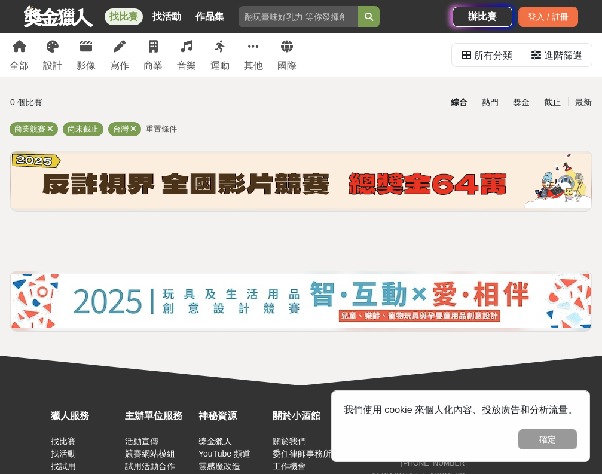
scroll to position [28, 0]
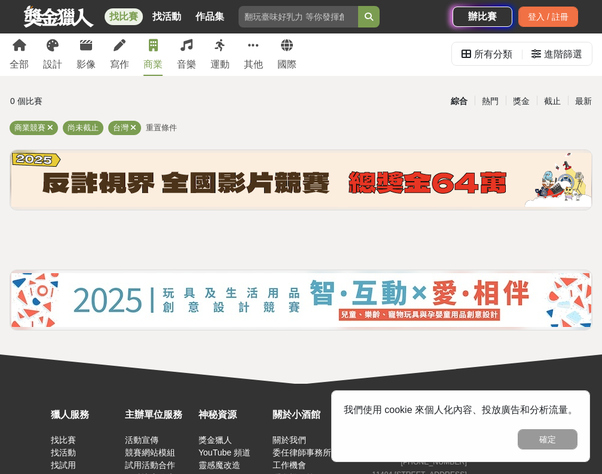
click at [153, 53] on link "商業" at bounding box center [153, 53] width 19 height 45
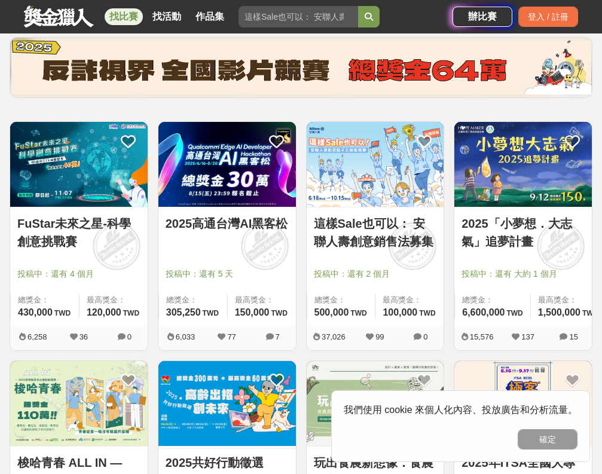
scroll to position [135, 0]
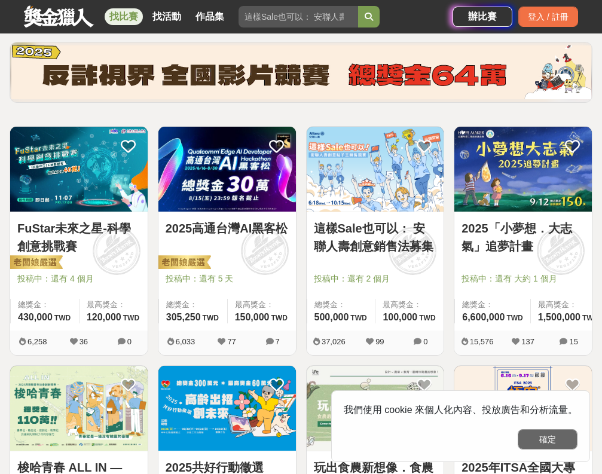
click at [543, 444] on button "確定" at bounding box center [548, 440] width 60 height 20
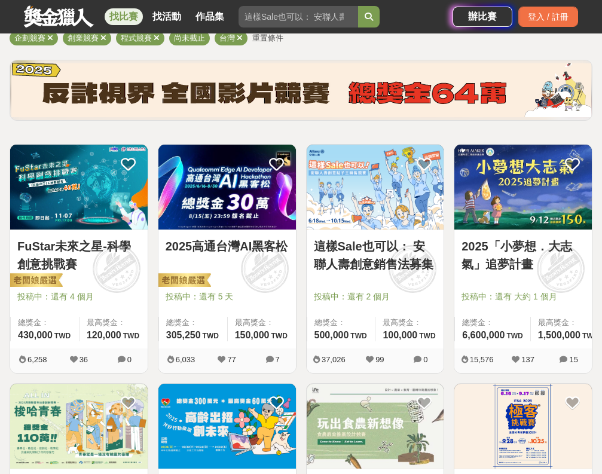
scroll to position [118, 0]
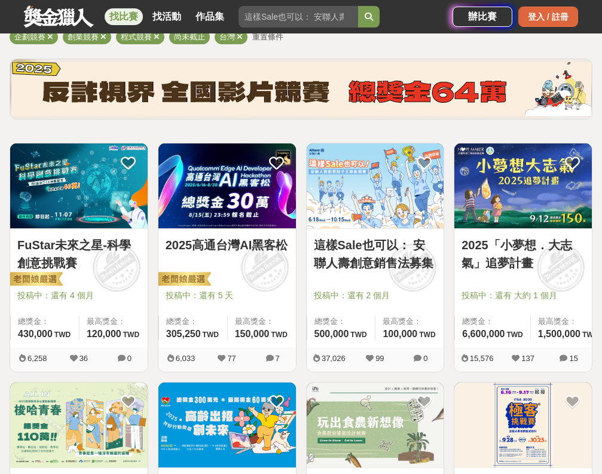
click at [530, 19] on div "登入 / 註冊" at bounding box center [549, 17] width 60 height 20
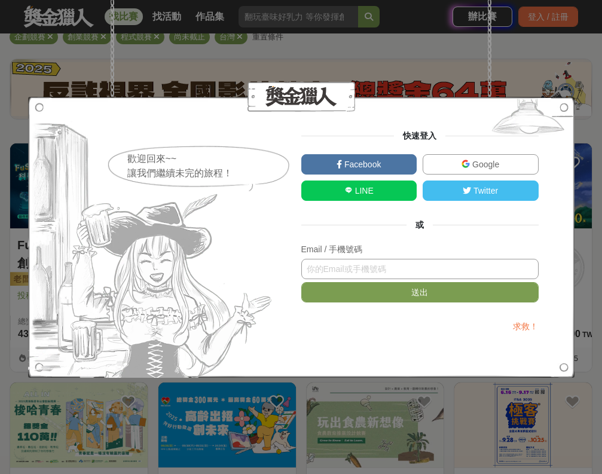
click at [404, 273] on input "text" at bounding box center [421, 269] width 238 height 20
click at [463, 176] on div "Google" at bounding box center [481, 167] width 122 height 26
click at [470, 162] on img at bounding box center [466, 164] width 8 height 8
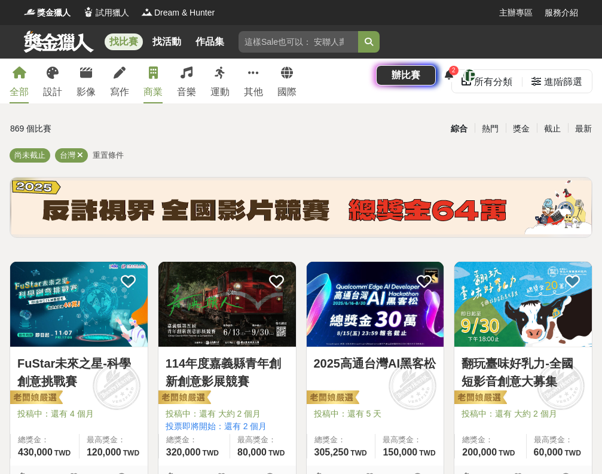
click at [146, 72] on link "商業" at bounding box center [153, 81] width 19 height 45
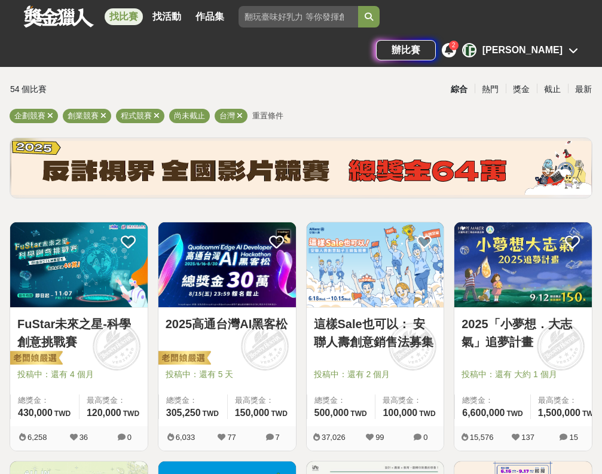
scroll to position [44, 0]
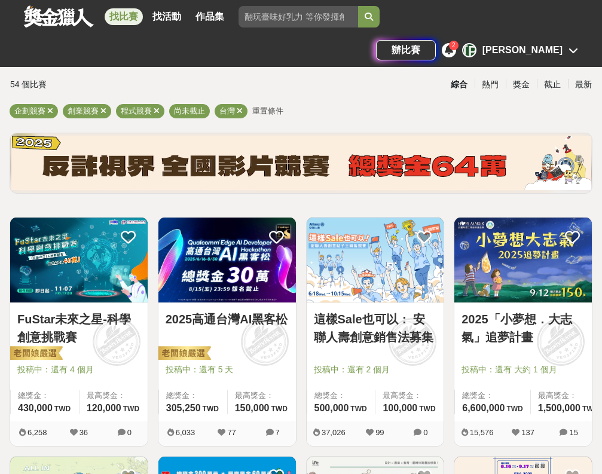
click at [107, 297] on img at bounding box center [79, 260] width 138 height 85
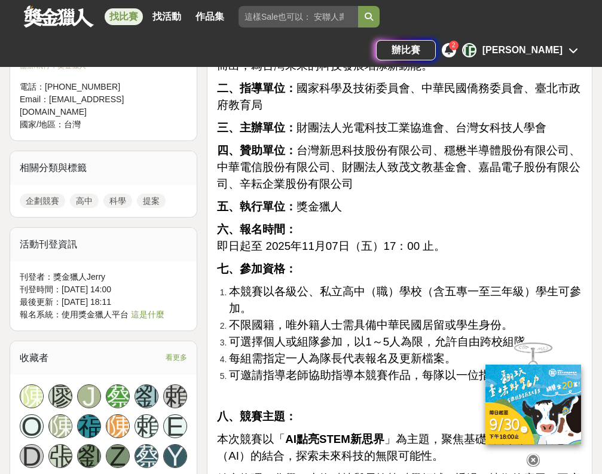
scroll to position [921, 0]
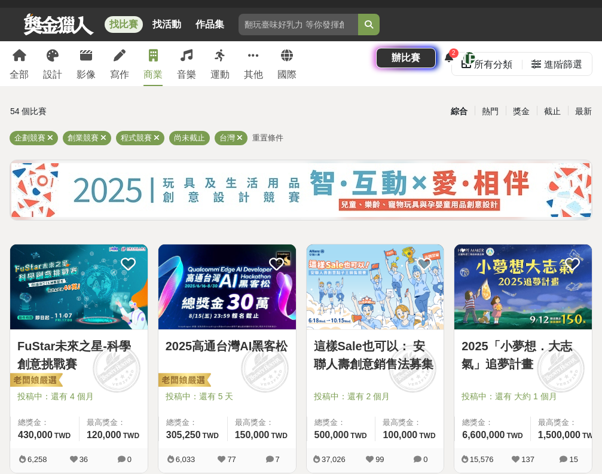
scroll to position [11, 0]
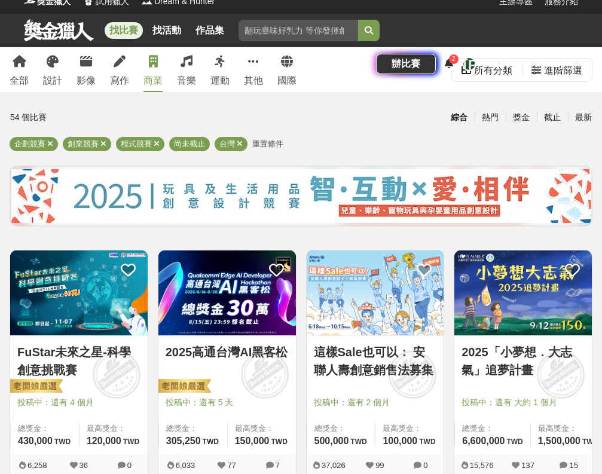
click at [214, 109] on div "綜合 熱門 獎金 截止 最新" at bounding box center [402, 117] width 395 height 21
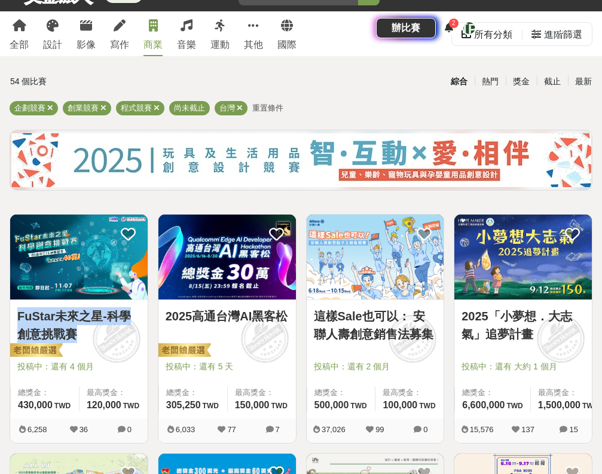
scroll to position [56, 0]
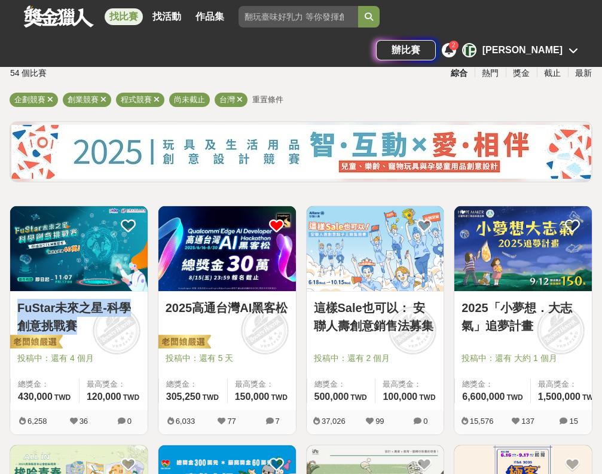
click at [275, 224] on icon at bounding box center [276, 225] width 15 height 15
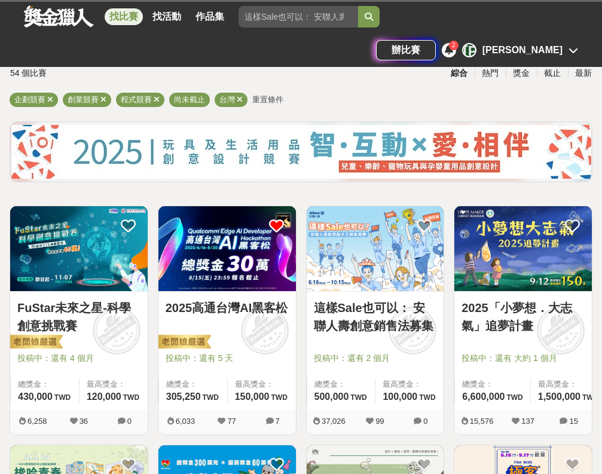
click at [275, 224] on icon at bounding box center [276, 225] width 15 height 15
click at [278, 222] on icon at bounding box center [276, 225] width 15 height 15
click at [263, 289] on img at bounding box center [228, 248] width 138 height 85
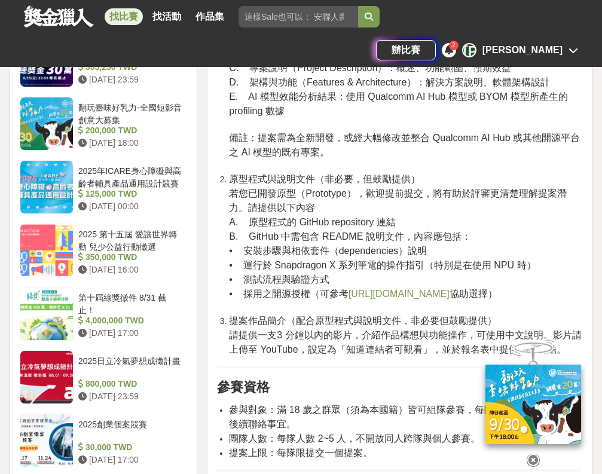
scroll to position [1287, 0]
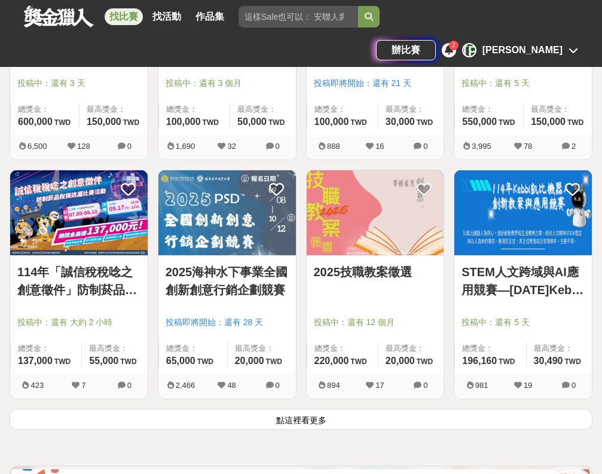
scroll to position [56, 0]
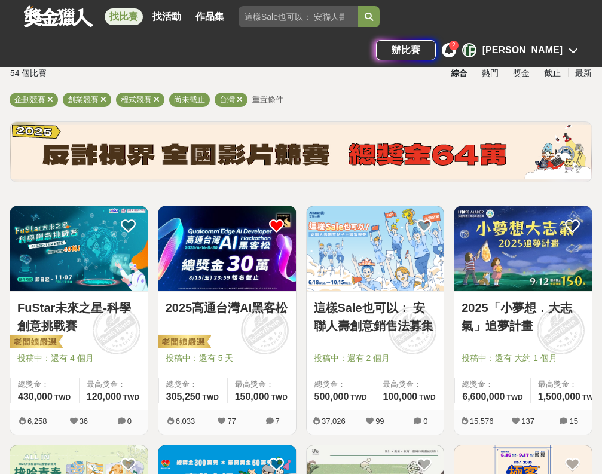
click at [271, 226] on icon at bounding box center [276, 225] width 15 height 15
click at [394, 322] on link "這樣Sale也可以： 安聯人壽創意銷售法募集" at bounding box center [375, 317] width 123 height 36
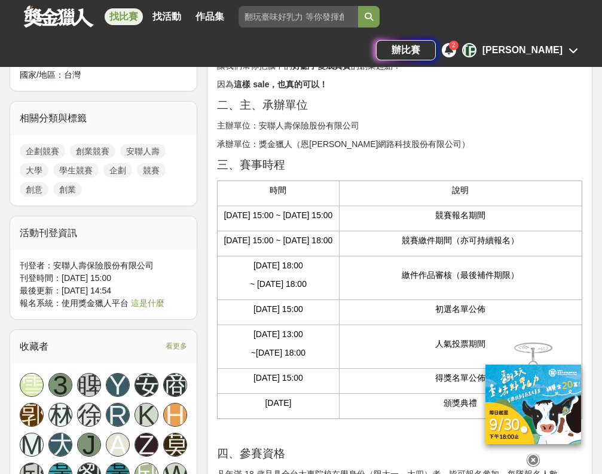
scroll to position [525, 0]
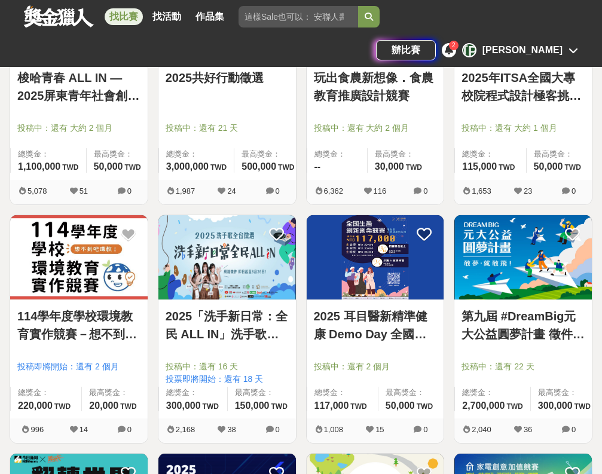
scroll to position [56, 0]
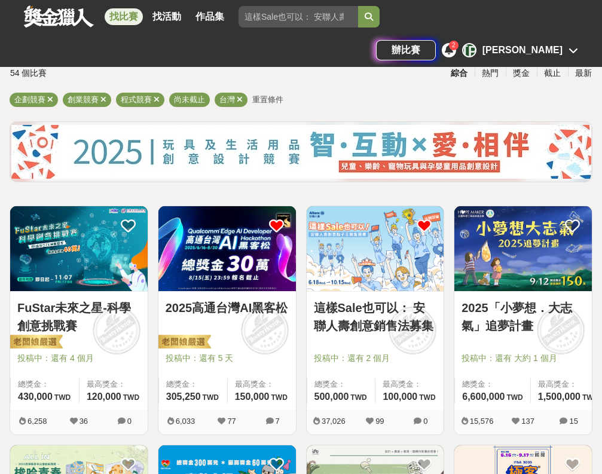
click at [427, 223] on icon at bounding box center [424, 225] width 15 height 15
click at [515, 324] on link "2025「小夢想．大志氣」追夢計畫" at bounding box center [523, 317] width 123 height 36
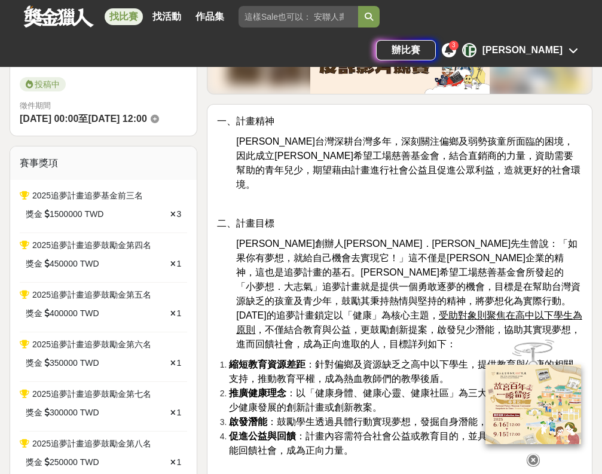
scroll to position [334, 0]
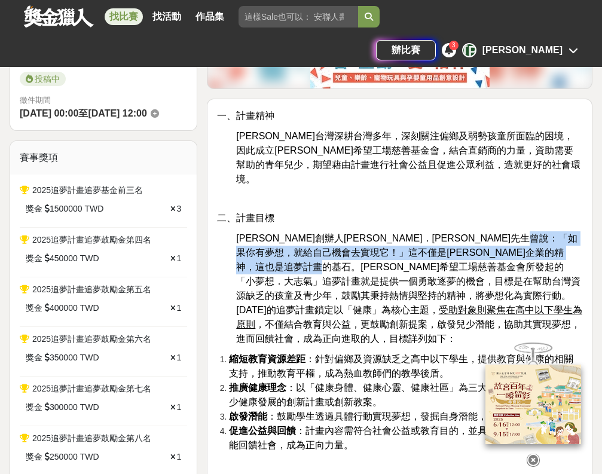
drag, startPoint x: 327, startPoint y: 232, endPoint x: 487, endPoint y: 248, distance: 161.1
click at [487, 248] on p "[PERSON_NAME]創辦人[PERSON_NAME]．[PERSON_NAME]先生曾說：「如果你有夢想，就給自己機會去實現它！」這不僅是[PERSON…" at bounding box center [409, 289] width 346 height 115
click at [487, 248] on span "[PERSON_NAME]創辦人[PERSON_NAME]．[PERSON_NAME]先生曾說：「如果你有夢想，就給自己機會去實現它！」這不僅是[PERSON…" at bounding box center [409, 288] width 346 height 111
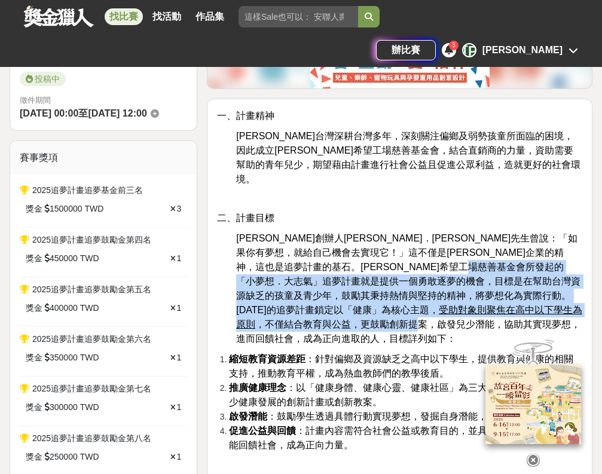
drag, startPoint x: 334, startPoint y: 264, endPoint x: 449, endPoint y: 293, distance: 117.8
click at [449, 293] on span "[PERSON_NAME]創辦人[PERSON_NAME]．[PERSON_NAME]先生曾說：「如果你有夢想，就給自己機會去實現它！」這不僅是[PERSON…" at bounding box center [409, 288] width 346 height 111
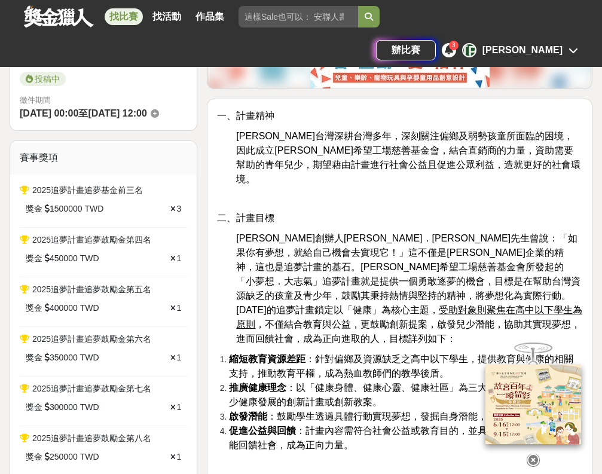
click at [477, 296] on span "[PERSON_NAME]創辦人[PERSON_NAME]．[PERSON_NAME]先生曾說：「如果你有夢想，就給自己機會去實現它！」這不僅是[PERSON…" at bounding box center [409, 288] width 346 height 111
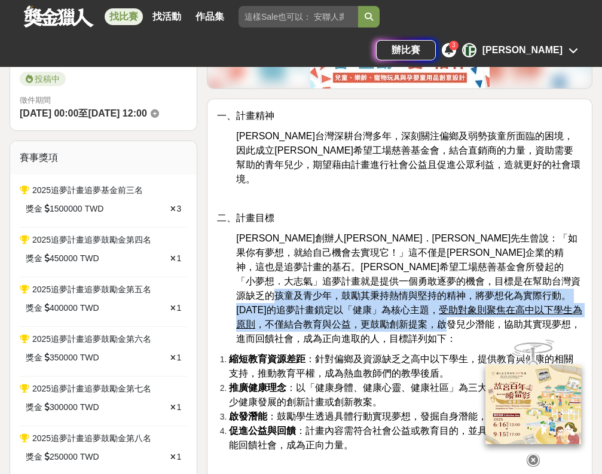
drag, startPoint x: 458, startPoint y: 281, endPoint x: 477, endPoint y: 287, distance: 20.1
click at [477, 287] on p "[PERSON_NAME]創辦人[PERSON_NAME]．[PERSON_NAME]先生曾說：「如果你有夢想，就給自己機會去實現它！」這不僅是[PERSON…" at bounding box center [409, 289] width 346 height 115
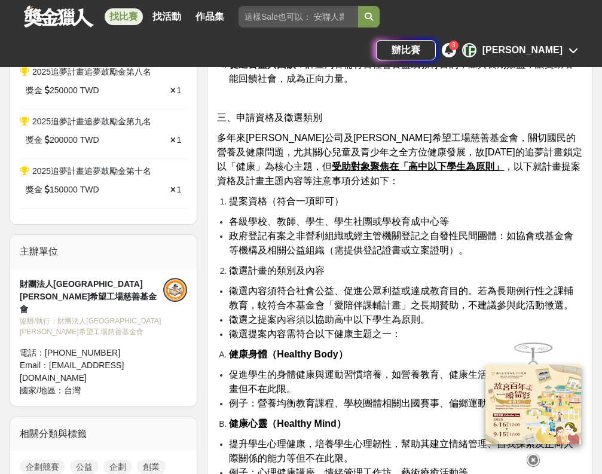
scroll to position [699, 0]
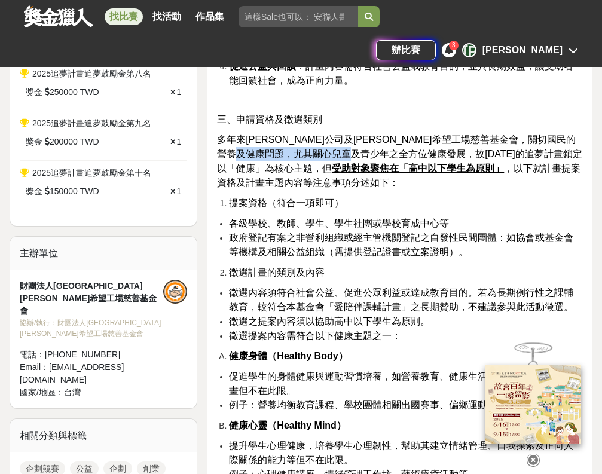
drag, startPoint x: 323, startPoint y: 123, endPoint x: 421, endPoint y: 121, distance: 98.1
click at [421, 135] on span "多年來[PERSON_NAME]公司及[PERSON_NAME]希望工場慈善基金會，關切國民的營養及健康問題，尤其關心兒童及青少年之全方位健康發展，故[DAT…" at bounding box center [399, 161] width 365 height 53
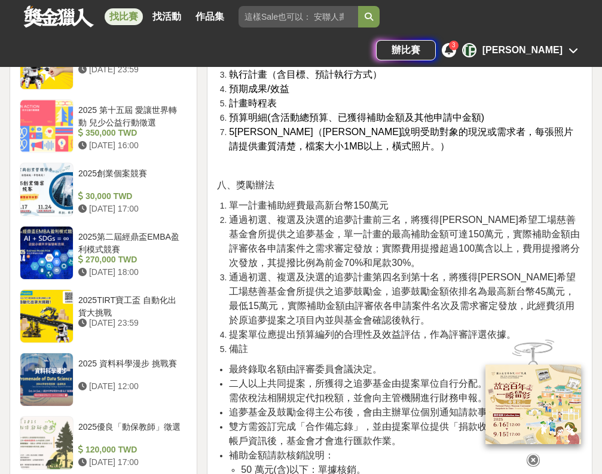
scroll to position [1765, 0]
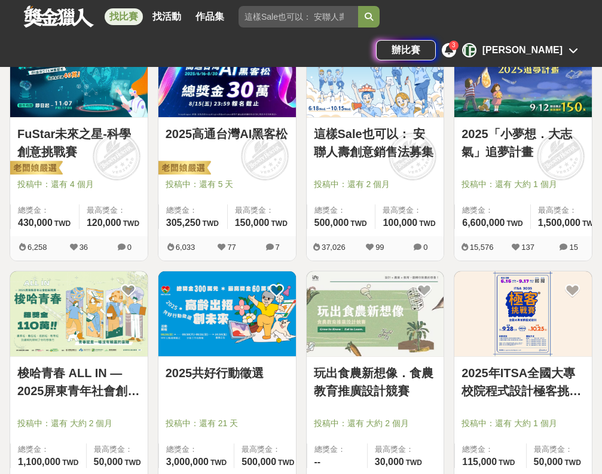
scroll to position [231, 0]
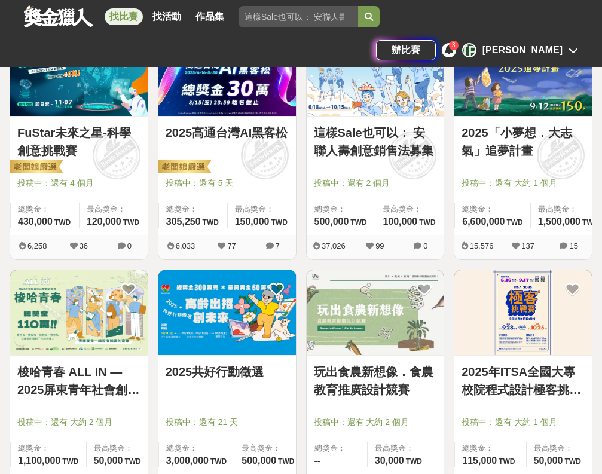
click at [567, 246] on icon at bounding box center [564, 246] width 8 height 8
click at [537, 189] on span "投稿中：還有 大約 1 個月" at bounding box center [523, 183] width 123 height 13
click at [532, 139] on link "2025「小夢想．大志氣」追夢計畫" at bounding box center [523, 142] width 123 height 36
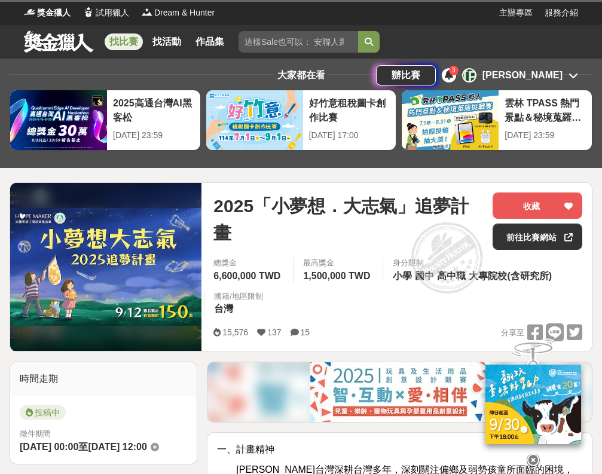
click at [287, 328] on div "15,576 137 15" at bounding box center [266, 333] width 105 height 18
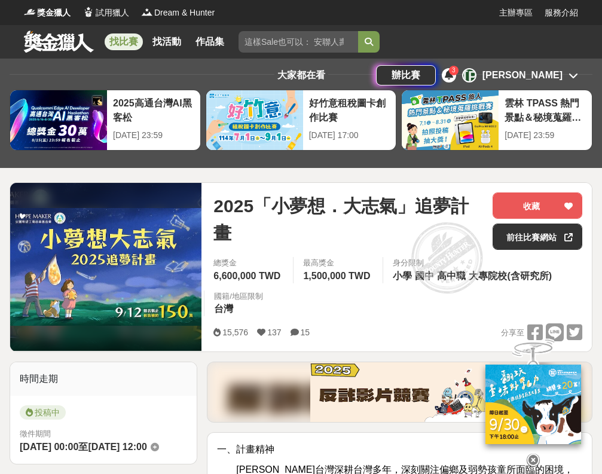
click at [294, 330] on icon at bounding box center [295, 332] width 8 height 8
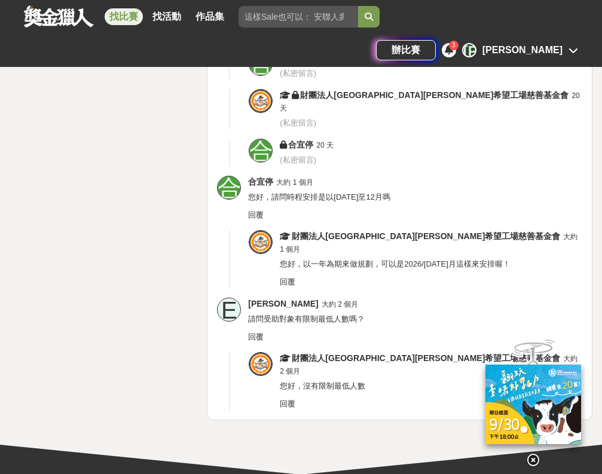
scroll to position [4862, 0]
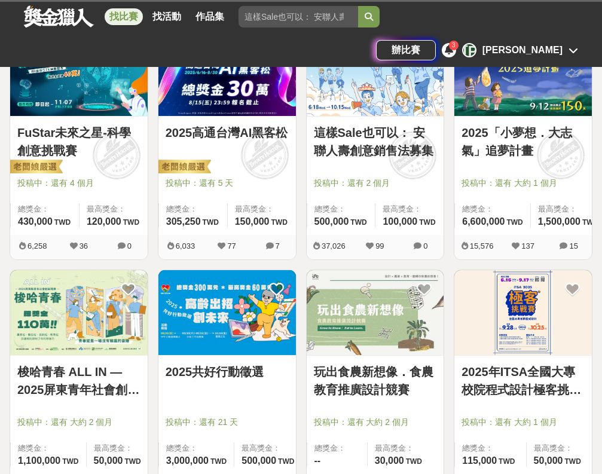
scroll to position [305, 0]
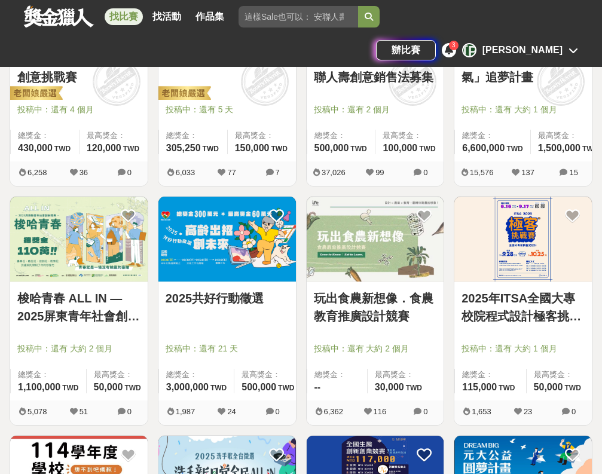
click at [86, 308] on link "梭哈青春 ALL IN —2025屏東青年社會創新競賽" at bounding box center [78, 308] width 123 height 36
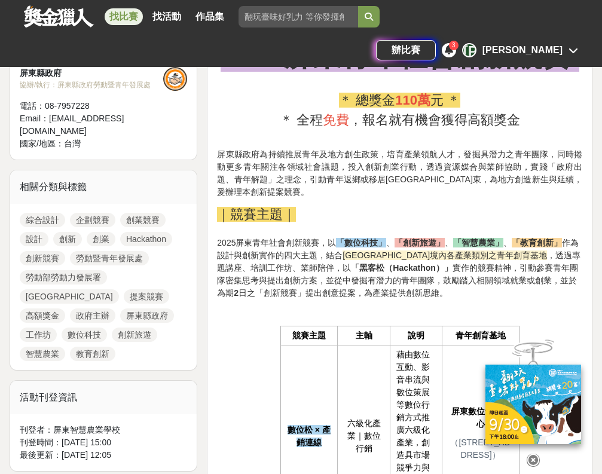
scroll to position [456, 0]
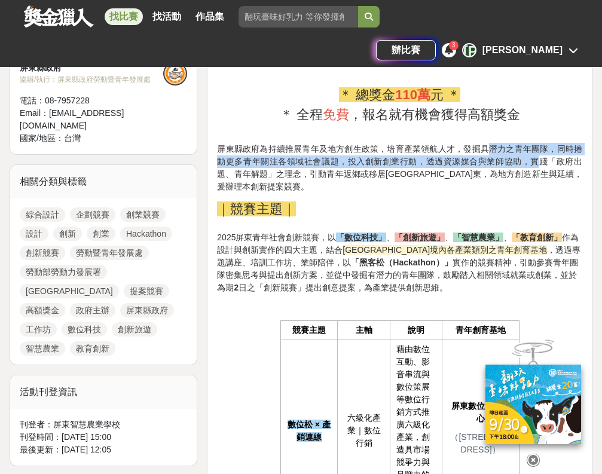
drag, startPoint x: 486, startPoint y: 190, endPoint x: 541, endPoint y: 199, distance: 55.9
click at [541, 191] on span "屏東縣政府為持續推展青年及地方創生政策，培育產業領航人才，發掘具潛力之青年團隊，同時捲動更多青年關注各領域社會議題，投入創新創業行動，透過資源媒合與業師協助，…" at bounding box center [400, 167] width 366 height 47
click at [540, 191] on span "屏東縣政府為持續推展青年及地方創生政策，培育產業領航人才，發掘具潛力之青年團隊，同時捲動更多青年關注各領域社會議題，投入創新創業行動，透過資源媒合與業師協助，…" at bounding box center [400, 167] width 366 height 47
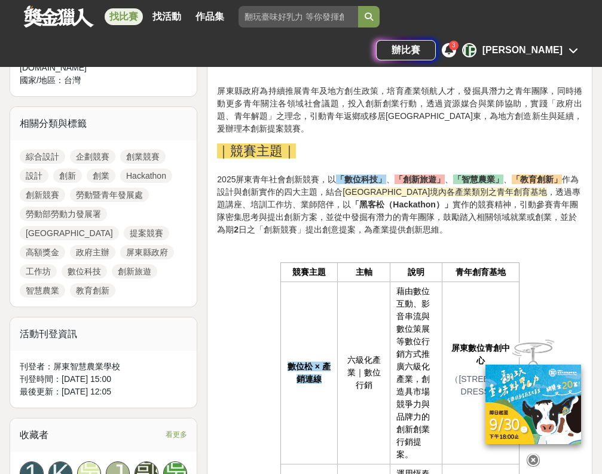
scroll to position [528, 0]
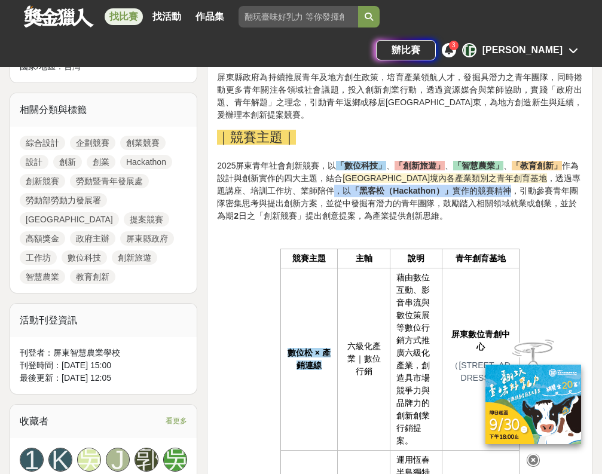
drag, startPoint x: 283, startPoint y: 232, endPoint x: 466, endPoint y: 232, distance: 183.1
click at [466, 221] on span "，透過專題講座、培訓工作坊、業師陪伴，以 「黑客松（Hackathon）」 實作的競賽精神，引動參賽青年團隊密集思考與提出創新方案，並從中發掘有潛力的青年團隊…" at bounding box center [399, 196] width 364 height 47
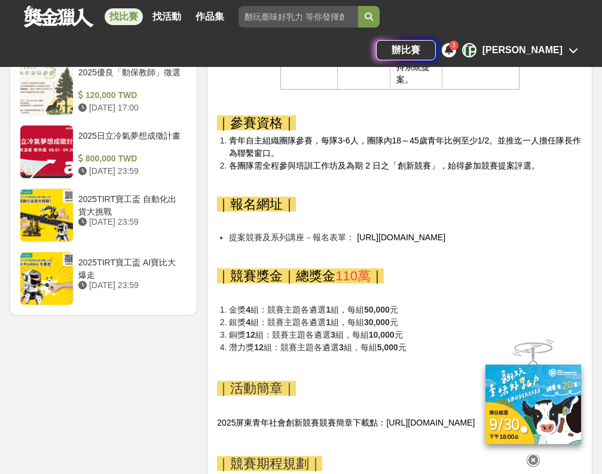
scroll to position [1602, 0]
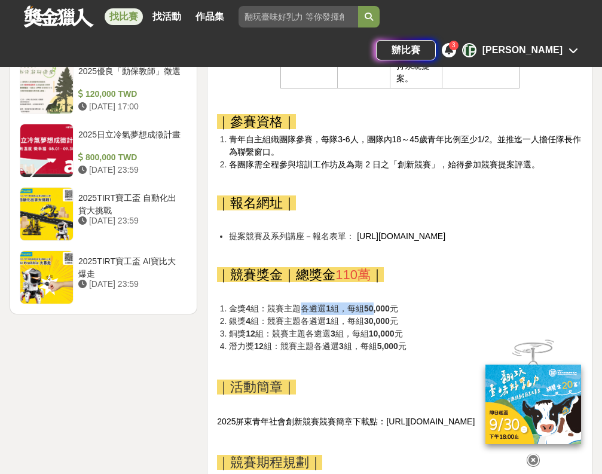
drag, startPoint x: 307, startPoint y: 350, endPoint x: 379, endPoint y: 350, distance: 72.4
click at [379, 313] on span "金獎 4 組：競賽主題各遴選 1 組，每組 50,000 元" at bounding box center [313, 309] width 169 height 10
click at [379, 313] on strong "50,000" at bounding box center [377, 309] width 26 height 10
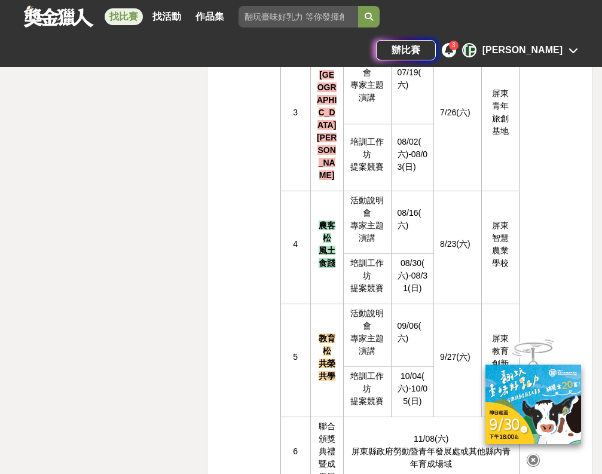
scroll to position [2294, 0]
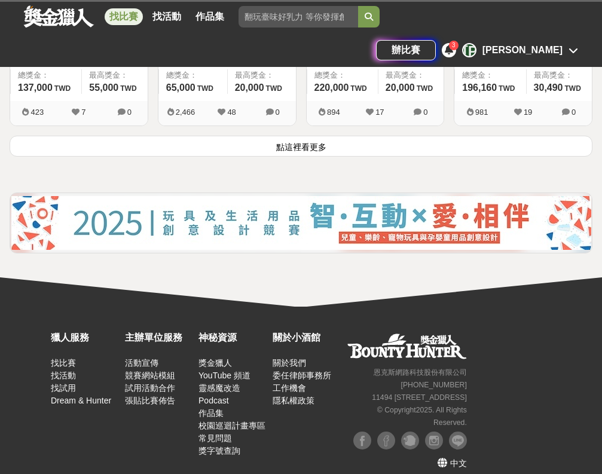
scroll to position [305, 0]
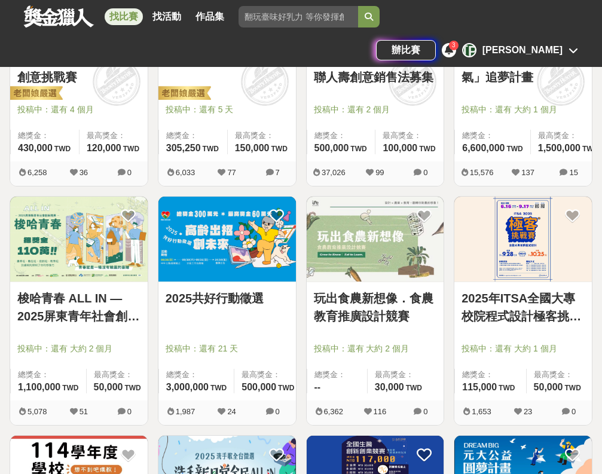
click at [245, 299] on link "2025共好行動徵選" at bounding box center [227, 299] width 123 height 18
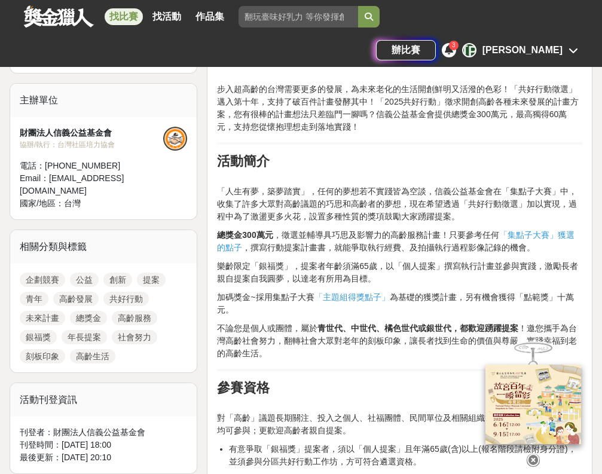
scroll to position [360, 0]
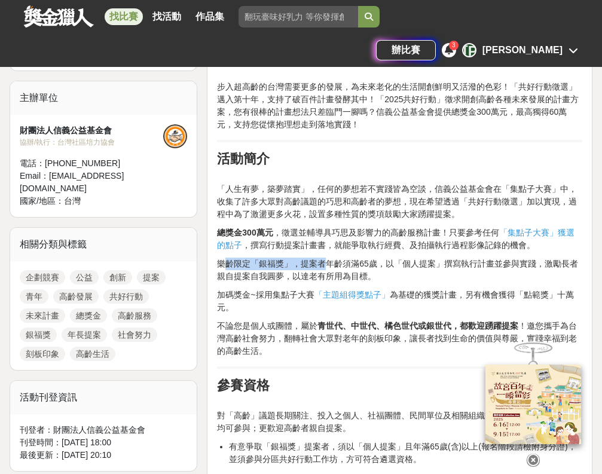
drag, startPoint x: 223, startPoint y: 263, endPoint x: 328, endPoint y: 264, distance: 105.3
click at [328, 264] on p "樂齡限定「銀福獎」，提案者年齡須滿65歲，以「個人提案」撰寫執行計畫並參與實踐，激勵長者親自提案自我圓夢，以達老有所用為目標。" at bounding box center [400, 270] width 366 height 25
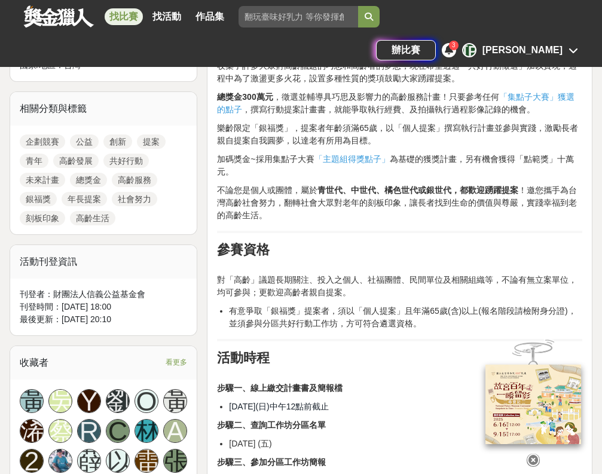
scroll to position [497, 0]
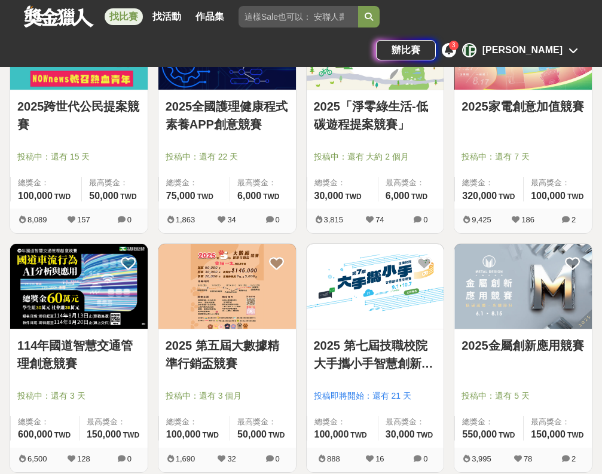
scroll to position [305, 0]
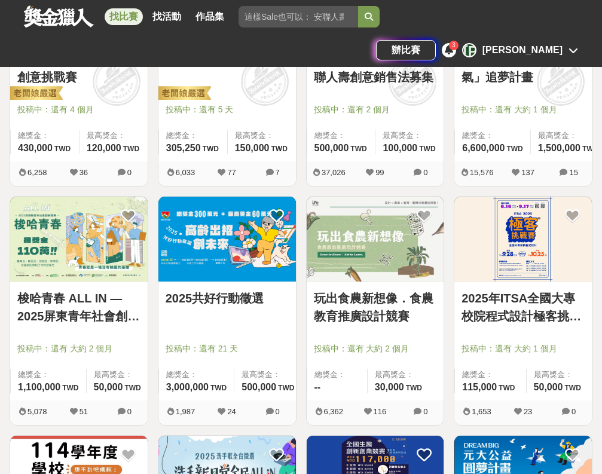
click at [392, 260] on img at bounding box center [376, 239] width 138 height 85
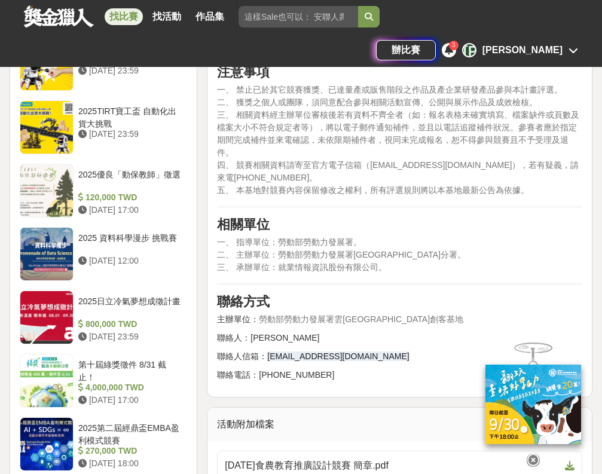
scroll to position [1290, 0]
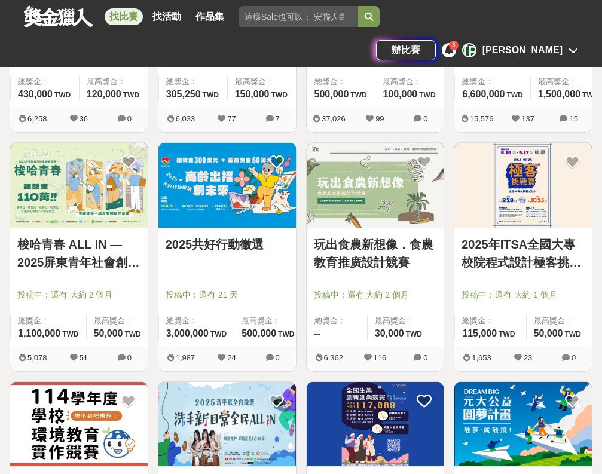
scroll to position [373, 0]
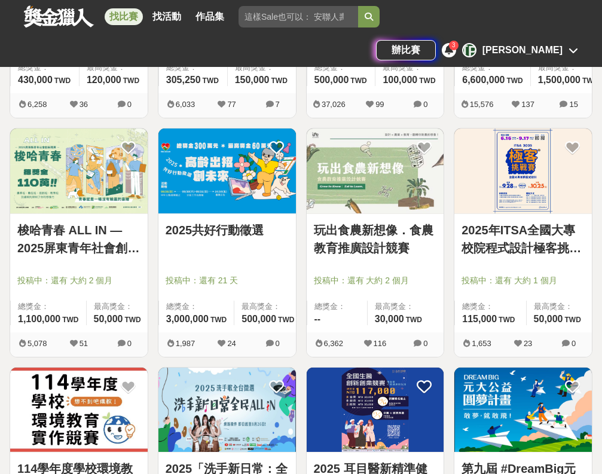
click at [531, 238] on link "2025年ITSA全國大專校院程式設計極客挑戰賽" at bounding box center [523, 239] width 123 height 36
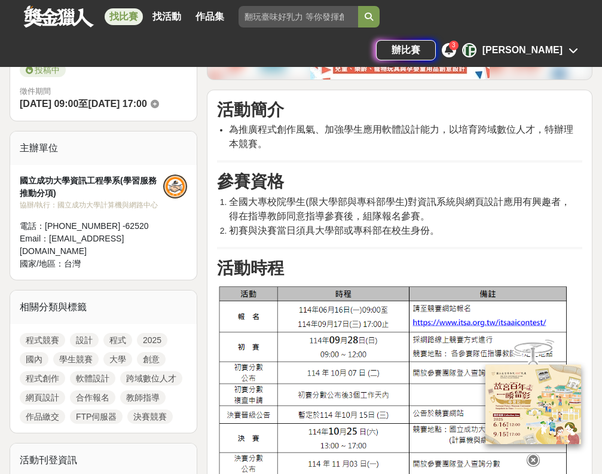
scroll to position [310, 0]
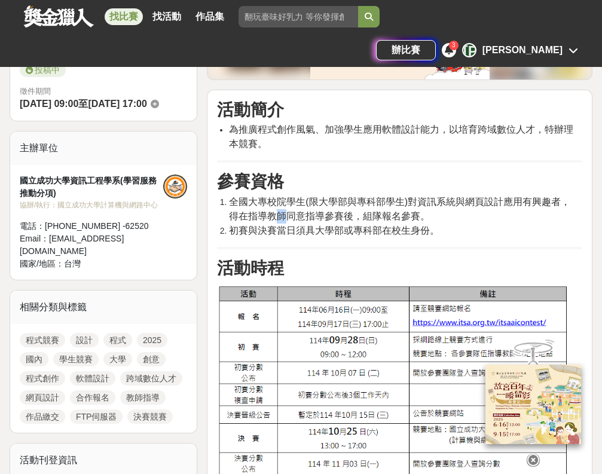
drag, startPoint x: 278, startPoint y: 215, endPoint x: 290, endPoint y: 215, distance: 11.4
click at [290, 215] on span "全國大專校院學生(限大學部與專科部學生)對資訊系統與網頁設計應用有興趣者， 得在指導教師同意指導參賽後，組隊報名參賽。" at bounding box center [400, 209] width 342 height 25
drag, startPoint x: 272, startPoint y: 227, endPoint x: 352, endPoint y: 234, distance: 80.4
click at [352, 234] on span "初賽與決賽當日須具大學部或專科部在校生身份。" at bounding box center [334, 231] width 211 height 10
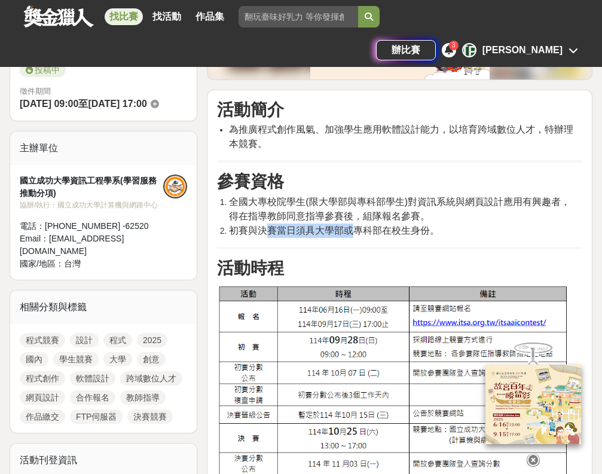
click at [352, 234] on span "初賽與決賽當日須具大學部或專科部在校生身份。" at bounding box center [334, 231] width 211 height 10
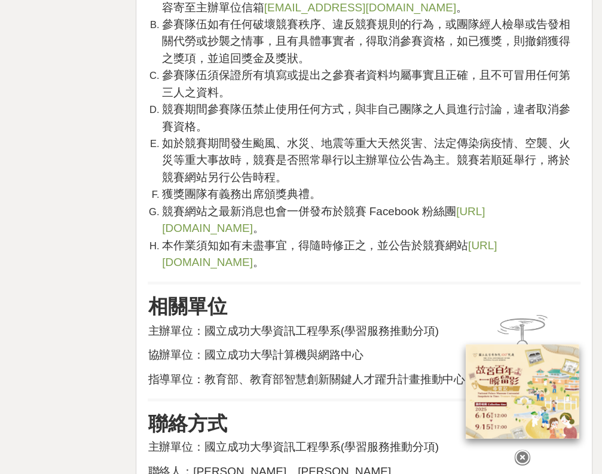
scroll to position [1773, 0]
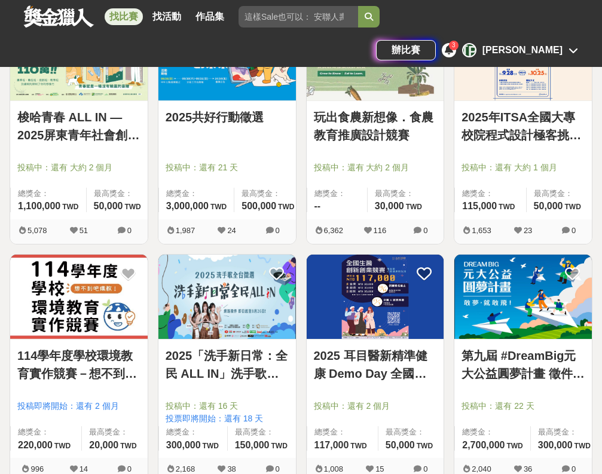
scroll to position [487, 0]
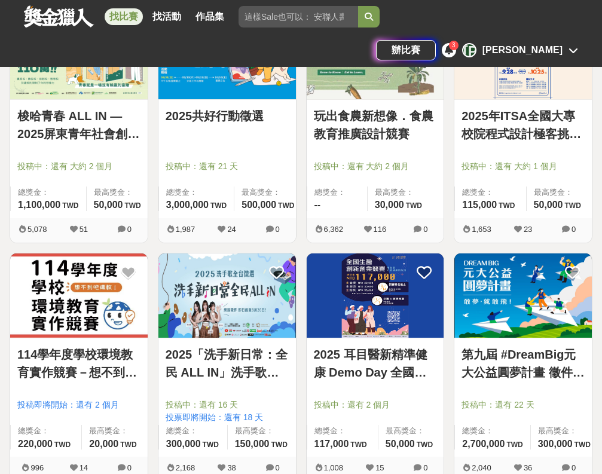
drag, startPoint x: 119, startPoint y: 359, endPoint x: 126, endPoint y: 359, distance: 7.2
click at [126, 359] on link "114學年度學校環境教育實作競賽－想不到吧環教！" at bounding box center [78, 364] width 123 height 36
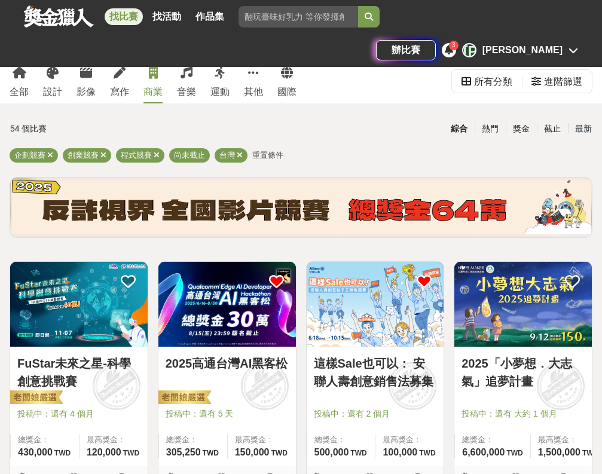
scroll to position [487, 0]
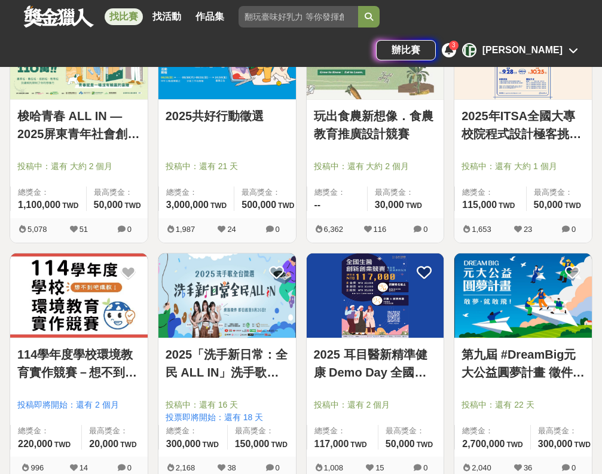
click at [258, 366] on link "2025「洗手新日常：全民 ALL IN」洗手歌全台徵選" at bounding box center [227, 364] width 123 height 36
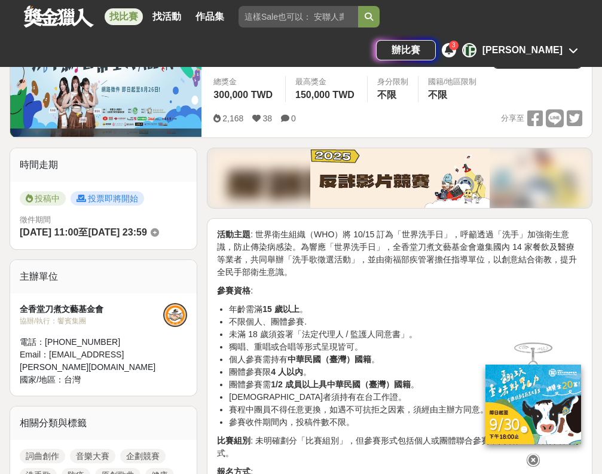
scroll to position [181, 0]
drag, startPoint x: 238, startPoint y: 346, endPoint x: 385, endPoint y: 343, distance: 147.2
click at [385, 343] on li "獨唱、重唱或合唱等形式呈現皆可。" at bounding box center [406, 347] width 354 height 13
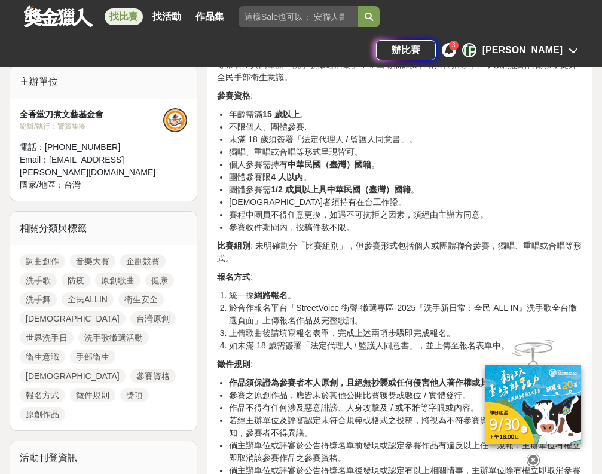
scroll to position [379, 0]
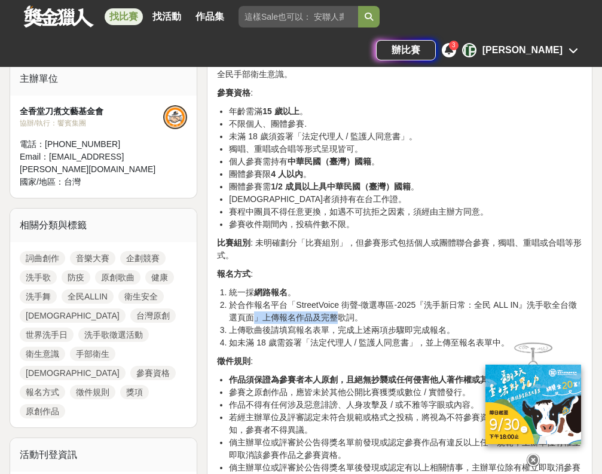
drag, startPoint x: 256, startPoint y: 319, endPoint x: 341, endPoint y: 319, distance: 85.0
click at [341, 319] on li "於合作報名平台「StreetVoice 街聲-徵選專區-2025『洗手新日常：全民 ALL IN』洗手歌全台徵選頁面」上傳報名作品及完整歌詞。" at bounding box center [406, 311] width 354 height 25
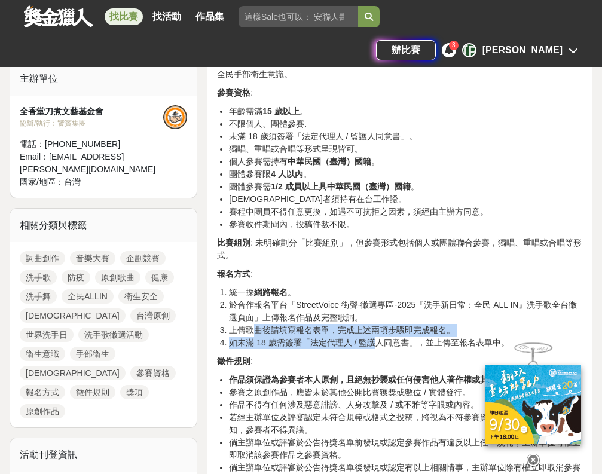
drag, startPoint x: 254, startPoint y: 331, endPoint x: 377, endPoint y: 341, distance: 123.6
click at [377, 341] on ol "統一採 網路報名 。 於合作報名平台「StreetVoice 街聲-徵選專區-2025『洗手新日常：全民 ALL IN』洗手歌全台徵選頁面」上傳報名作品及完整…" at bounding box center [400, 318] width 366 height 63
click at [377, 341] on li "如未滿 18 歲需簽署「法定代理人 / 監護人同意書」，並上傳至報名表單中。" at bounding box center [406, 343] width 354 height 13
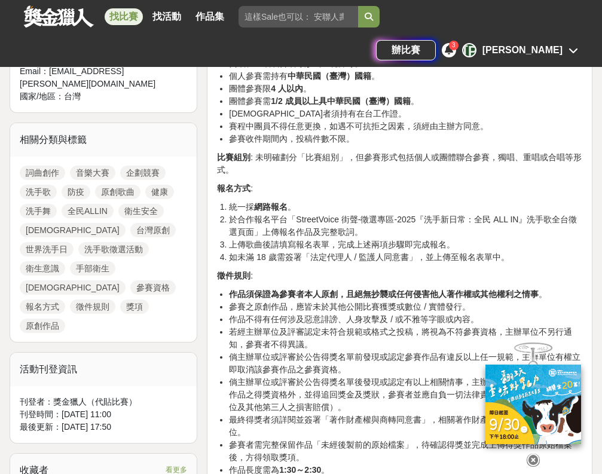
scroll to position [466, 0]
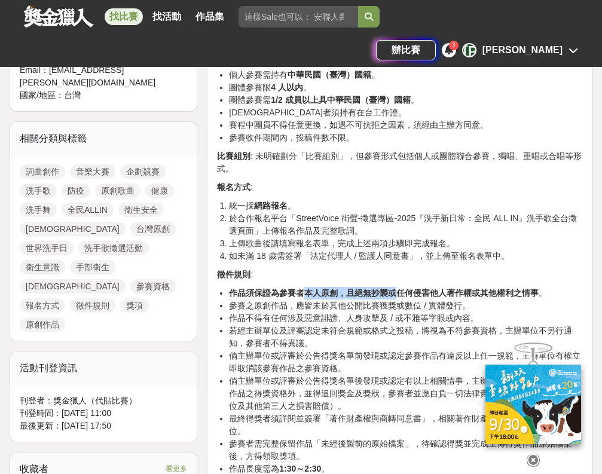
drag, startPoint x: 307, startPoint y: 293, endPoint x: 397, endPoint y: 294, distance: 89.7
click at [397, 294] on strong "作品須保證為參賽者本人原創，且絕無抄襲或任何侵害他人著作權或其他權利之情事" at bounding box center [384, 293] width 310 height 10
drag, startPoint x: 347, startPoint y: 292, endPoint x: 476, endPoint y: 287, distance: 129.3
click at [476, 287] on li "作品須保證為參賽者本人原創，且絕無抄襲或任何侵害他人著作權或其他權利之情事 。" at bounding box center [406, 293] width 354 height 13
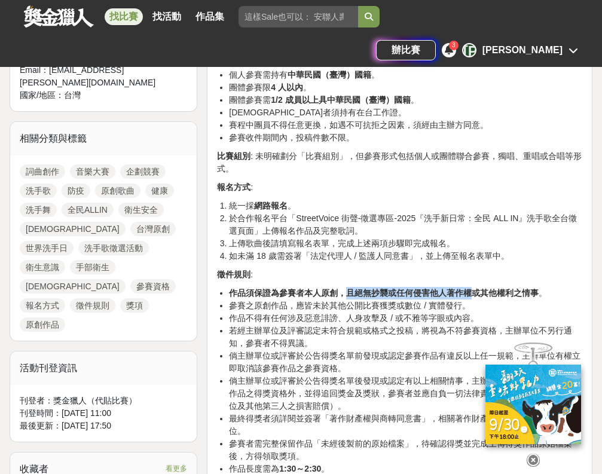
click at [476, 287] on li "作品須保證為參賽者本人原創，且絕無抄襲或任何侵害他人著作權或其他權利之情事 。" at bounding box center [406, 293] width 354 height 13
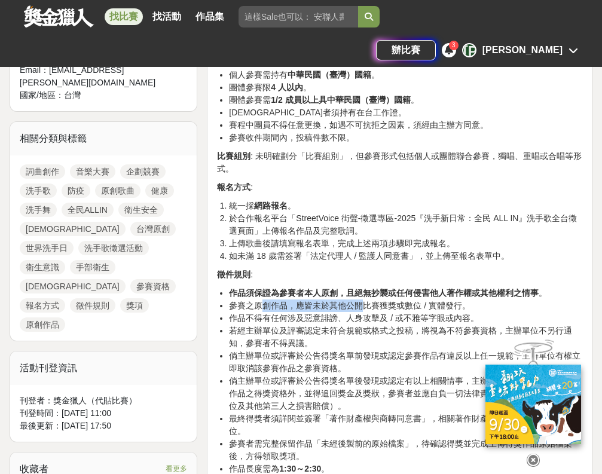
drag, startPoint x: 267, startPoint y: 309, endPoint x: 364, endPoint y: 309, distance: 96.9
click at [364, 309] on li "參賽之原創作品，應皆未於其他公開比賽獲獎或數位 / 實體發行。" at bounding box center [406, 306] width 354 height 13
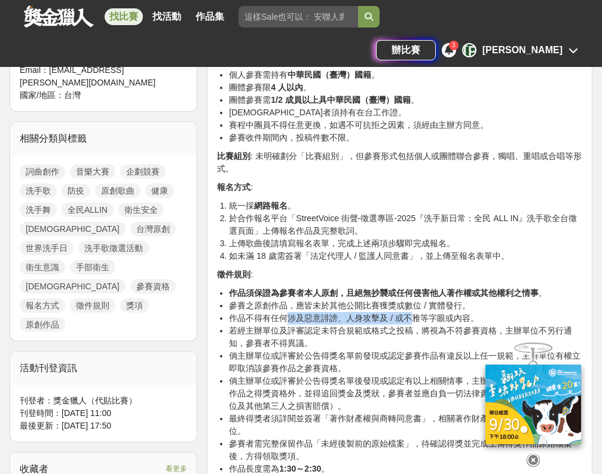
drag, startPoint x: 285, startPoint y: 318, endPoint x: 411, endPoint y: 318, distance: 125.6
click at [411, 318] on li "作品不得有任何涉及惡意誹謗、人身攻擊及 / 或不雅等字眼或內容。" at bounding box center [406, 318] width 354 height 13
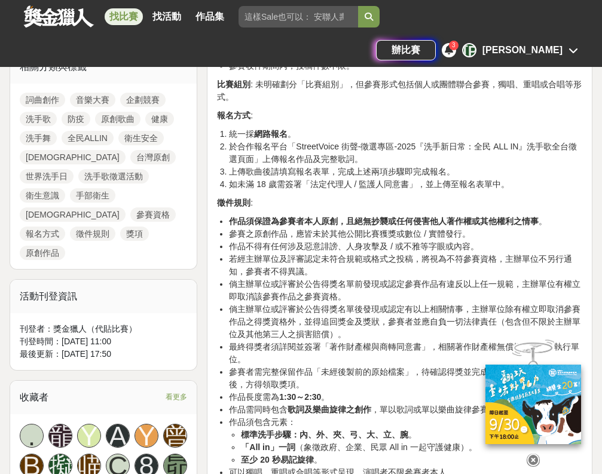
scroll to position [540, 0]
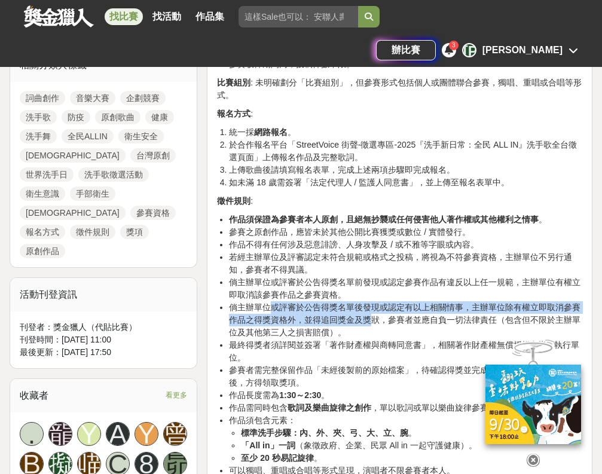
drag, startPoint x: 272, startPoint y: 309, endPoint x: 368, endPoint y: 319, distance: 96.9
click at [368, 319] on li "倘主辦單位或評審於公告得獎名單後發現或認定有以上相關情事，主辦單位除有權立即取消參賽作品之得獎資格外，並得追回獎金及獎狀，參賽者並應自負一切法律責任（包含但不…" at bounding box center [406, 321] width 354 height 38
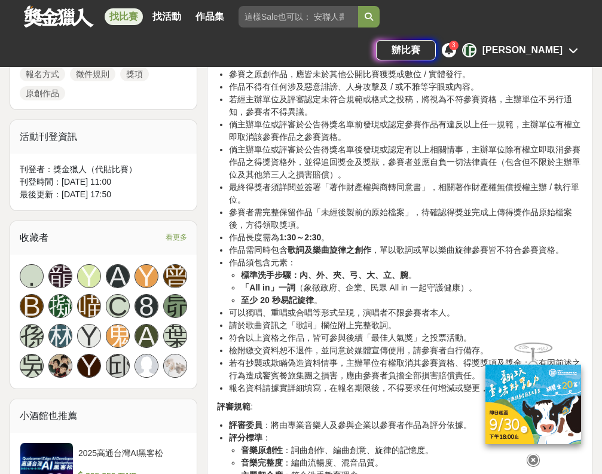
scroll to position [698, 0]
drag, startPoint x: 251, startPoint y: 324, endPoint x: 342, endPoint y: 324, distance: 90.3
click at [342, 324] on li "請於歌曲資訊之「歌詞」欄位附上完整歌詞。" at bounding box center [406, 325] width 354 height 13
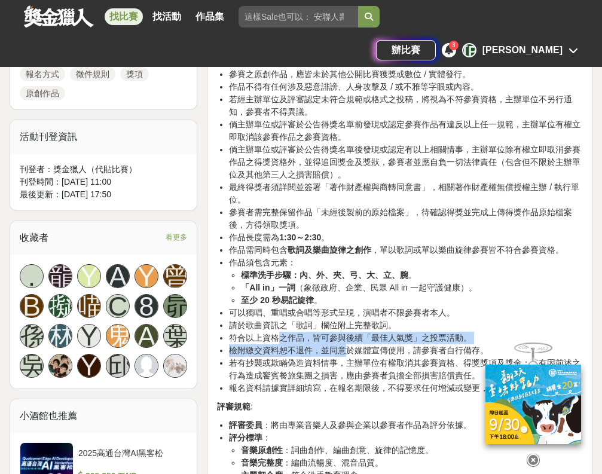
drag, startPoint x: 276, startPoint y: 340, endPoint x: 349, endPoint y: 344, distance: 72.5
click at [349, 344] on ul "作品須保證為參賽者本人原創，且絕無抄襲或任何侵害他人著作權或其他權利之情事 。 參賽之原創作品，應皆未於其他公開比賽獲獎或數位 / 實體發行。 作品不得有任何…" at bounding box center [400, 225] width 366 height 339
click at [349, 345] on li "檢附繳交資料恕不退件，並同意於媒體宣傳使用，請參賽者自行備存。" at bounding box center [406, 351] width 354 height 13
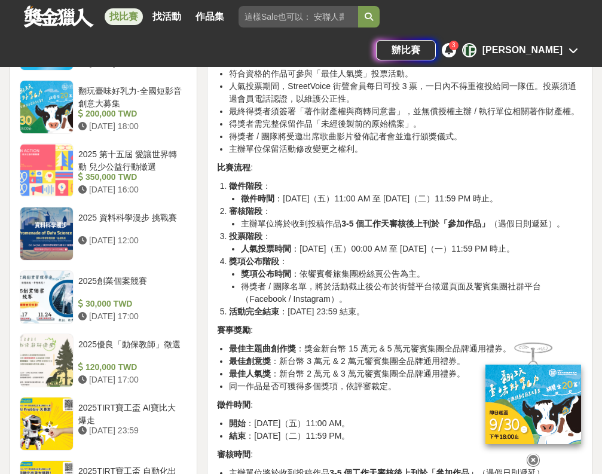
scroll to position [1191, 0]
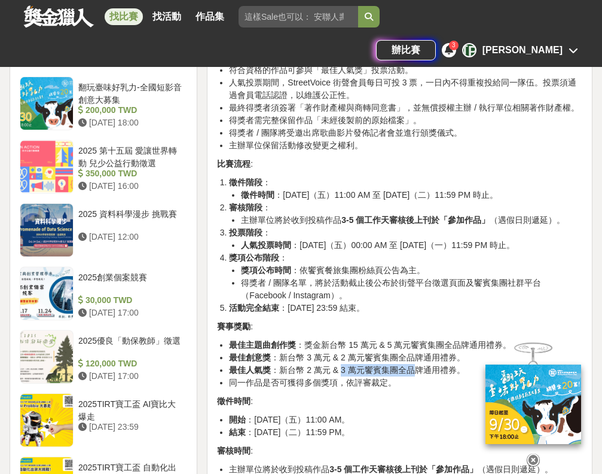
drag, startPoint x: 342, startPoint y: 370, endPoint x: 413, endPoint y: 370, distance: 70.6
click at [413, 370] on li "最佳人氣獎 ：新台幣 2 萬元 & 3 萬元饗賓集團全品牌通用禮券。" at bounding box center [406, 370] width 354 height 13
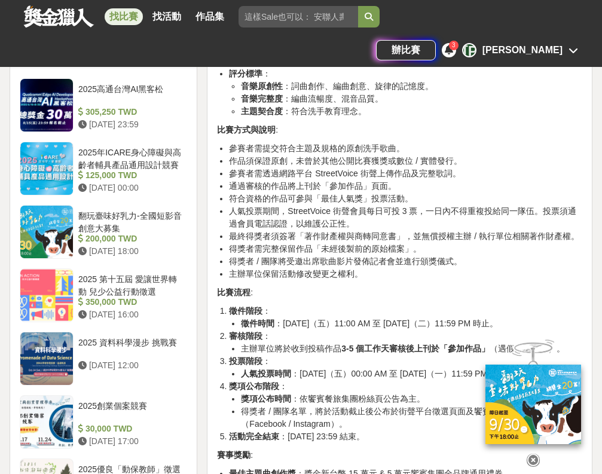
scroll to position [1061, 0]
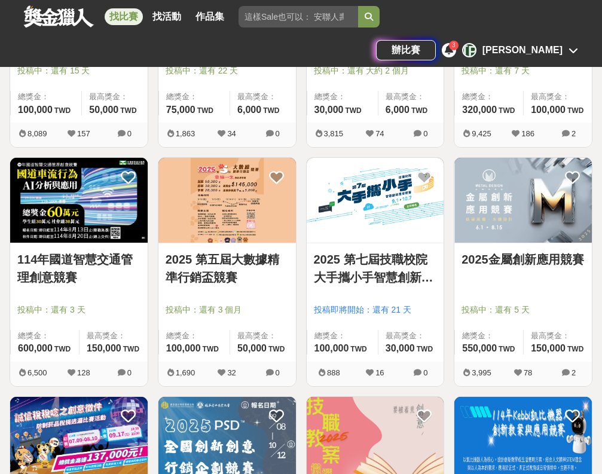
scroll to position [487, 0]
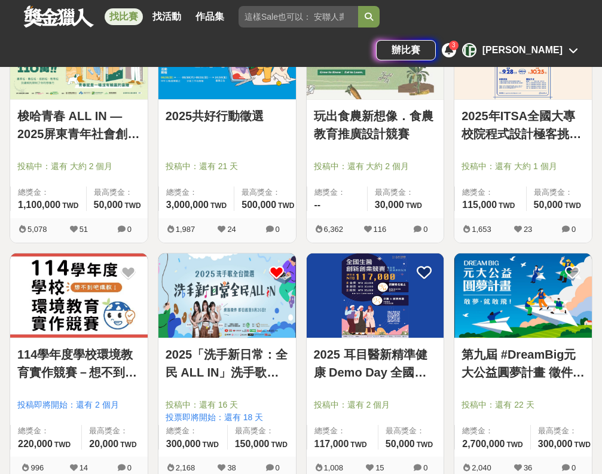
click at [274, 272] on icon at bounding box center [276, 273] width 15 height 15
click at [387, 379] on link "2025 耳目醫新精準健康 Demo Day 全國生醫創新創業競賽" at bounding box center [375, 364] width 123 height 36
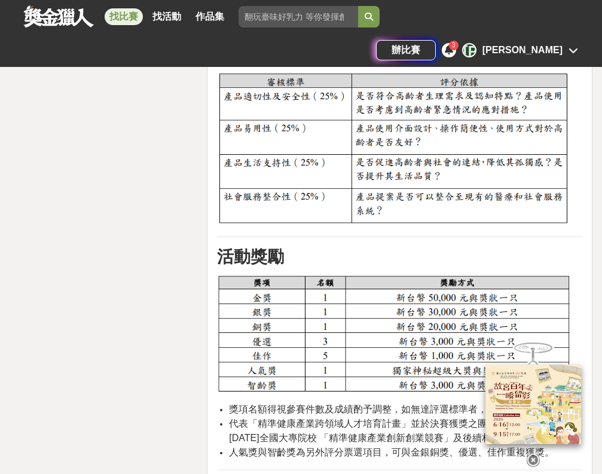
scroll to position [2271, 0]
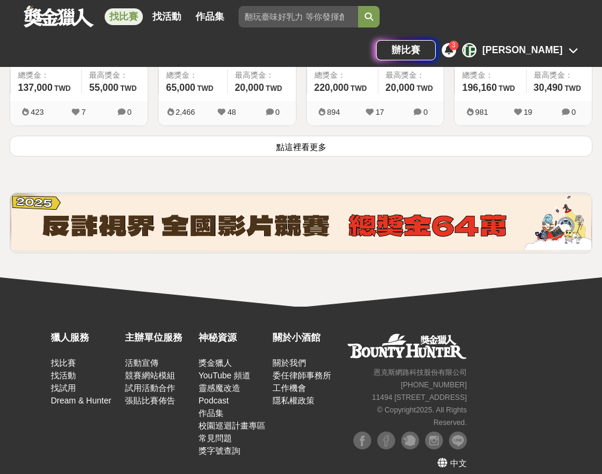
scroll to position [487, 0]
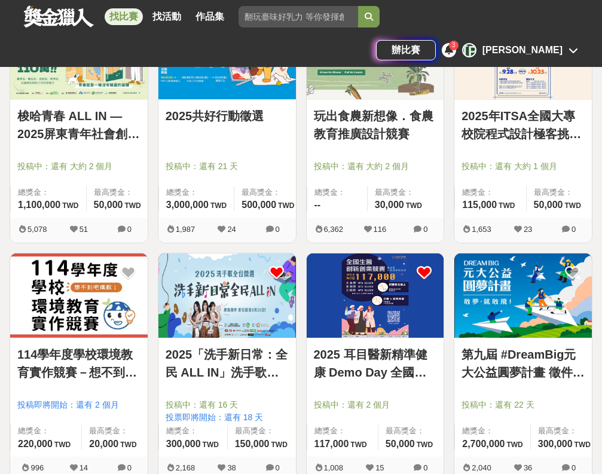
click at [428, 274] on icon at bounding box center [424, 273] width 15 height 15
click at [518, 373] on link "第九屆 #DreamBig元大公益圓夢計畫 徵件開跑啦✨" at bounding box center [523, 364] width 123 height 36
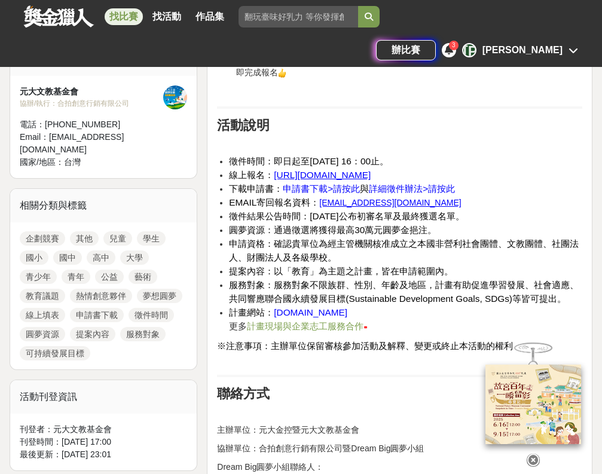
scroll to position [397, 0]
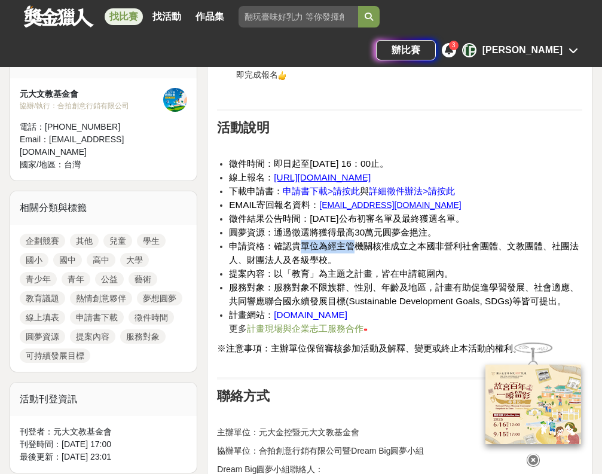
drag, startPoint x: 303, startPoint y: 242, endPoint x: 357, endPoint y: 245, distance: 54.0
click at [357, 245] on span "申請資格：確認貴單位為經主管機關核准成立之本國非營利社會團體、文教團體、社團法人、財團法人及各級學校。" at bounding box center [404, 253] width 350 height 24
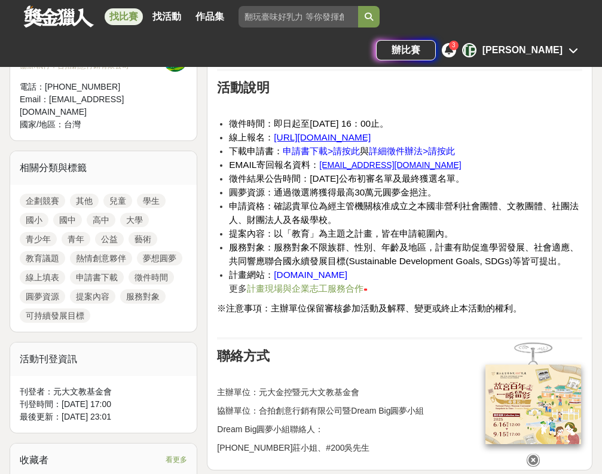
scroll to position [436, 0]
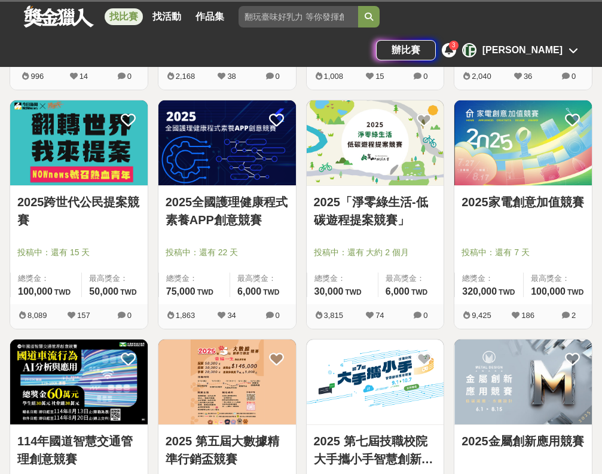
scroll to position [879, 0]
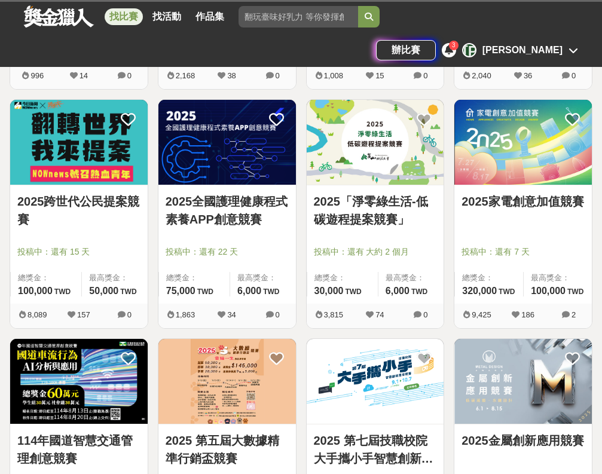
click at [106, 201] on link "2025跨世代公民提案競賽" at bounding box center [78, 211] width 123 height 36
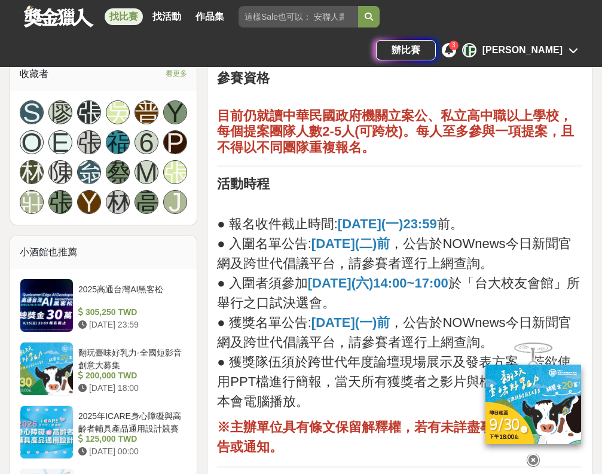
scroll to position [878, 0]
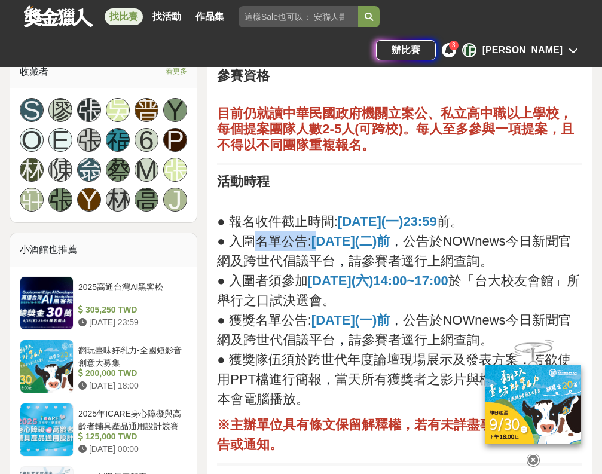
drag, startPoint x: 252, startPoint y: 239, endPoint x: 318, endPoint y: 239, distance: 65.8
click at [318, 239] on p "● 報名收件截止時間: [DATE](一)23:59 前。 ● 入圍名單公告: [DATE](二)前 ， 公告於NOWnews今日新聞官網及跨世代倡議平台 ，…" at bounding box center [400, 310] width 366 height 197
click at [318, 239] on strong "[DATE](二)前" at bounding box center [351, 241] width 79 height 15
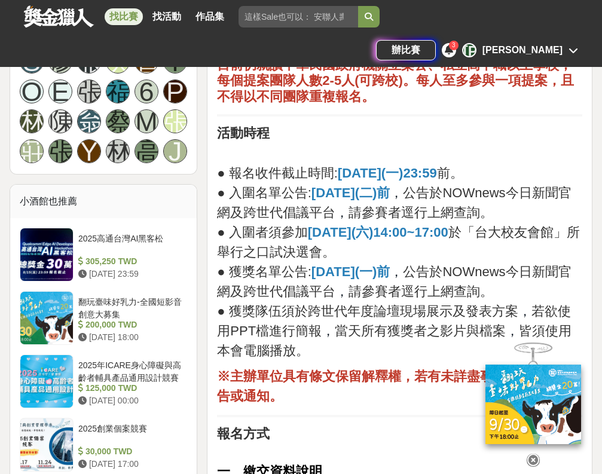
scroll to position [930, 0]
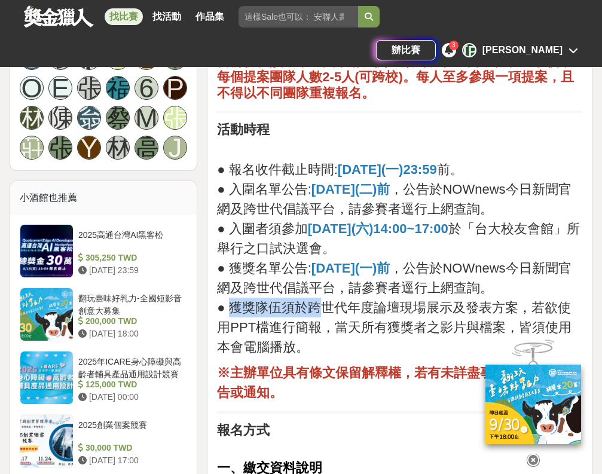
drag, startPoint x: 232, startPoint y: 304, endPoint x: 318, endPoint y: 304, distance: 86.7
click at [318, 304] on span "● 獲獎隊伍須於跨世代年度論壇現場展示及發表方案" at bounding box center [367, 307] width 301 height 15
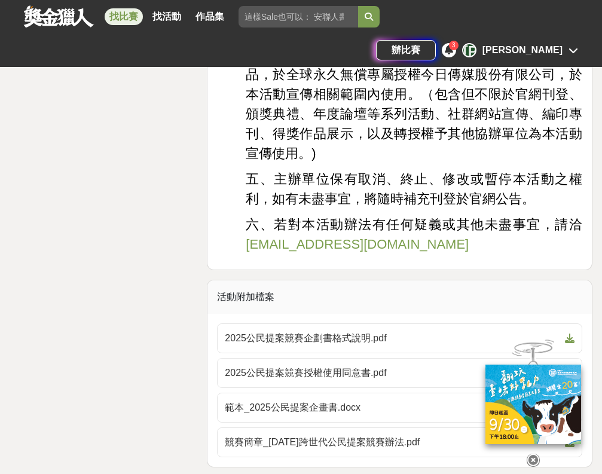
scroll to position [3077, 0]
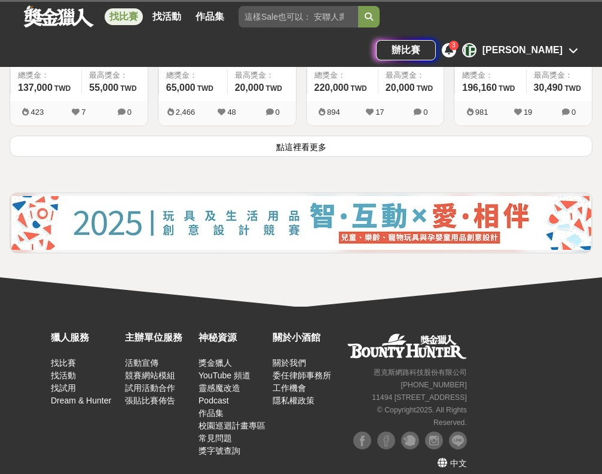
scroll to position [879, 0]
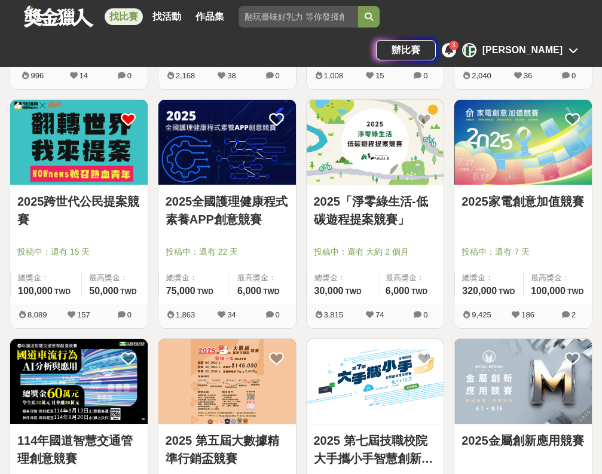
click at [127, 112] on icon at bounding box center [128, 119] width 15 height 15
click at [124, 121] on icon at bounding box center [128, 119] width 15 height 15
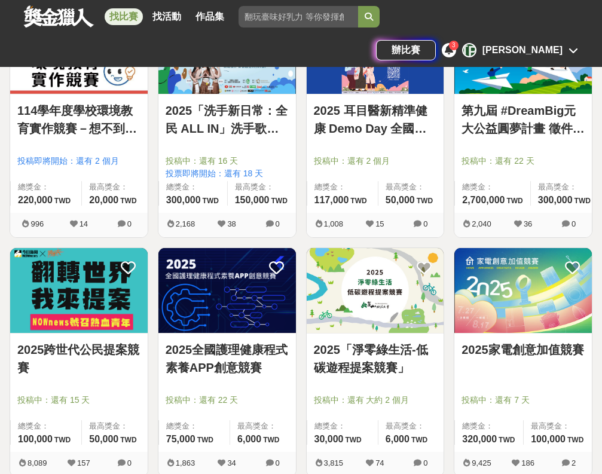
scroll to position [732, 0]
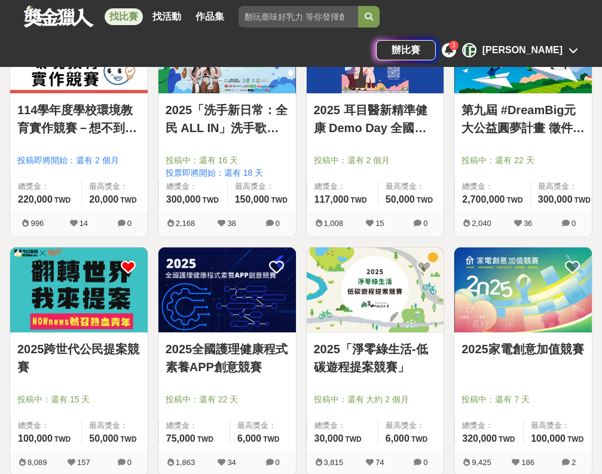
click at [123, 268] on icon at bounding box center [128, 267] width 15 height 15
click at [132, 261] on icon at bounding box center [128, 267] width 15 height 15
click at [258, 374] on link "2025全國護理健康程式素養APP創意競賽" at bounding box center [227, 358] width 123 height 36
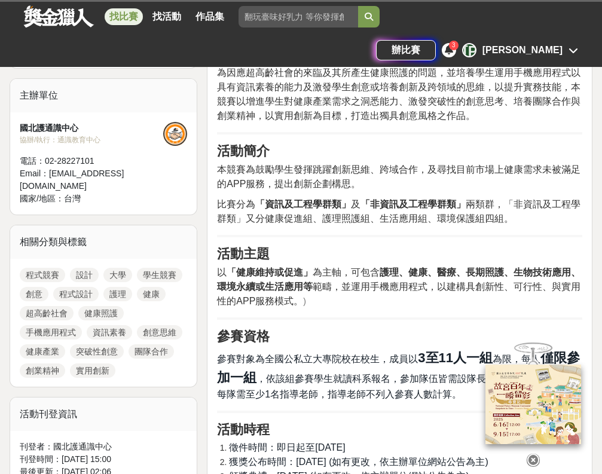
scroll to position [363, 0]
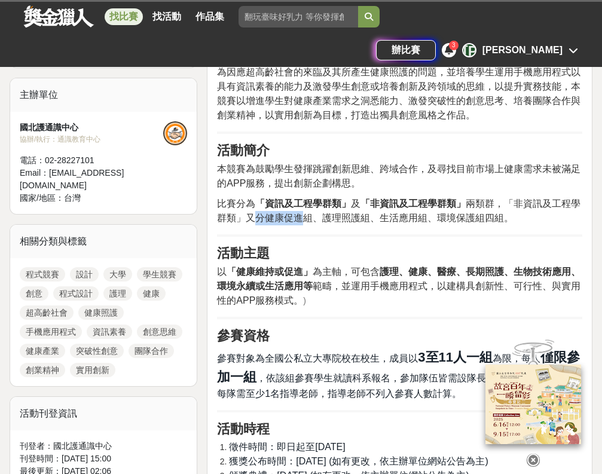
drag, startPoint x: 263, startPoint y: 218, endPoint x: 311, endPoint y: 216, distance: 48.5
click at [311, 216] on span "比賽分為 「資訊及工程學群類」 及 「非資訊及工程學群類」 兩類群，「非資訊及工程學群類」又分健康促進組、護理照護組、生活應用組、環境保護組四組。" at bounding box center [399, 211] width 364 height 25
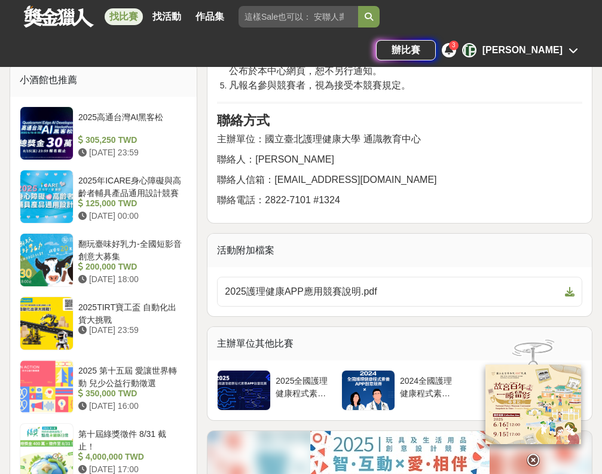
scroll to position [973, 0]
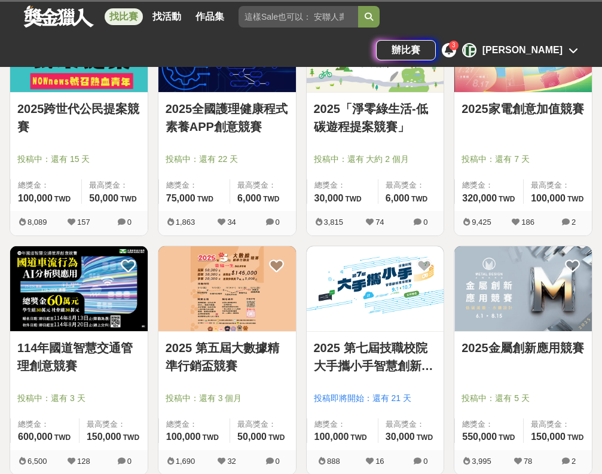
scroll to position [732, 0]
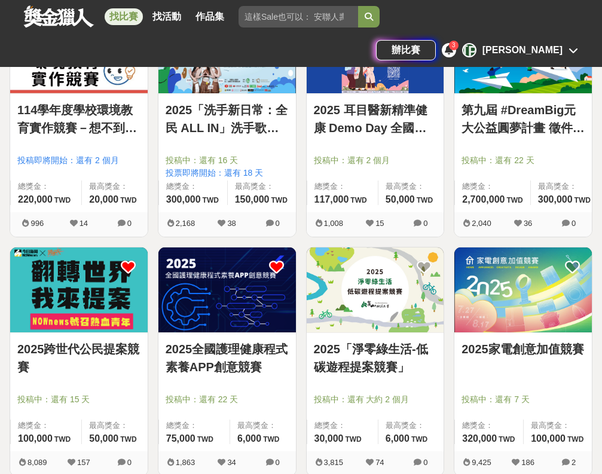
click at [279, 266] on icon at bounding box center [276, 267] width 15 height 15
click at [409, 369] on link "2025「淨零綠生活-低碳遊程提案競賽」" at bounding box center [375, 358] width 123 height 36
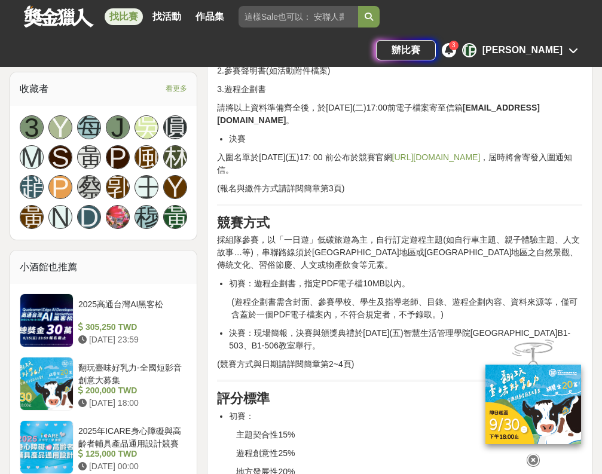
scroll to position [753, 0]
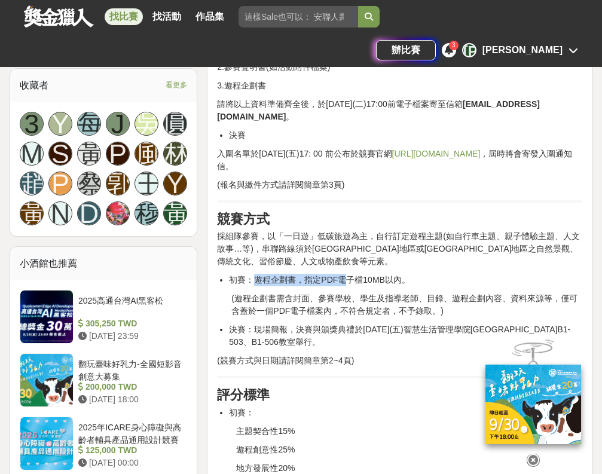
drag, startPoint x: 258, startPoint y: 278, endPoint x: 348, endPoint y: 278, distance: 89.1
click at [348, 278] on li "初賽：遊程企劃書，指定PDF電子檔10MB以內。" at bounding box center [406, 280] width 354 height 13
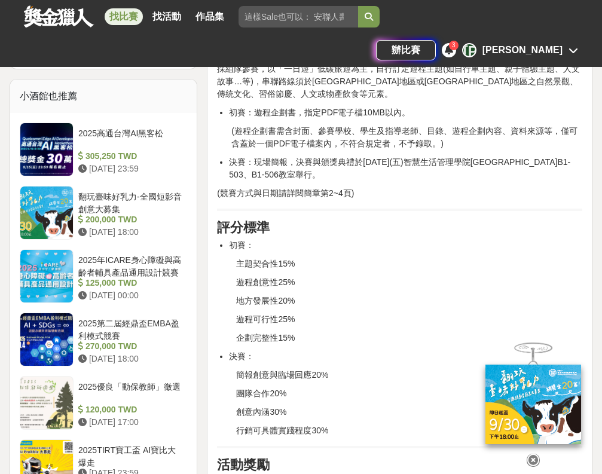
scroll to position [919, 0]
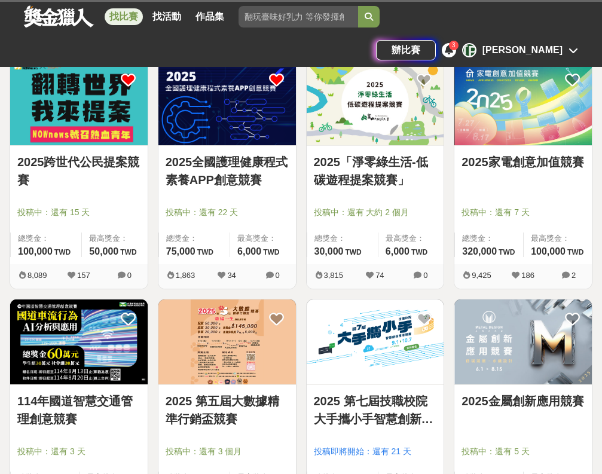
scroll to position [732, 0]
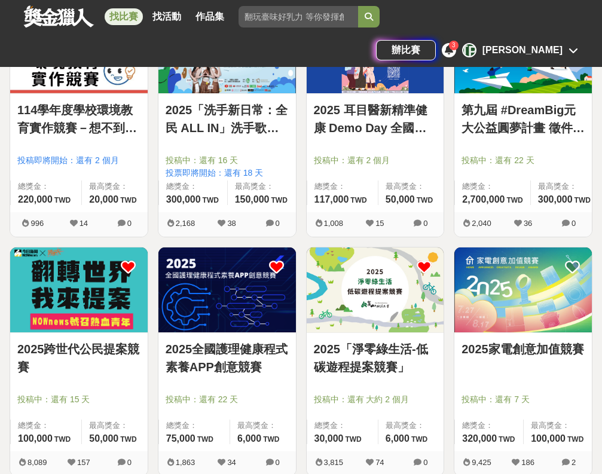
click at [431, 261] on icon at bounding box center [424, 267] width 15 height 15
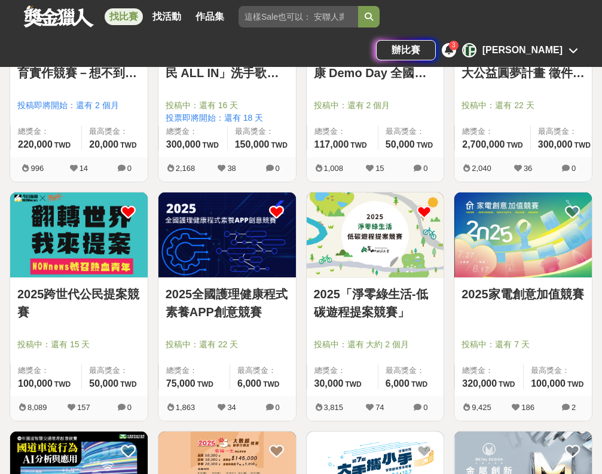
scroll to position [788, 0]
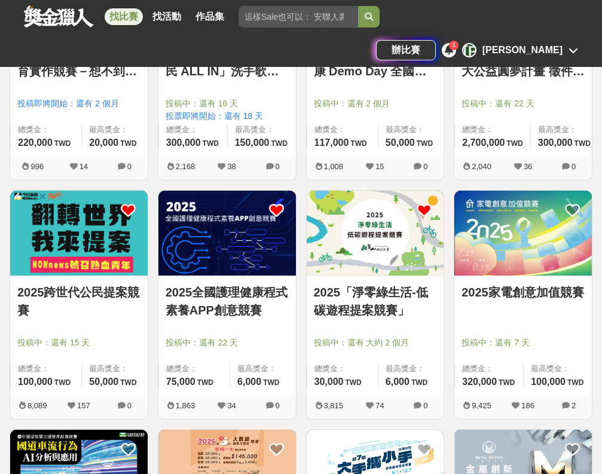
click at [501, 302] on link "2025家電創意加值競賽" at bounding box center [523, 293] width 123 height 18
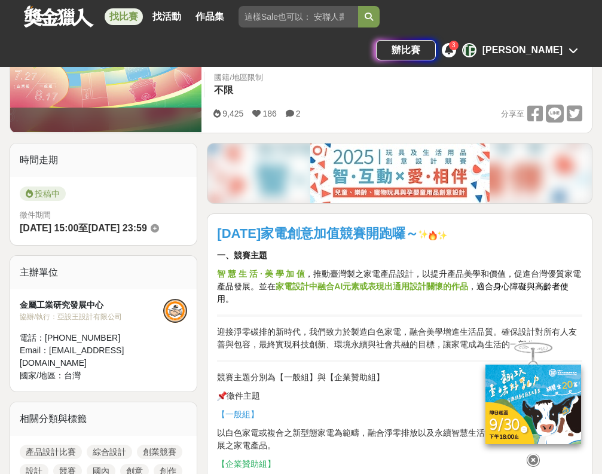
scroll to position [222, 0]
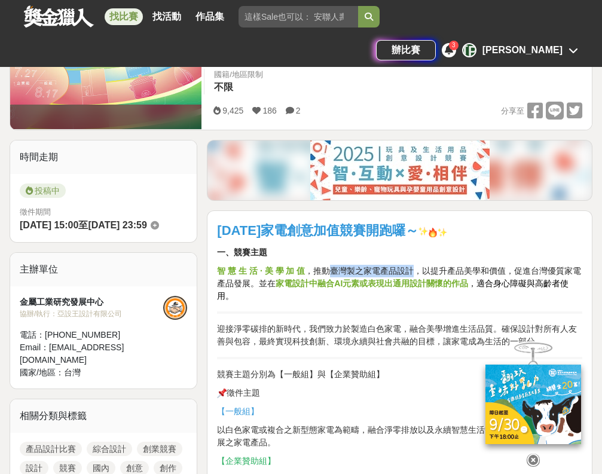
drag, startPoint x: 331, startPoint y: 272, endPoint x: 415, endPoint y: 271, distance: 84.4
click at [415, 271] on span "，推動臺灣製之家電產品設計，以提升產品美學和價值，促進台灣優質家電產品發展。並在" at bounding box center [399, 277] width 364 height 22
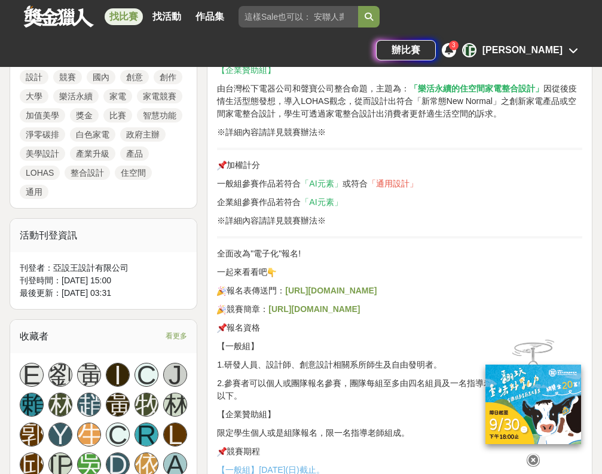
scroll to position [608, 0]
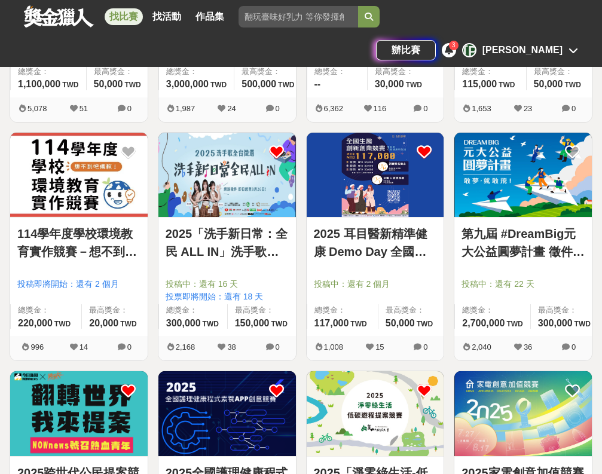
scroll to position [788, 0]
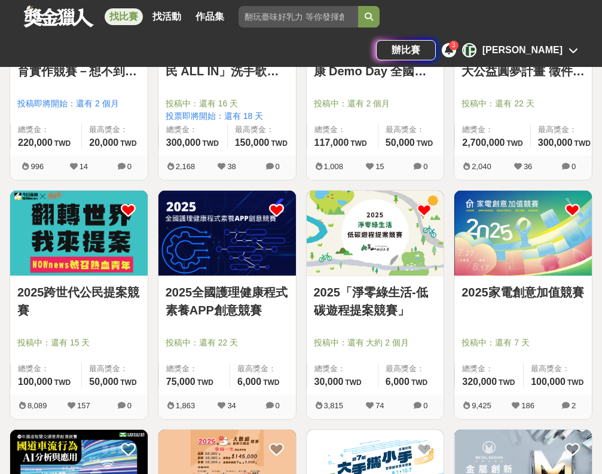
click at [573, 208] on icon at bounding box center [572, 210] width 15 height 15
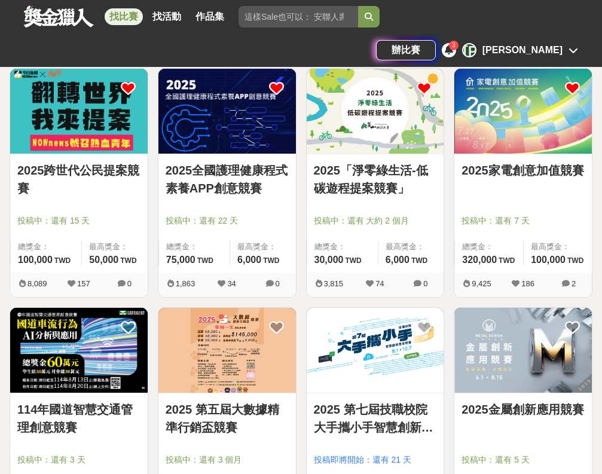
scroll to position [921, 0]
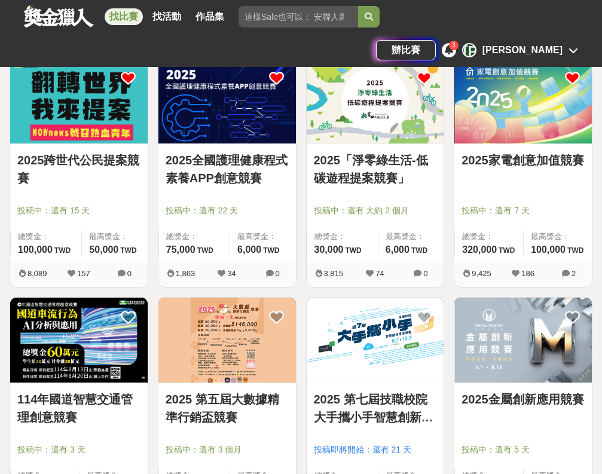
click at [571, 75] on icon at bounding box center [572, 78] width 15 height 15
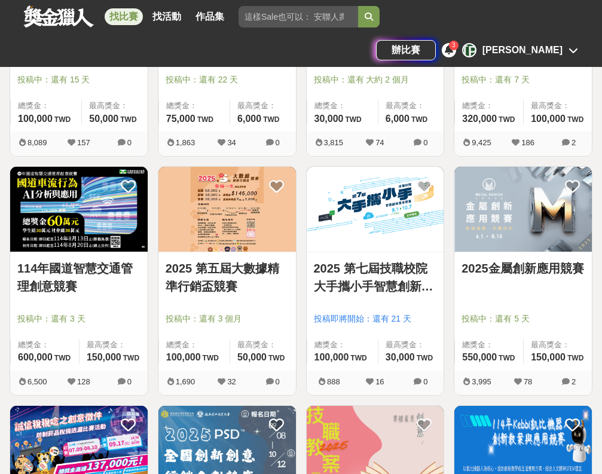
scroll to position [1074, 0]
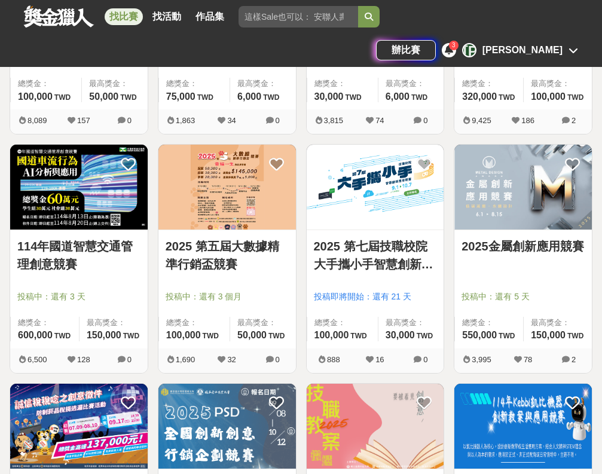
click at [254, 246] on link "2025 第五屆大數據精準行銷盃競賽" at bounding box center [227, 256] width 123 height 36
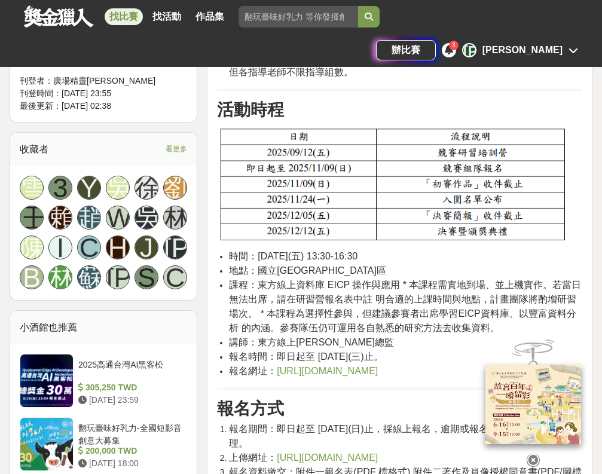
scroll to position [678, 0]
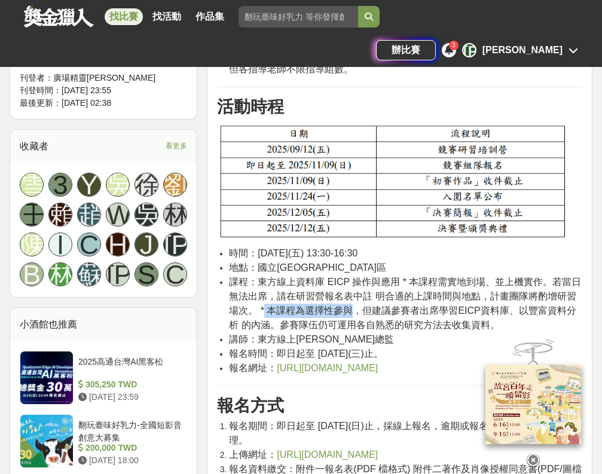
drag, startPoint x: 264, startPoint y: 308, endPoint x: 349, endPoint y: 310, distance: 85.6
click at [349, 310] on span "課程：東方線上資料庫 EICP 操作與應用 * 本課程需實地到場、並上機實作。若當日無法出席，請在研習營報名表中註 明合適的上課時間與地點，計畫團隊將酌增研習…" at bounding box center [405, 303] width 352 height 53
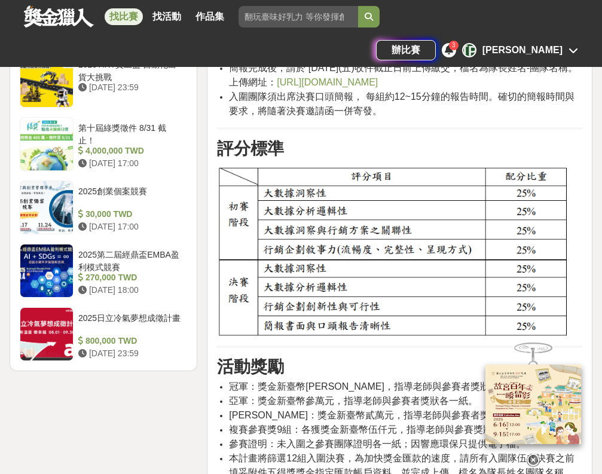
scroll to position [1423, 0]
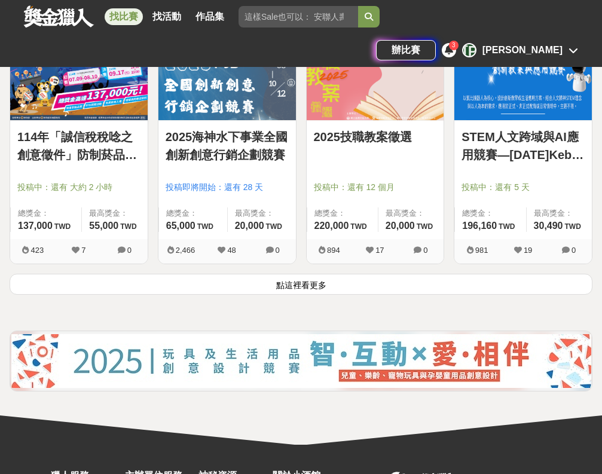
scroll to position [1074, 0]
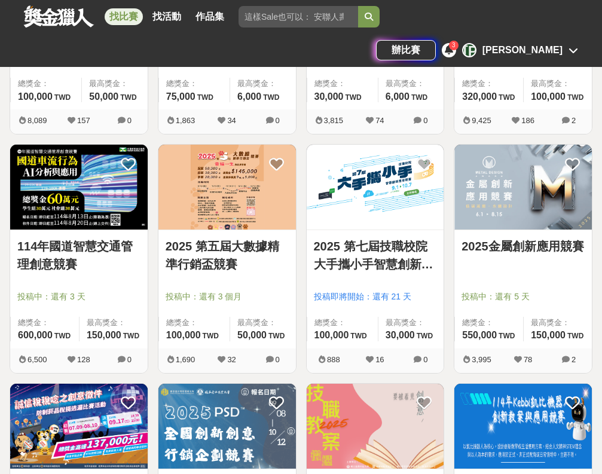
click at [385, 245] on link "2025 第七屆技職校院大手攜小手智慧創新應用競賽" at bounding box center [375, 256] width 123 height 36
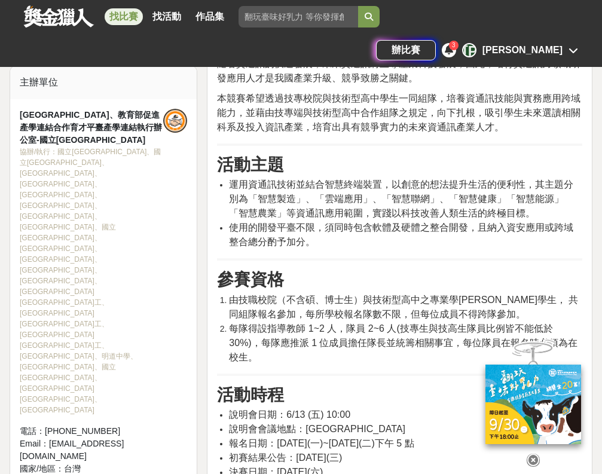
scroll to position [416, 0]
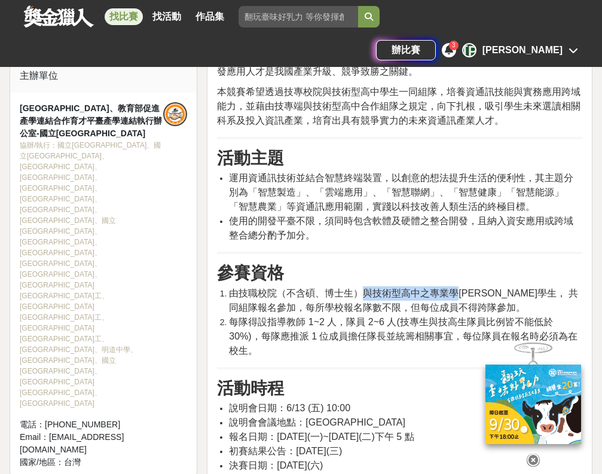
drag, startPoint x: 368, startPoint y: 291, endPoint x: 456, endPoint y: 293, distance: 88.0
click at [456, 293] on span "由技職校院（不含碩、博士生）與技術型高中之專業學[PERSON_NAME]學生， 共同組隊報名參加，每所學校報名隊數不限，但每位成員不得跨隊參加。" at bounding box center [403, 300] width 349 height 25
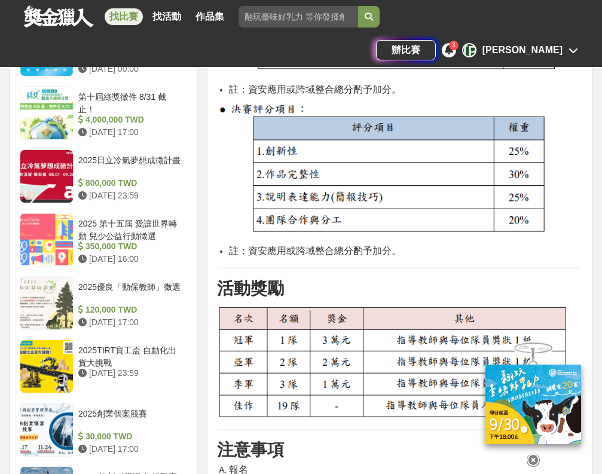
scroll to position [1599, 0]
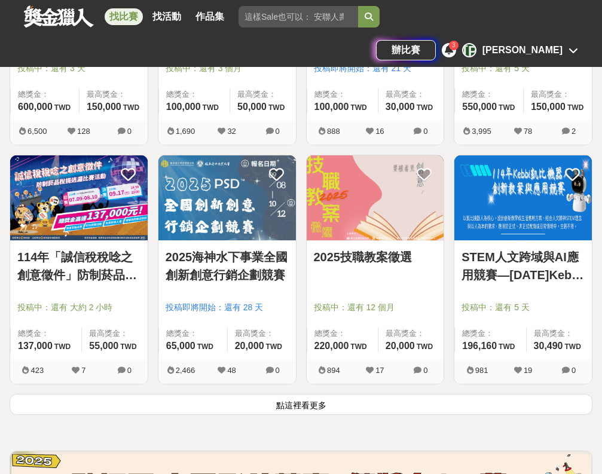
scroll to position [1302, 0]
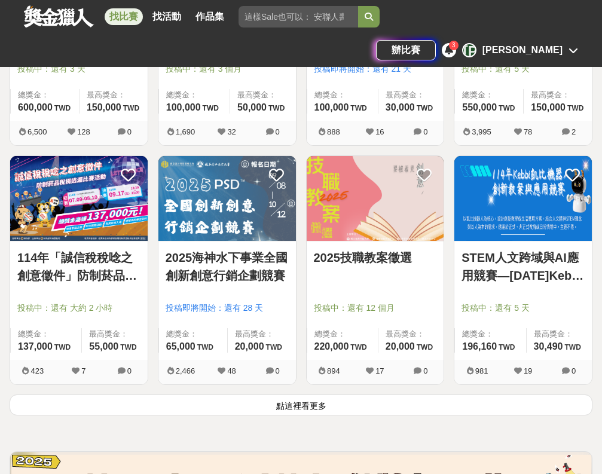
click at [547, 212] on img at bounding box center [524, 198] width 138 height 85
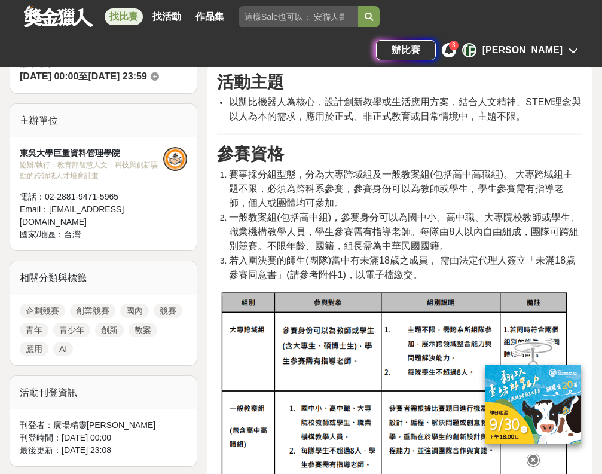
scroll to position [361, 0]
drag, startPoint x: 525, startPoint y: 102, endPoint x: 567, endPoint y: 102, distance: 41.3
click at [567, 102] on span "以凱比機器人為核心，設計創新教學或生活應用方案，結合人文精神、STEM理念與以人為本的需求，應用於正式、非正式教育或日常情境中，主題不限。" at bounding box center [405, 109] width 352 height 25
drag, startPoint x: 568, startPoint y: 102, endPoint x: 527, endPoint y: 99, distance: 40.8
click at [527, 99] on span "以凱比機器人為核心，設計創新教學或生活應用方案，結合人文精神、STEM理念與以人為本的需求，應用於正式、非正式教育或日常情境中，主題不限。" at bounding box center [405, 109] width 352 height 25
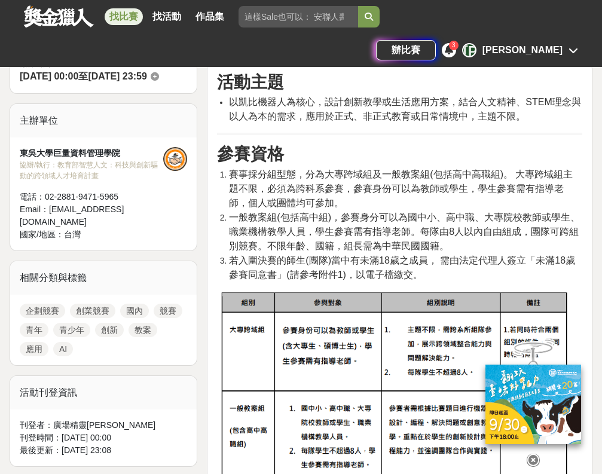
click at [318, 232] on span "一般教案組(包括高中組)，參賽身分可以為國中小、高中職、大專院校教師或學生、職業機構教學人員，學生參賽需有指導老師。每隊由8人以內自由組成，團隊可跨組別競賽。…" at bounding box center [404, 231] width 351 height 39
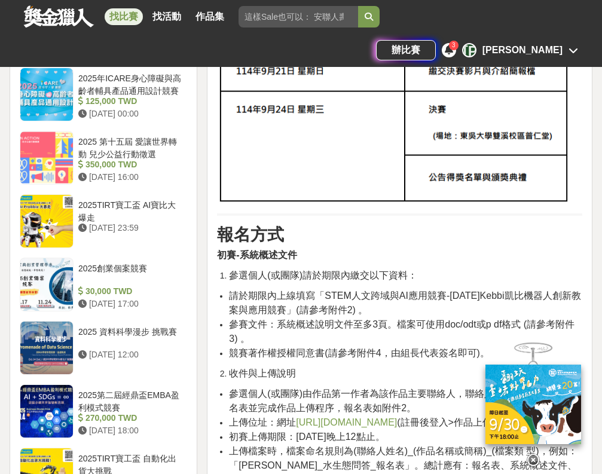
scroll to position [1135, 0]
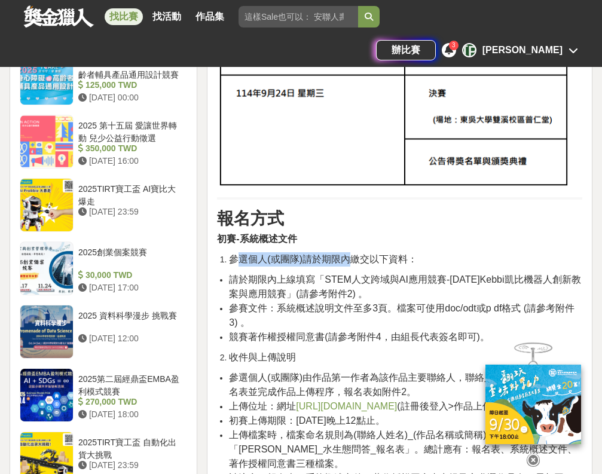
drag, startPoint x: 238, startPoint y: 258, endPoint x: 349, endPoint y: 258, distance: 111.9
click at [349, 258] on span "參選個人(或團隊)請於期限內繳交以下資料：" at bounding box center [323, 259] width 188 height 10
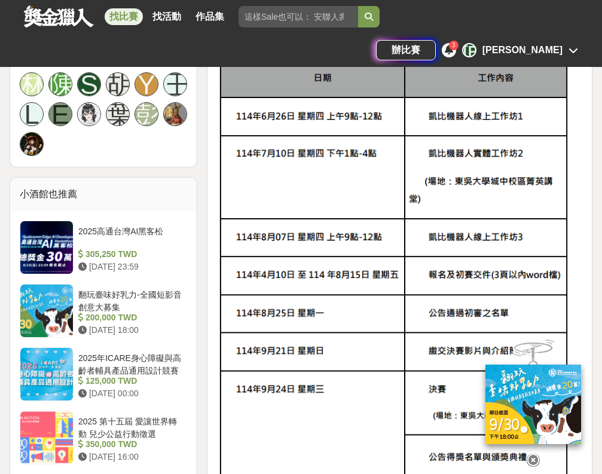
scroll to position [841, 0]
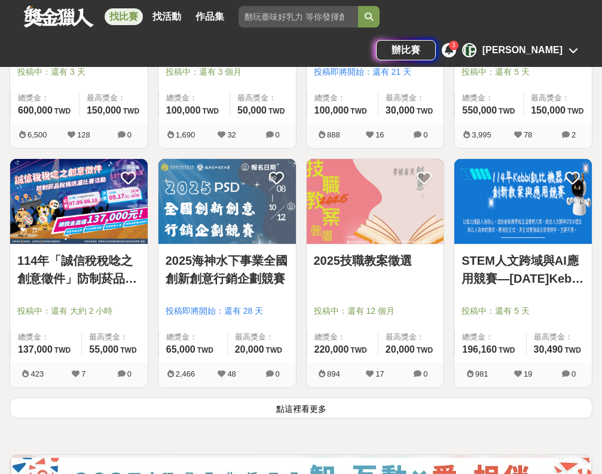
scroll to position [1301, 0]
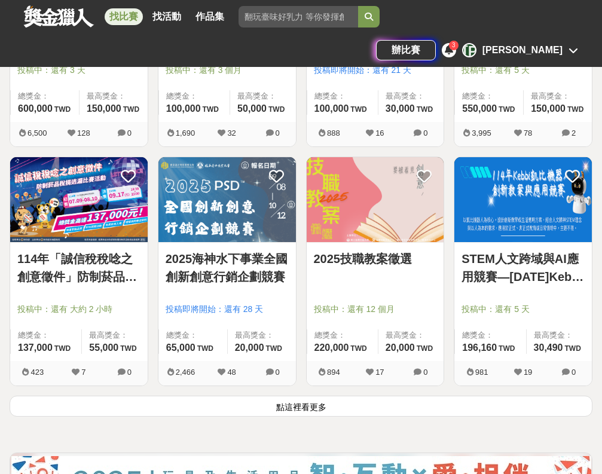
click at [238, 269] on link "2025海神水下事業全國創新創意行銷企劃競賽" at bounding box center [227, 268] width 123 height 36
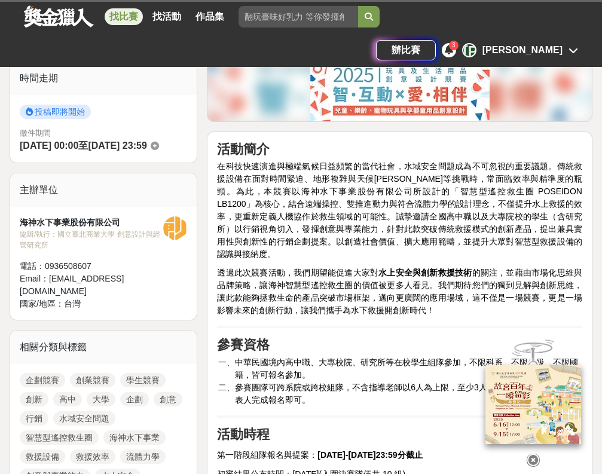
scroll to position [269, 0]
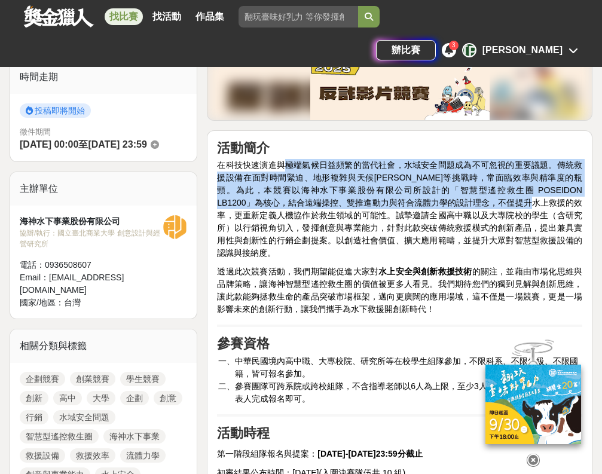
drag, startPoint x: 236, startPoint y: 165, endPoint x: 485, endPoint y: 200, distance: 251.4
click at [485, 200] on span "在科技快速演進與極端氣候日益頻繁的當代社會，水域安全問題成為不可忽視的重要議題。傳統救援設備在面對時間緊迫、地形複雜與天候[PERSON_NAME]等挑戰時，…" at bounding box center [400, 209] width 366 height 98
click at [466, 206] on span "在科技快速演進與極端氣候日益頻繁的當代社會，水域安全問題成為不可忽視的重要議題。傳統救援設備在面對時間緊迫、地形複雜與天候[PERSON_NAME]等挑戰時，…" at bounding box center [400, 209] width 366 height 98
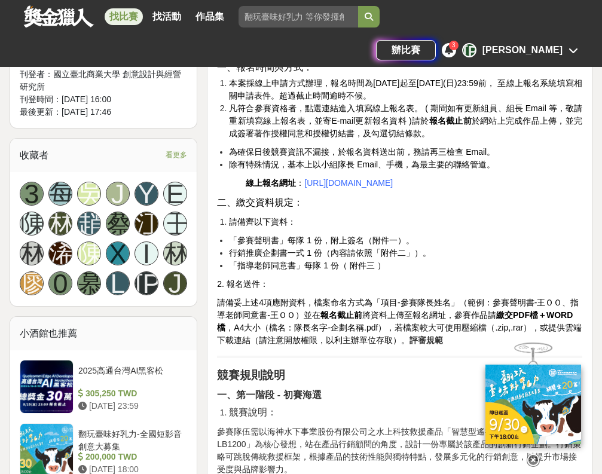
scroll to position [768, 0]
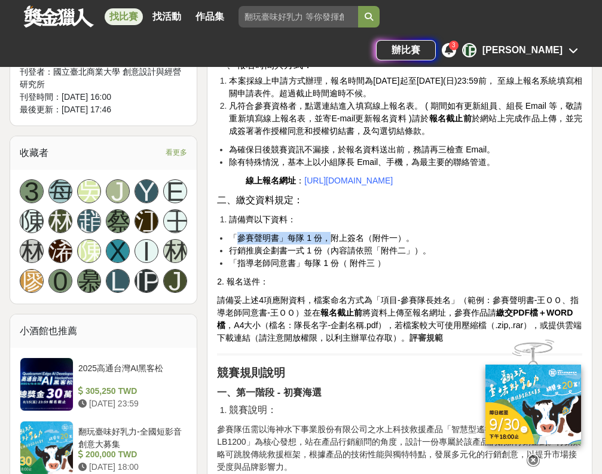
drag, startPoint x: 236, startPoint y: 245, endPoint x: 327, endPoint y: 245, distance: 90.9
click at [327, 243] on span "「參賽聲明書」每隊 1 份，附上簽名（附件一）。" at bounding box center [321, 238] width 185 height 10
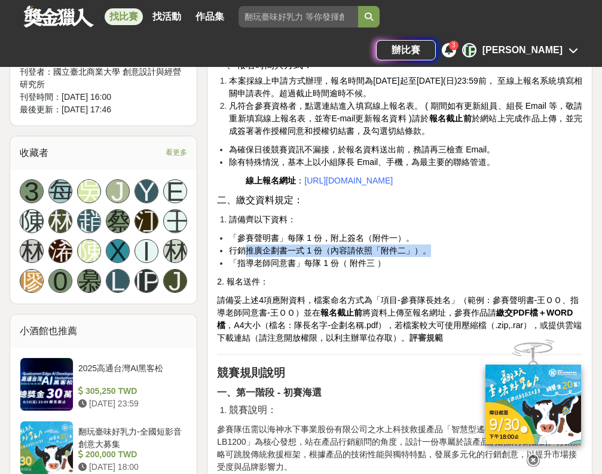
drag, startPoint x: 246, startPoint y: 262, endPoint x: 323, endPoint y: 264, distance: 77.2
click at [323, 257] on li "行銷推廣企劃書一式 1 份（內容請依照「附件二」）。" at bounding box center [406, 251] width 354 height 13
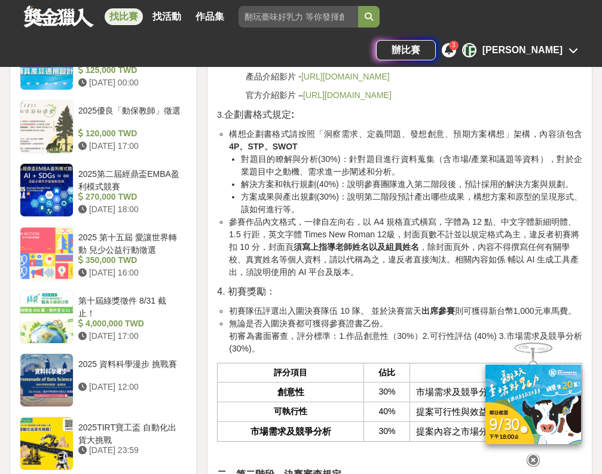
scroll to position [1219, 0]
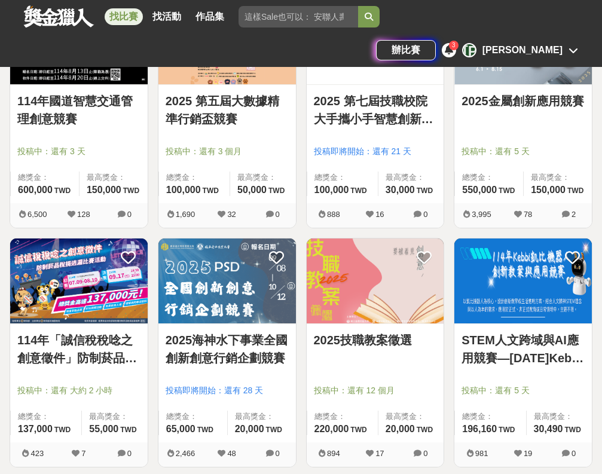
scroll to position [1301, 0]
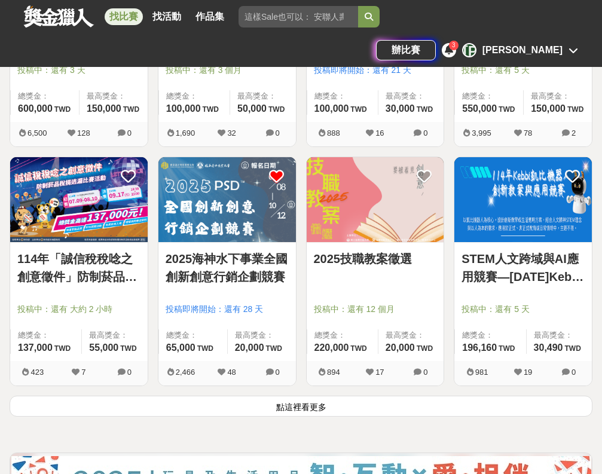
click at [278, 173] on icon at bounding box center [276, 176] width 15 height 15
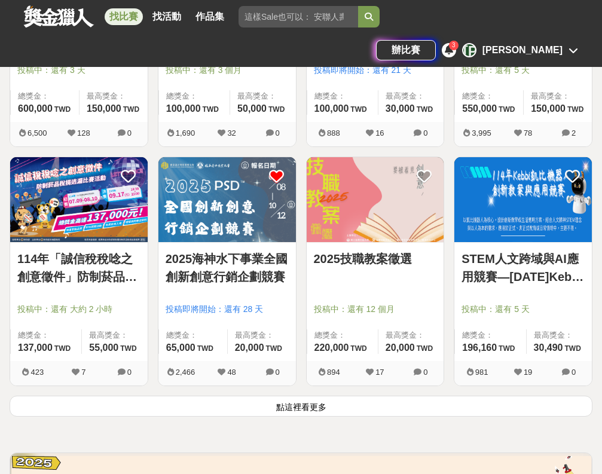
click at [290, 409] on button "點這裡看更多" at bounding box center [301, 406] width 583 height 21
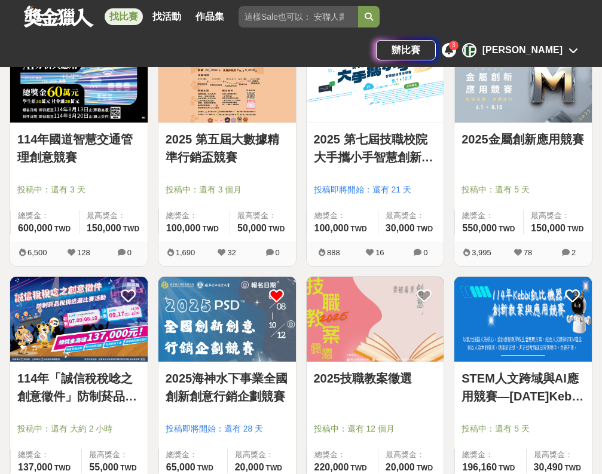
scroll to position [1179, 0]
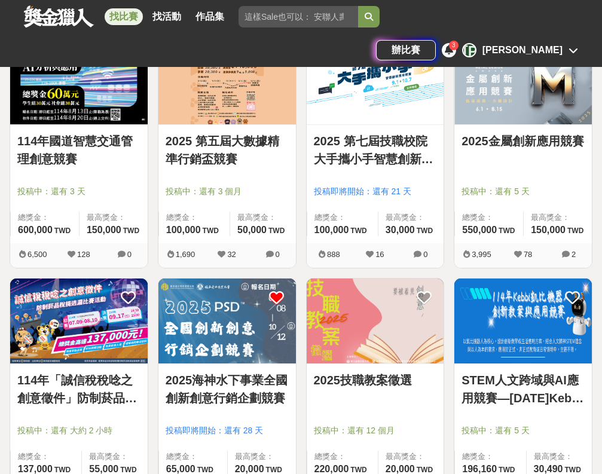
click at [242, 147] on link "2025 第五屆大數據精準行銷盃競賽" at bounding box center [227, 150] width 123 height 36
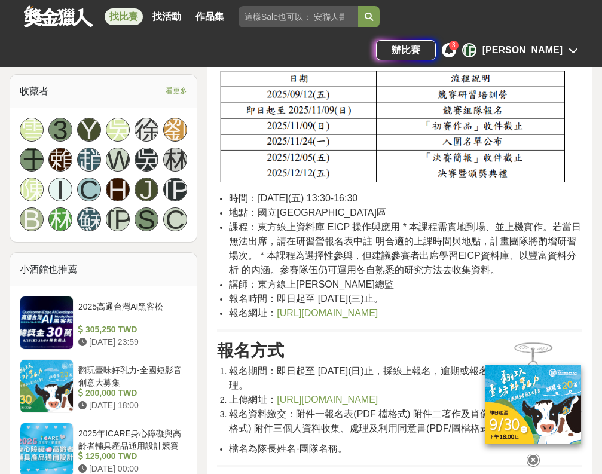
scroll to position [735, 0]
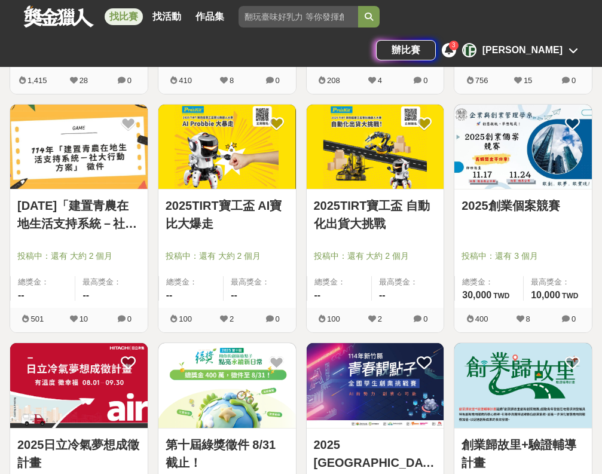
scroll to position [1834, 0]
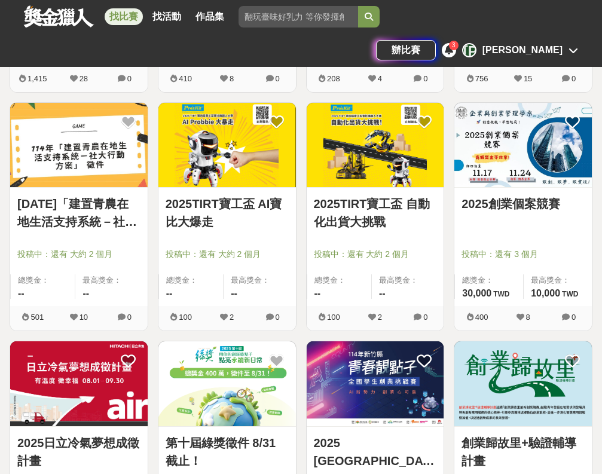
click at [534, 212] on link "2025創業個案競賽" at bounding box center [523, 204] width 123 height 18
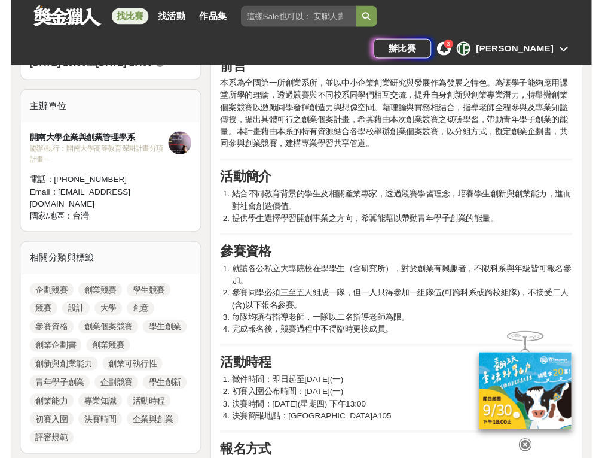
scroll to position [316, 0]
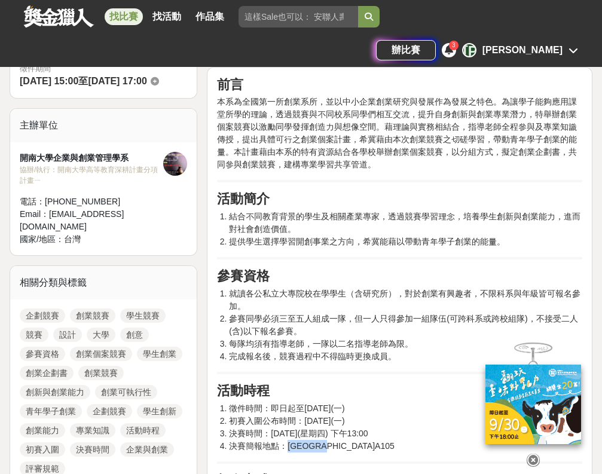
drag, startPoint x: 291, startPoint y: 446, endPoint x: 345, endPoint y: 446, distance: 54.4
click at [345, 446] on li "決賽簡報地點：[GEOGRAPHIC_DATA]A105" at bounding box center [406, 446] width 354 height 13
copy li "開[GEOGRAPHIC_DATA]"
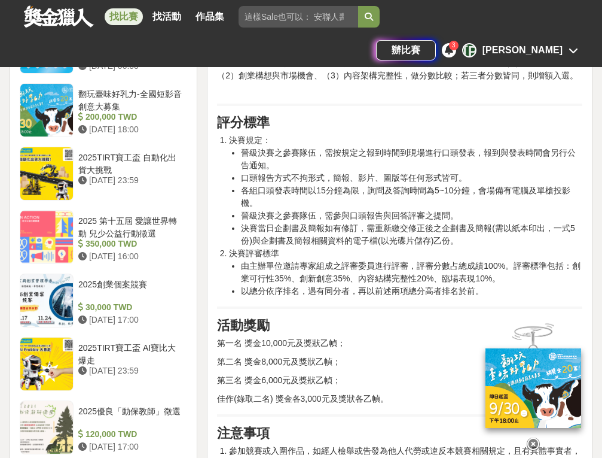
scroll to position [1121, 0]
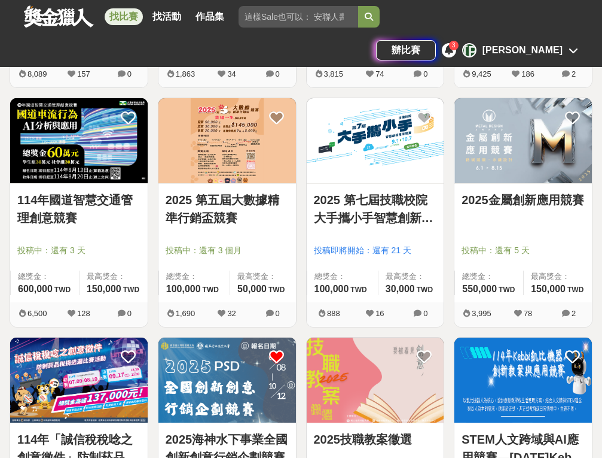
scroll to position [1834, 0]
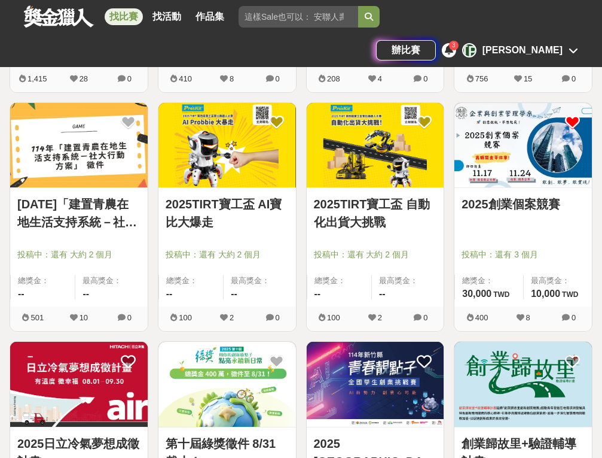
click at [574, 120] on icon at bounding box center [572, 122] width 15 height 15
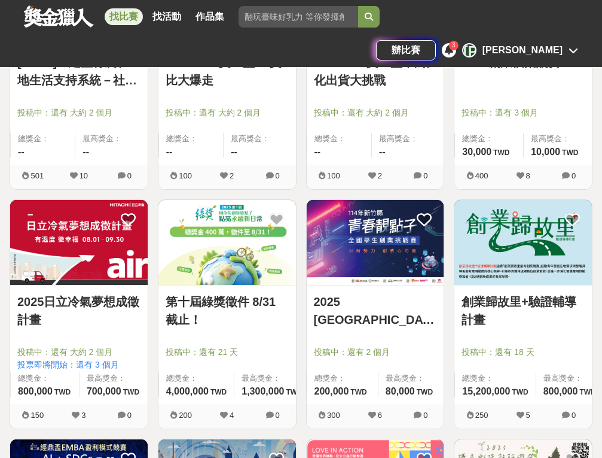
scroll to position [1982, 0]
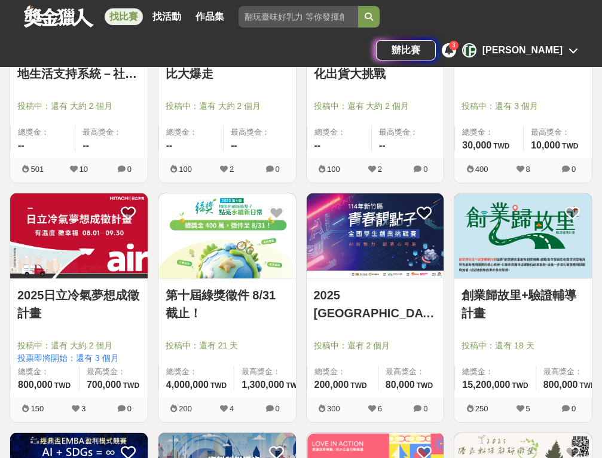
click at [84, 302] on link "2025日立冷氣夢想成徵計畫" at bounding box center [78, 304] width 123 height 36
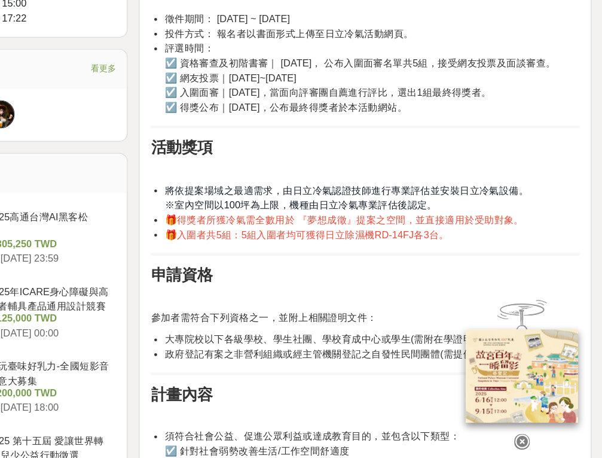
scroll to position [866, 0]
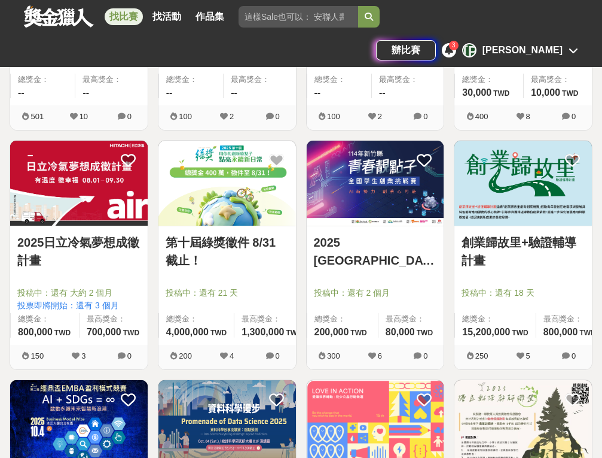
scroll to position [2035, 0]
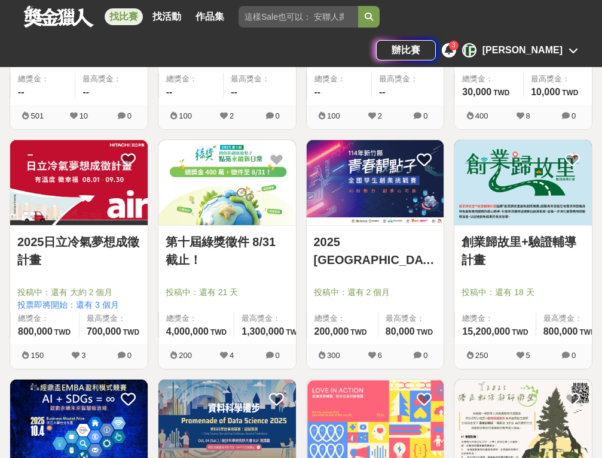
click at [238, 233] on link "第十屆綠獎徵件 8/31 截止！" at bounding box center [227, 251] width 123 height 36
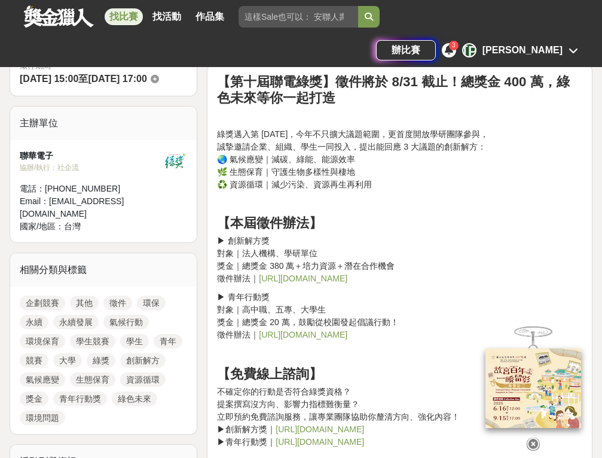
scroll to position [367, 0]
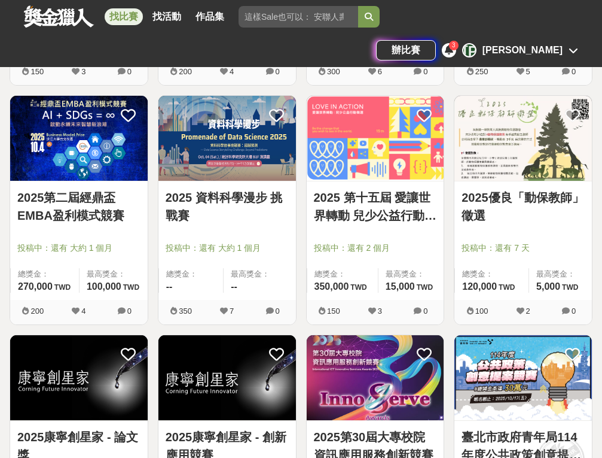
scroll to position [2319, 0]
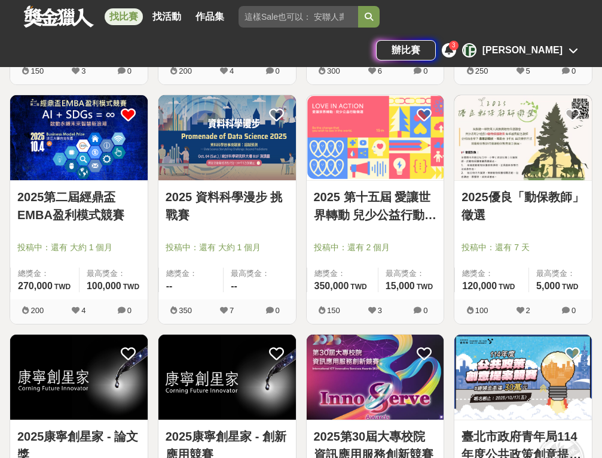
click at [133, 113] on icon at bounding box center [128, 114] width 15 height 15
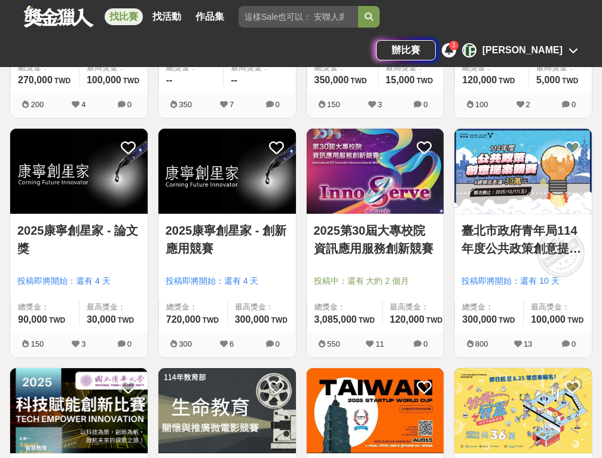
scroll to position [2535, 0]
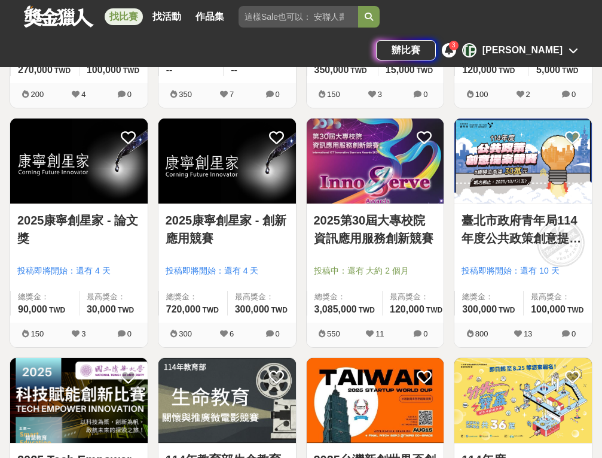
click at [190, 227] on link "2025康寧創星家 - 創新應用競賽" at bounding box center [227, 229] width 123 height 36
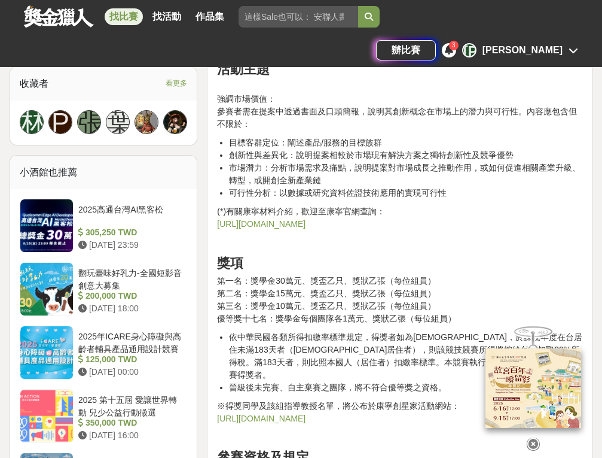
scroll to position [867, 0]
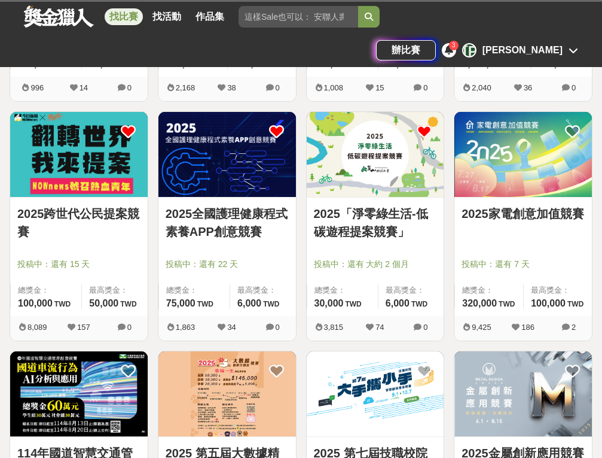
scroll to position [2535, 0]
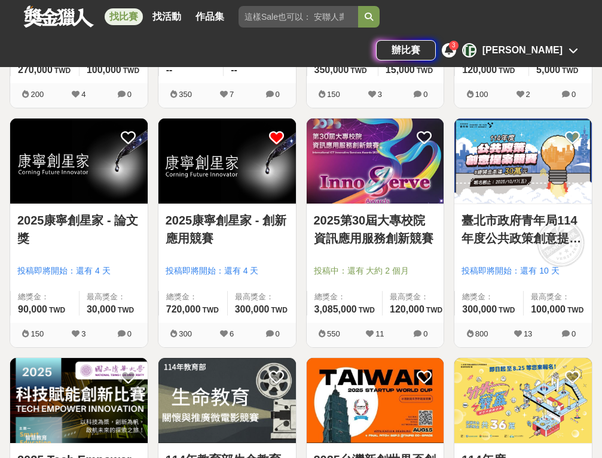
click at [281, 137] on icon at bounding box center [276, 137] width 15 height 15
click at [100, 190] on img at bounding box center [79, 160] width 138 height 85
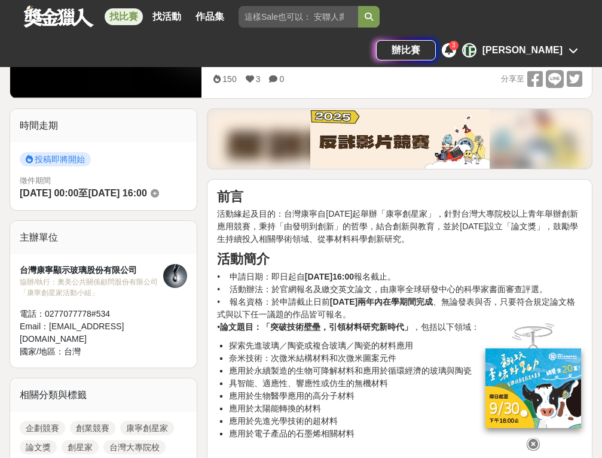
scroll to position [302, 0]
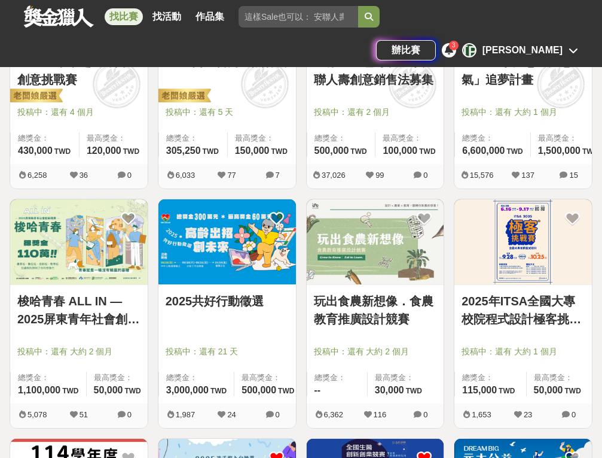
scroll to position [2535, 0]
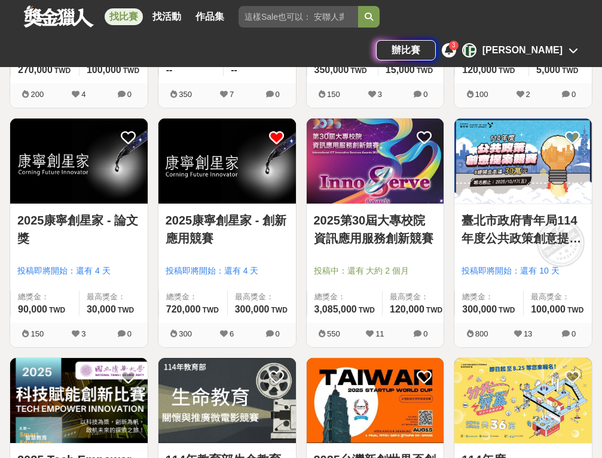
click at [415, 238] on link "2025第30屆大專校院資訊應用服務創新競賽" at bounding box center [375, 229] width 123 height 36
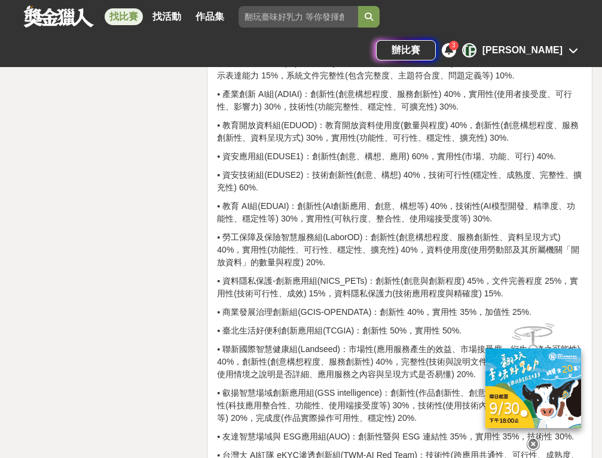
scroll to position [3603, 0]
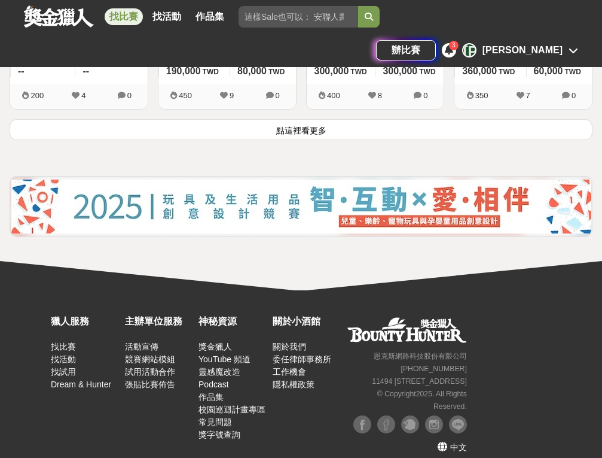
scroll to position [2535, 0]
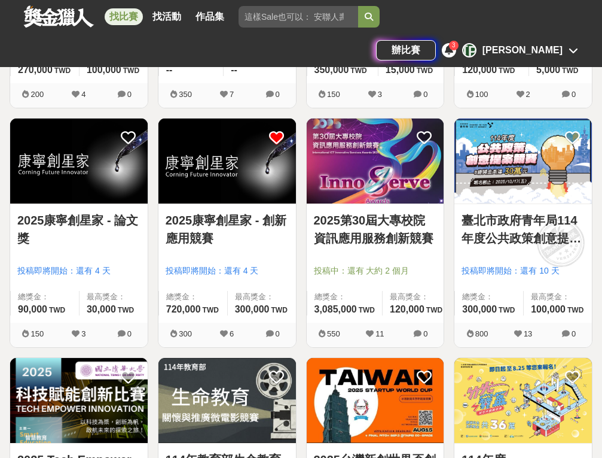
click at [548, 214] on link "臺北市政府青年局114年度公共政策創意提案暨辯論競賽" at bounding box center [523, 229] width 123 height 36
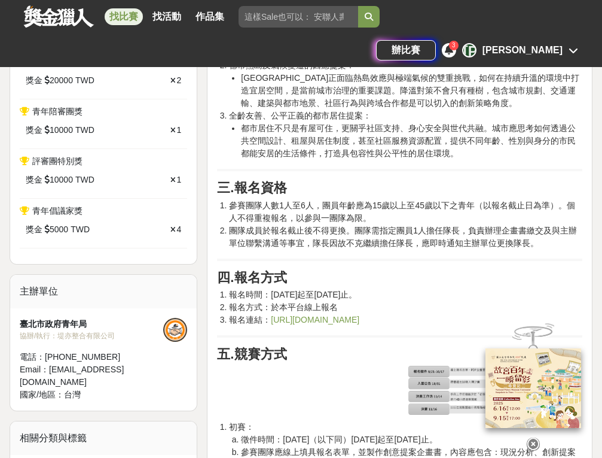
scroll to position [581, 0]
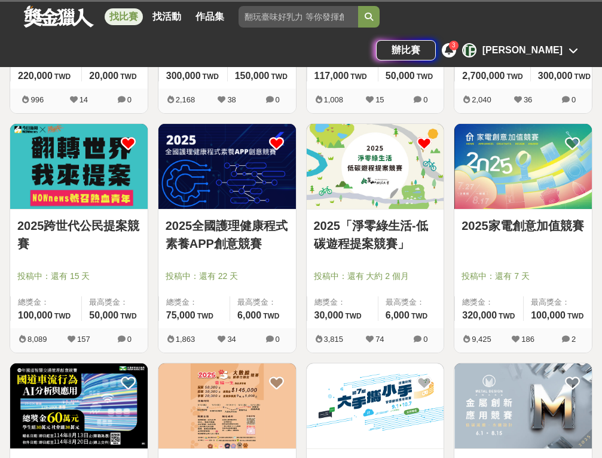
scroll to position [2535, 0]
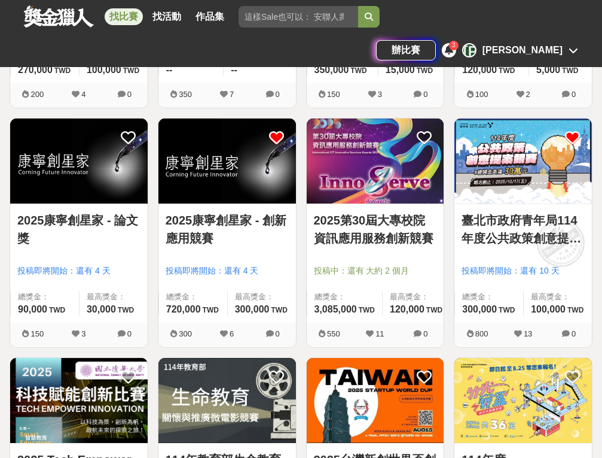
click at [574, 137] on icon at bounding box center [572, 137] width 15 height 15
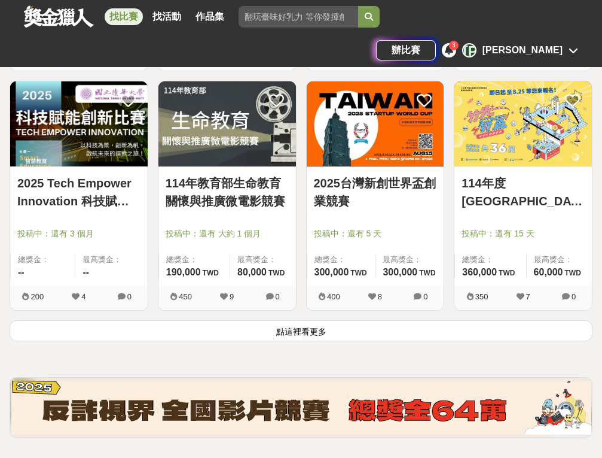
scroll to position [2837, 0]
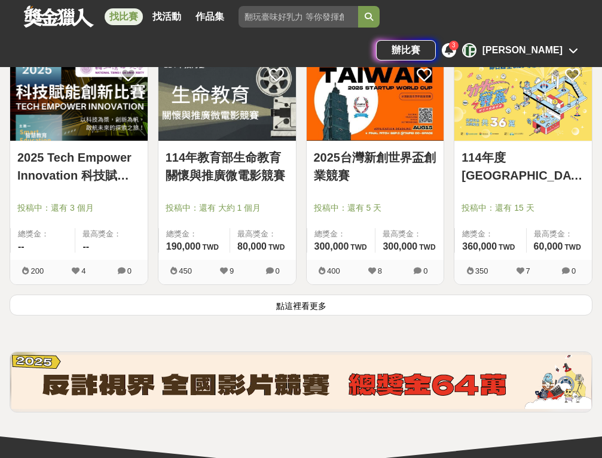
click at [267, 309] on button "點這裡看更多" at bounding box center [301, 304] width 583 height 21
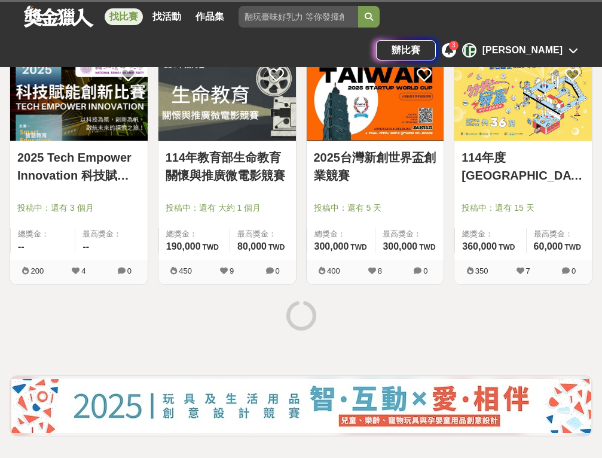
click at [86, 175] on link "2025 Tech Empower Innovation 科技賦能創新比賽" at bounding box center [78, 166] width 123 height 36
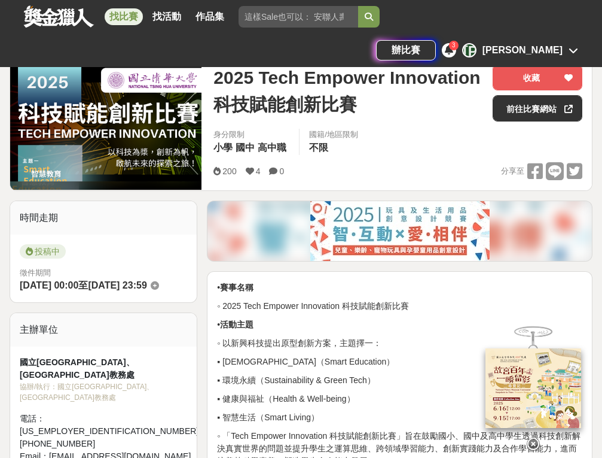
scroll to position [113, 0]
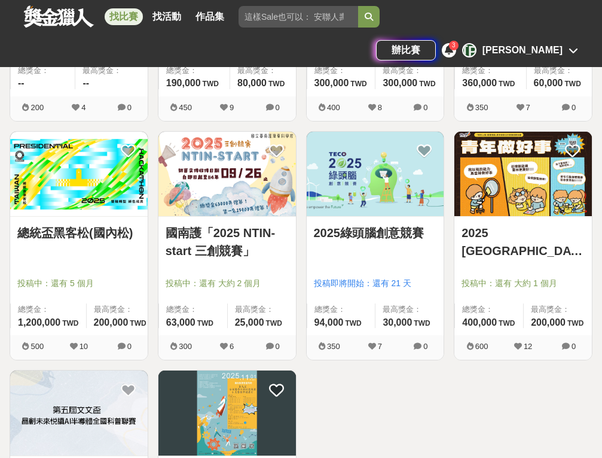
scroll to position [3006, 0]
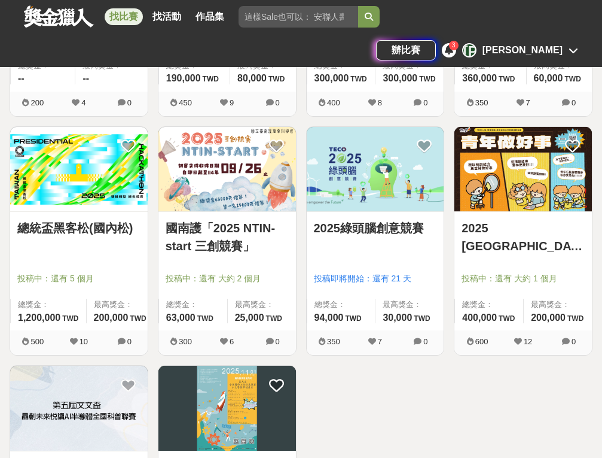
click at [109, 233] on link "總統盃黑客松(國內松)" at bounding box center [78, 228] width 123 height 18
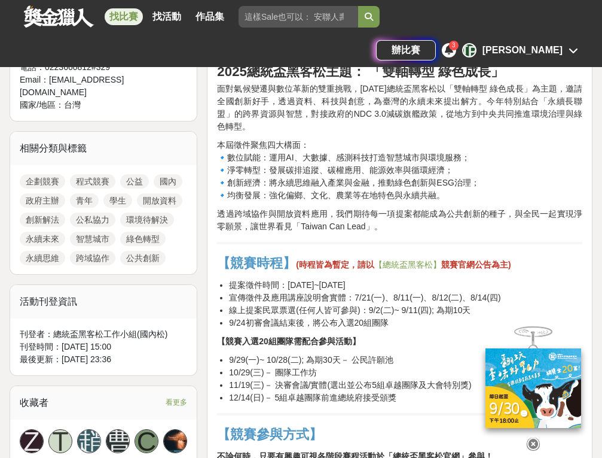
scroll to position [486, 0]
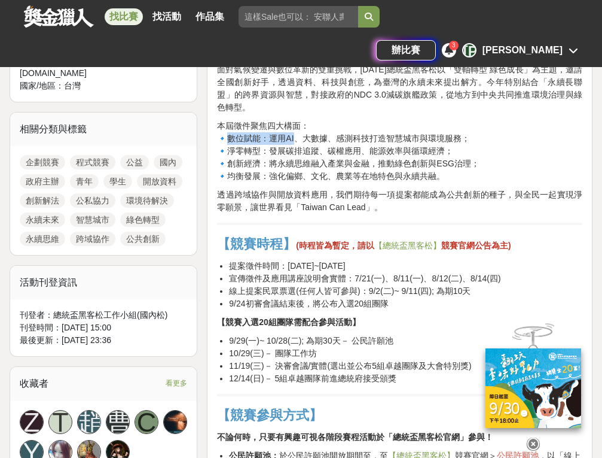
drag, startPoint x: 229, startPoint y: 144, endPoint x: 298, endPoint y: 144, distance: 69.4
click at [298, 144] on p "本屆徵件聚焦四大構面： 🔹數位賦能：運用AI、大數據、感測科技打造智慧城市與環境服務； 🔹淨零轉型：發展碳排追蹤、碳權應用、能源效率與循環經濟； 🔹創新經濟：…" at bounding box center [400, 151] width 366 height 63
drag, startPoint x: 245, startPoint y: 141, endPoint x: 374, endPoint y: 143, distance: 128.6
click at [374, 143] on p "本屆徵件聚焦四大構面： 🔹數位賦能：運用AI、大數據、感測科技打造智慧城市與環境服務； 🔹淨零轉型：發展碳排追蹤、碳權應用、能源效率與循環經濟； 🔹創新經濟：…" at bounding box center [400, 151] width 366 height 63
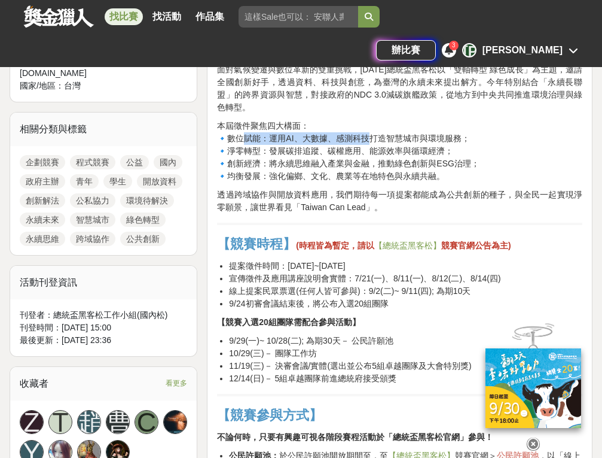
click at [374, 143] on p "本屆徵件聚焦四大構面： 🔹數位賦能：運用AI、大數據、感測科技打造智慧城市與環境服務； 🔹淨零轉型：發展碳排追蹤、碳權應用、能源效率與循環經濟； 🔹創新經濟：…" at bounding box center [400, 151] width 366 height 63
drag, startPoint x: 294, startPoint y: 142, endPoint x: 404, endPoint y: 142, distance: 109.5
click at [404, 142] on p "本屆徵件聚焦四大構面： 🔹數位賦能：運用AI、大數據、感測科技打造智慧城市與環境服務； 🔹淨零轉型：發展碳排追蹤、碳權應用、能源效率與循環經濟； 🔹創新經濟：…" at bounding box center [400, 151] width 366 height 63
drag, startPoint x: 269, startPoint y: 158, endPoint x: 404, endPoint y: 158, distance: 135.8
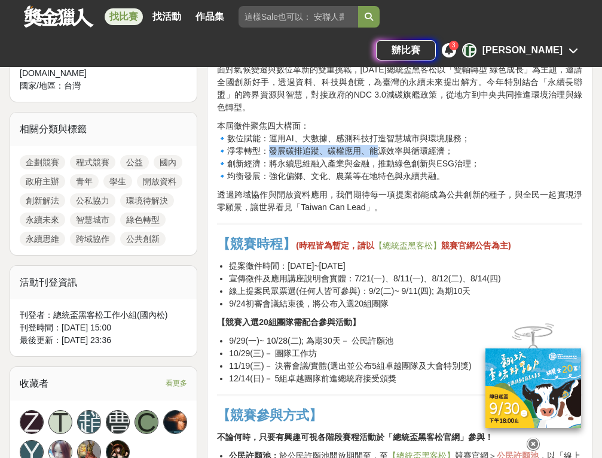
click at [404, 158] on p "本屆徵件聚焦四大構面： 🔹數位賦能：運用AI、大數據、感測科技打造智慧城市與環境服務； 🔹淨零轉型：發展碳排追蹤、碳權應用、能源效率與循環經濟； 🔹創新經濟：…" at bounding box center [400, 151] width 366 height 63
drag, startPoint x: 229, startPoint y: 172, endPoint x: 375, endPoint y: 171, distance: 146.0
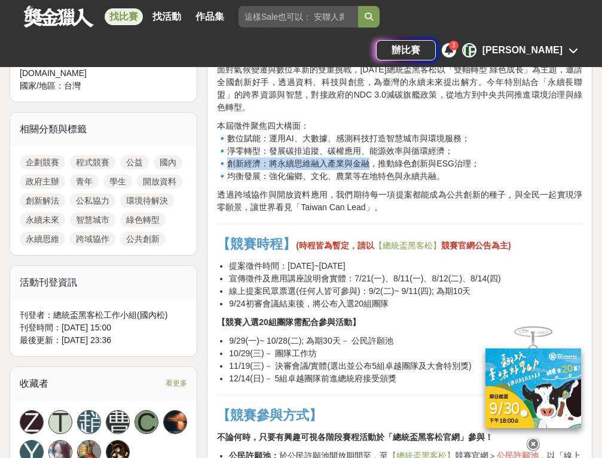
click at [375, 171] on p "本屆徵件聚焦四大構面： 🔹數位賦能：運用AI、大數據、感測科技打造智慧城市與環境服務； 🔹淨零轉型：發展碳排追蹤、碳權應用、能源效率與循環經濟； 🔹創新經濟：…" at bounding box center [400, 151] width 366 height 63
click at [324, 172] on p "本屆徵件聚焦四大構面： 🔹數位賦能：運用AI、大數據、感測科技打造智慧城市與環境服務； 🔹淨零轉型：發展碳排追蹤、碳權應用、能源效率與循環經濟； 🔹創新經濟：…" at bounding box center [400, 151] width 366 height 63
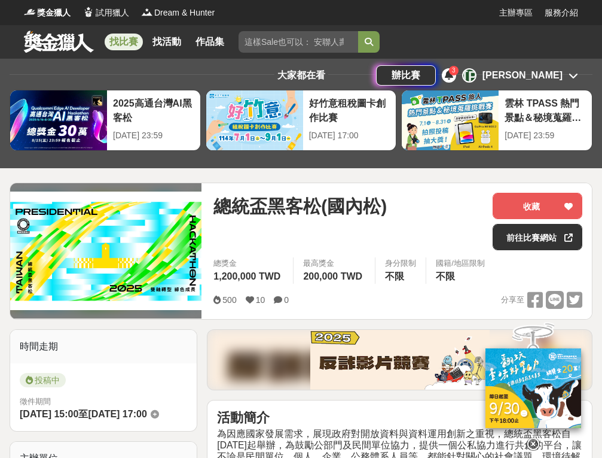
scroll to position [0, 0]
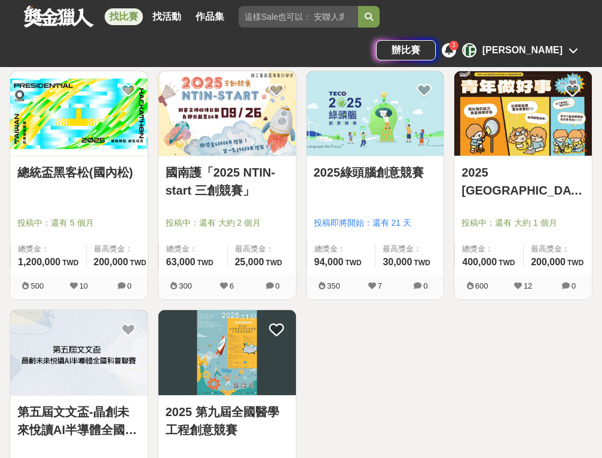
scroll to position [3062, 0]
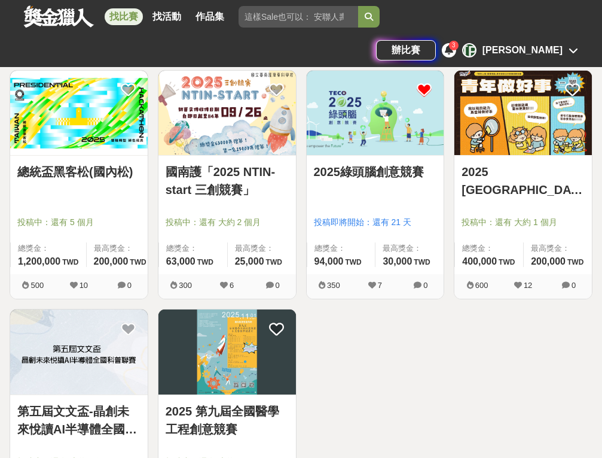
click at [418, 86] on icon at bounding box center [424, 90] width 15 height 15
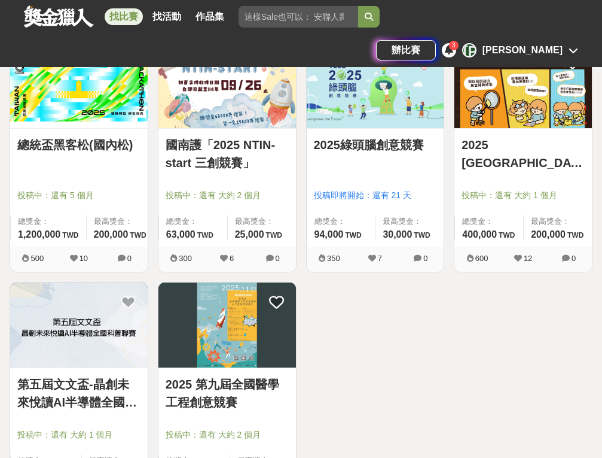
scroll to position [3084, 0]
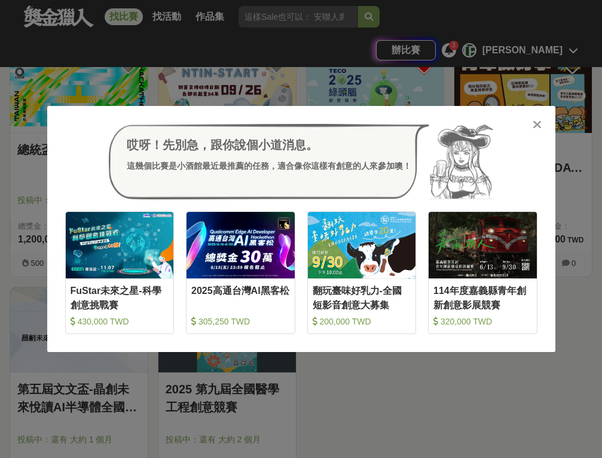
click at [538, 124] on icon at bounding box center [537, 124] width 9 height 12
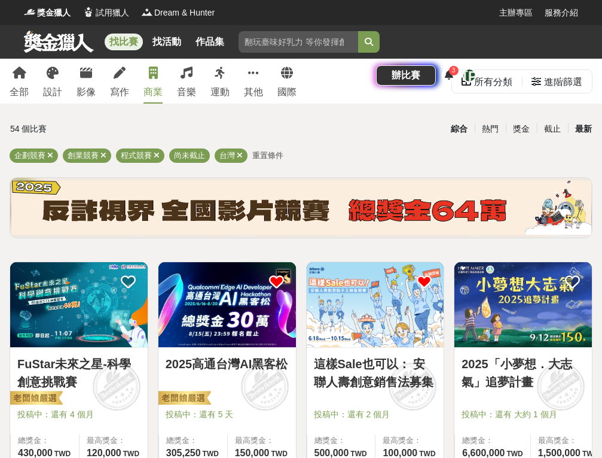
scroll to position [0, 0]
click at [576, 126] on div "最新" at bounding box center [583, 128] width 31 height 21
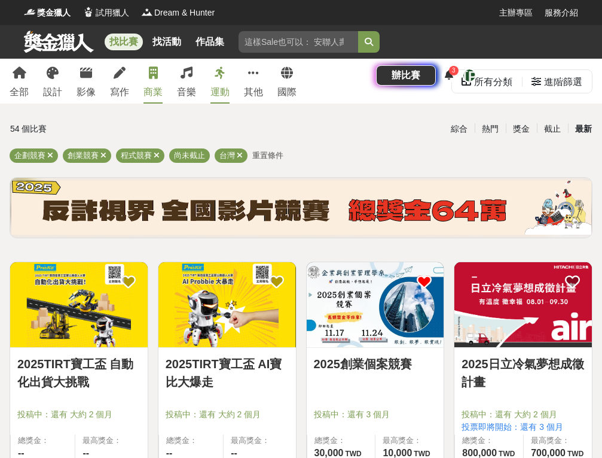
click at [218, 77] on icon at bounding box center [220, 73] width 11 height 12
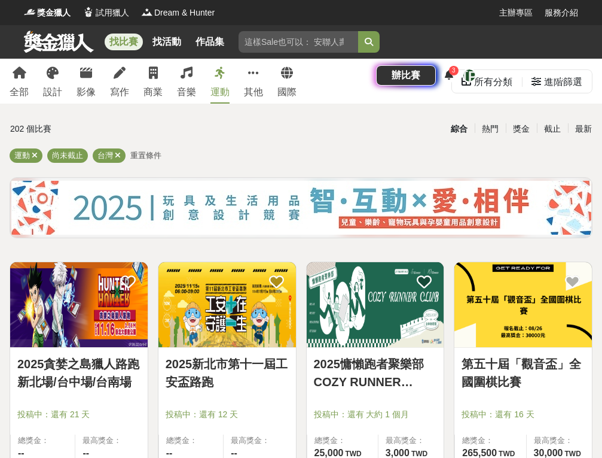
click at [142, 152] on span "重置條件" at bounding box center [145, 155] width 31 height 9
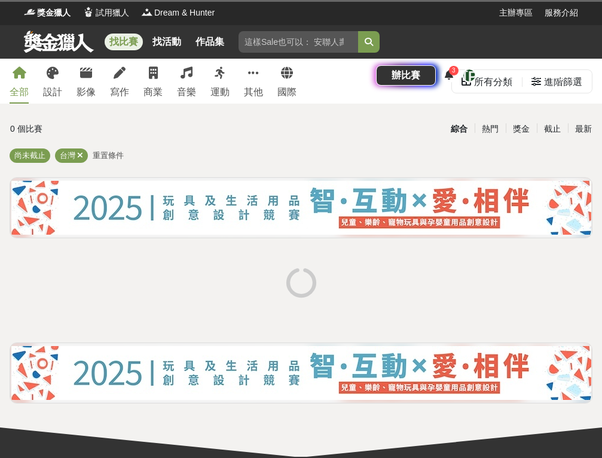
click at [107, 157] on span "重置條件" at bounding box center [108, 155] width 31 height 9
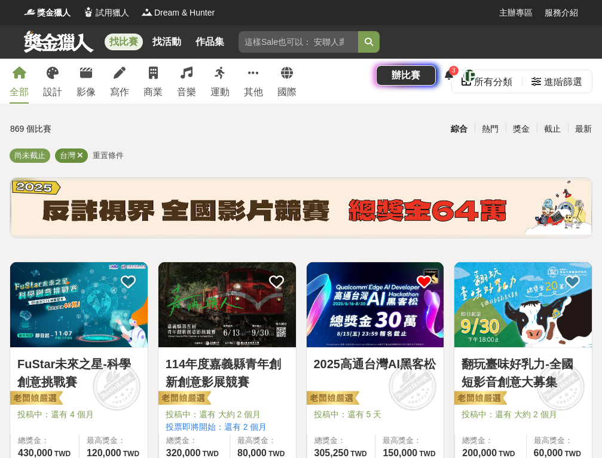
click at [62, 158] on span "台灣" at bounding box center [68, 155] width 16 height 9
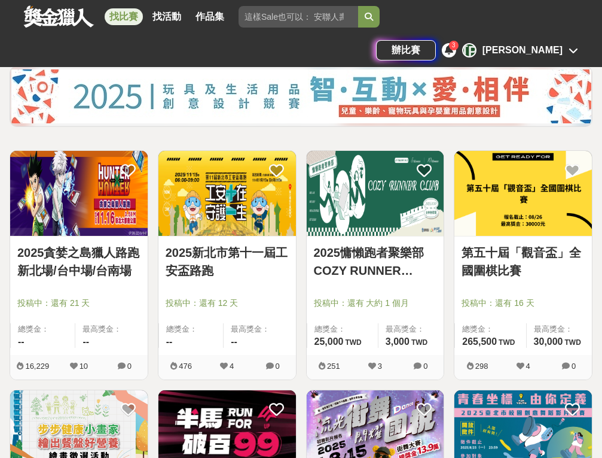
scroll to position [112, 0]
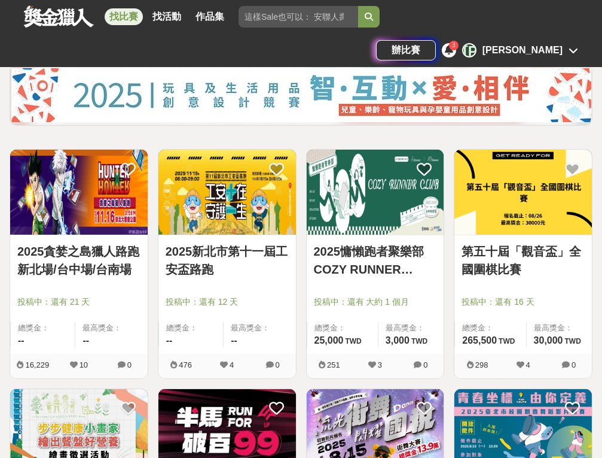
click at [106, 210] on img at bounding box center [79, 192] width 138 height 85
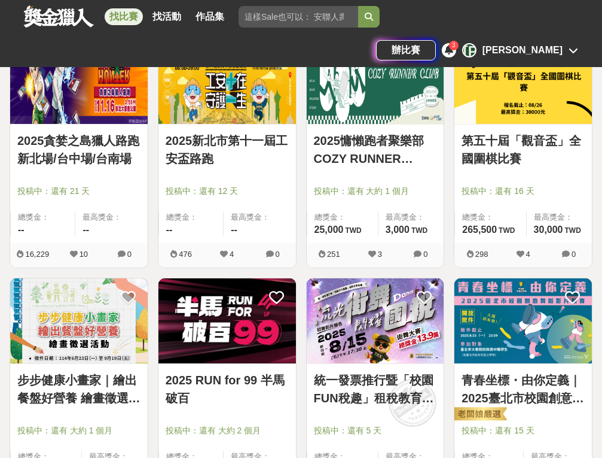
scroll to position [225, 0]
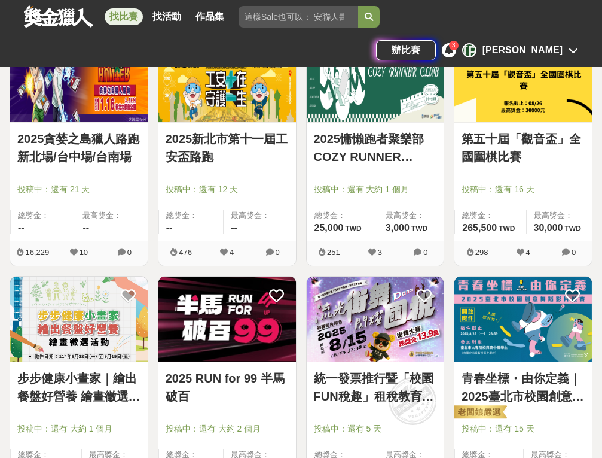
click at [377, 150] on link "2025慵懶跑者聚樂部 COZY RUNNER CLUB" at bounding box center [375, 148] width 123 height 36
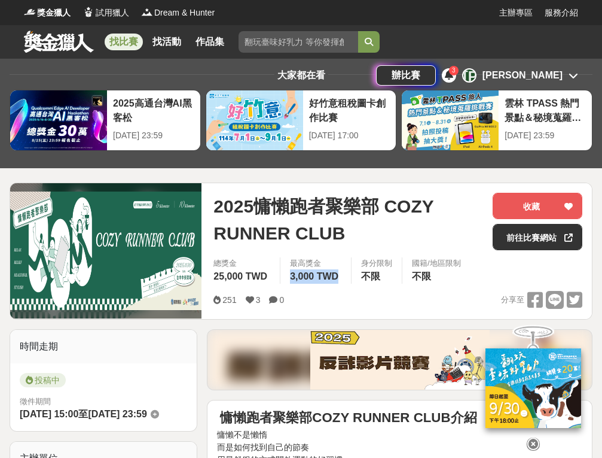
drag, startPoint x: 284, startPoint y: 276, endPoint x: 337, endPoint y: 276, distance: 53.8
click at [337, 276] on div "最高獎金 3,000 TWD" at bounding box center [315, 270] width 71 height 26
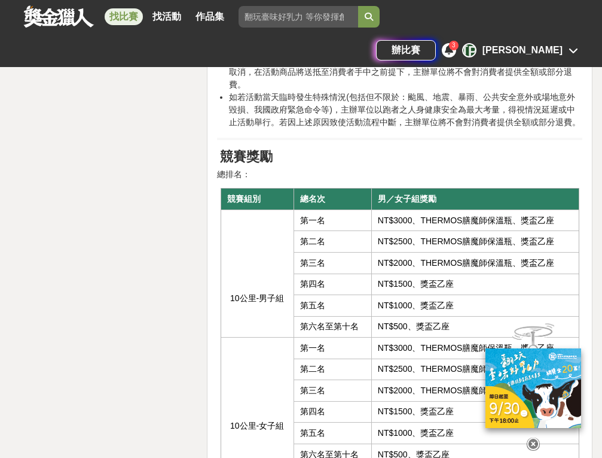
scroll to position [9497, 0]
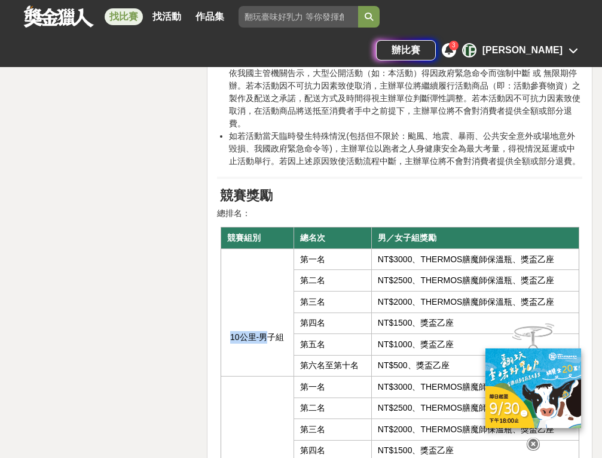
drag, startPoint x: 231, startPoint y: 244, endPoint x: 268, endPoint y: 244, distance: 37.1
click at [266, 331] on p "10公里-男子組" at bounding box center [257, 337] width 60 height 13
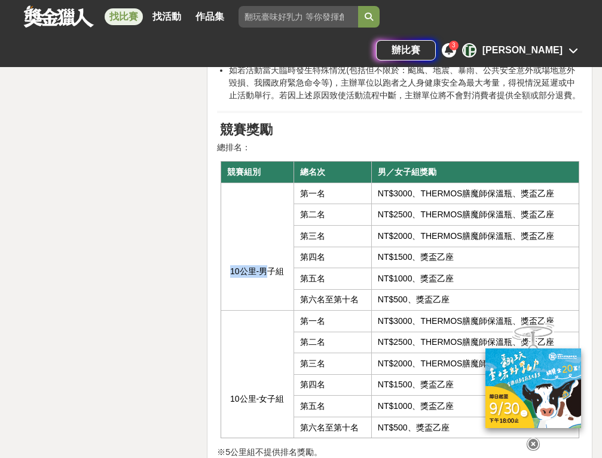
scroll to position [9520, 1]
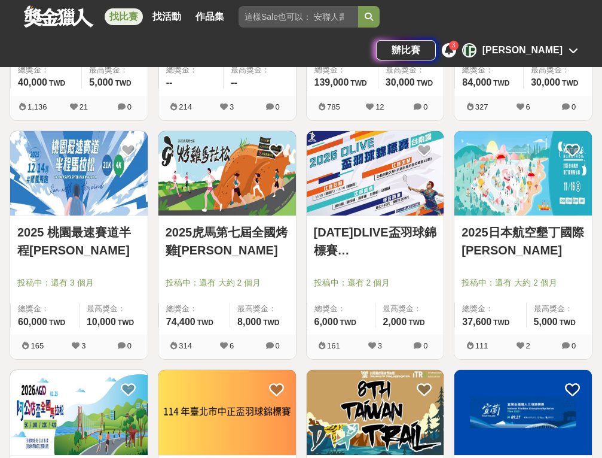
scroll to position [611, 0]
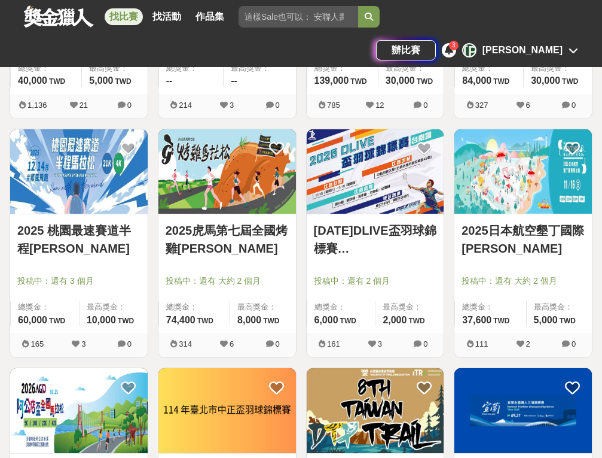
click at [260, 193] on img at bounding box center [228, 171] width 138 height 85
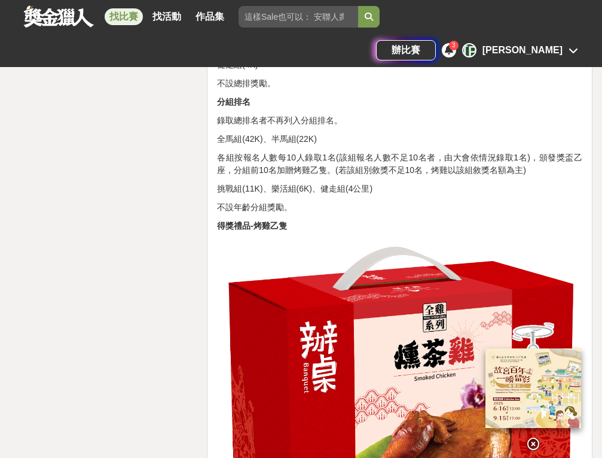
scroll to position [4494, 0]
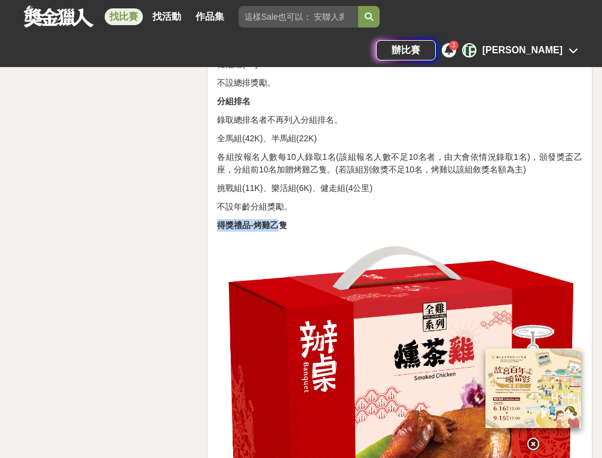
drag, startPoint x: 236, startPoint y: 203, endPoint x: 306, endPoint y: 209, distance: 70.3
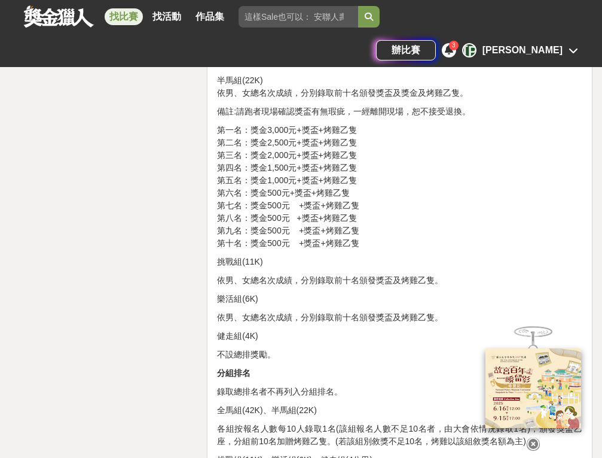
scroll to position [4222, 0]
drag, startPoint x: 324, startPoint y: 110, endPoint x: 347, endPoint y: 110, distance: 22.7
drag, startPoint x: 333, startPoint y: 117, endPoint x: 401, endPoint y: 117, distance: 68.2
click at [401, 124] on p "第一名：獎金3,000元+獎盃+烤雞乙隻 第二名：獎金2,500元+獎盃+烤雞乙隻 第三名：獎金2,000元+獎盃+烤雞乙隻 第四名：獎金1,500元+獎盃+…" at bounding box center [400, 187] width 366 height 126
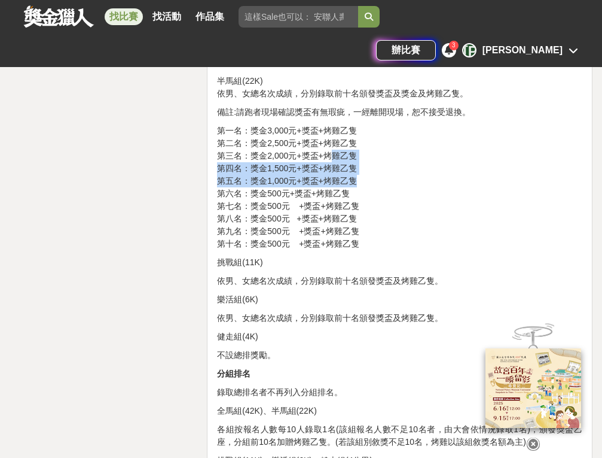
drag, startPoint x: 331, startPoint y: 136, endPoint x: 354, endPoint y: 160, distance: 33.9
click at [354, 160] on p "第一名：獎金3,000元+獎盃+烤雞乙隻 第二名：獎金2,500元+獎盃+烤雞乙隻 第三名：獎金2,000元+獎盃+烤雞乙隻 第四名：獎金1,500元+獎盃+…" at bounding box center [400, 187] width 366 height 126
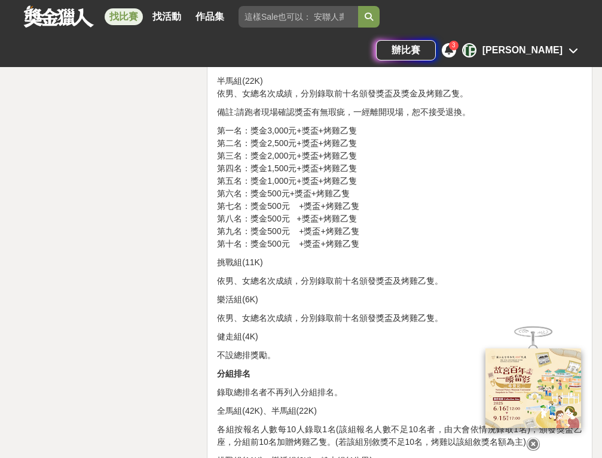
click at [359, 178] on p "第一名：獎金3,000元+獎盃+烤雞乙隻 第二名：獎金2,500元+獎盃+烤雞乙隻 第三名：獎金2,000元+獎盃+烤雞乙隻 第四名：獎金1,500元+獎盃+…" at bounding box center [400, 187] width 366 height 126
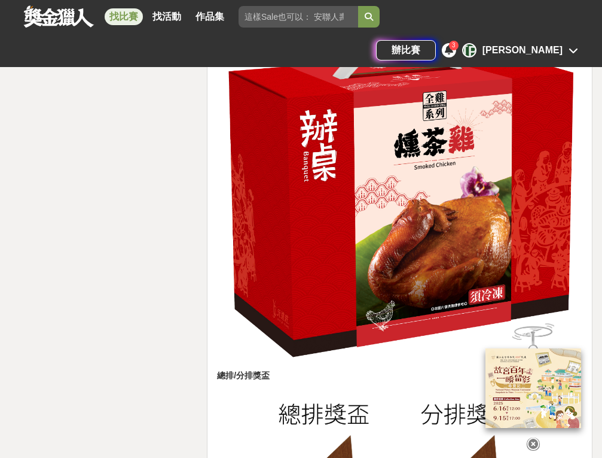
scroll to position [4704, 0]
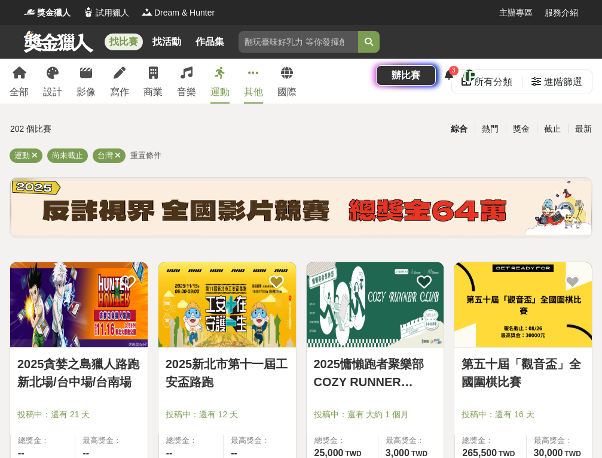
click at [251, 87] on div "其他" at bounding box center [253, 92] width 19 height 14
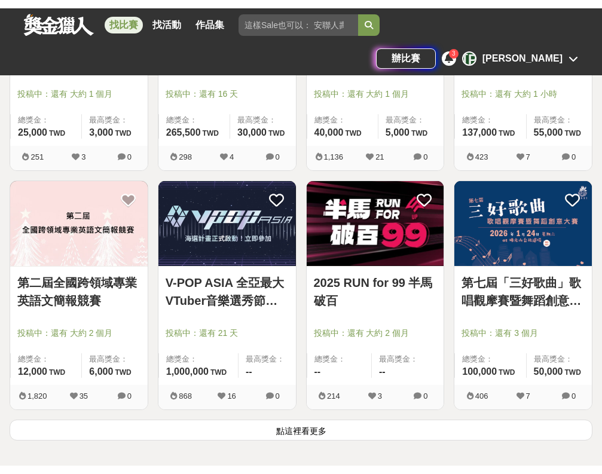
scroll to position [1284, 0]
